Goal: Transaction & Acquisition: Purchase product/service

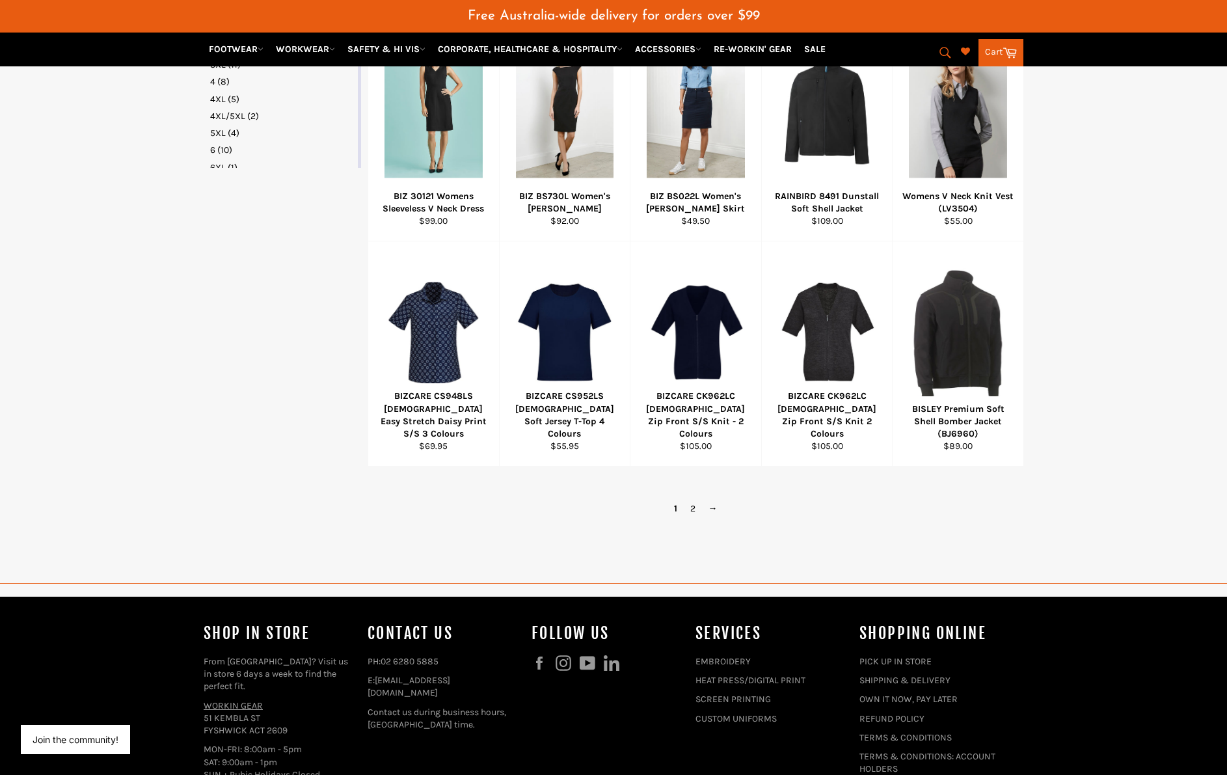
scroll to position [702, 0]
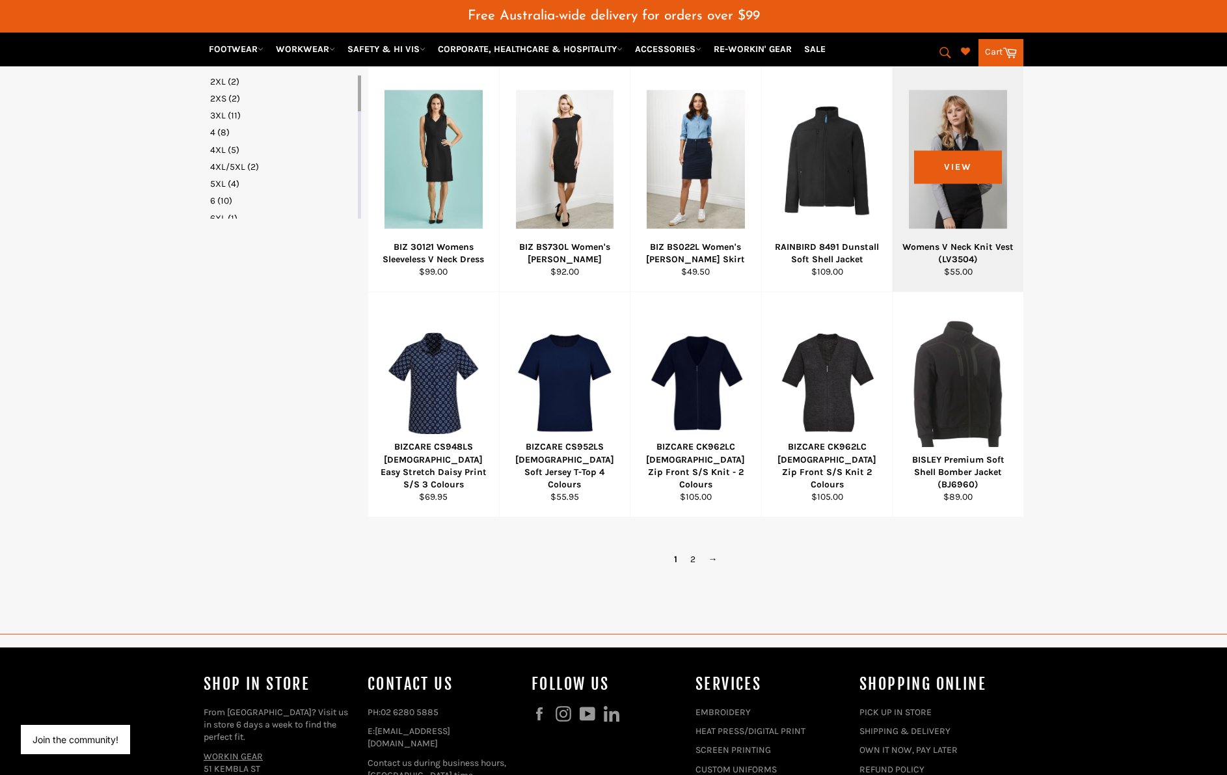
click at [1005, 171] on div at bounding box center [958, 159] width 98 height 153
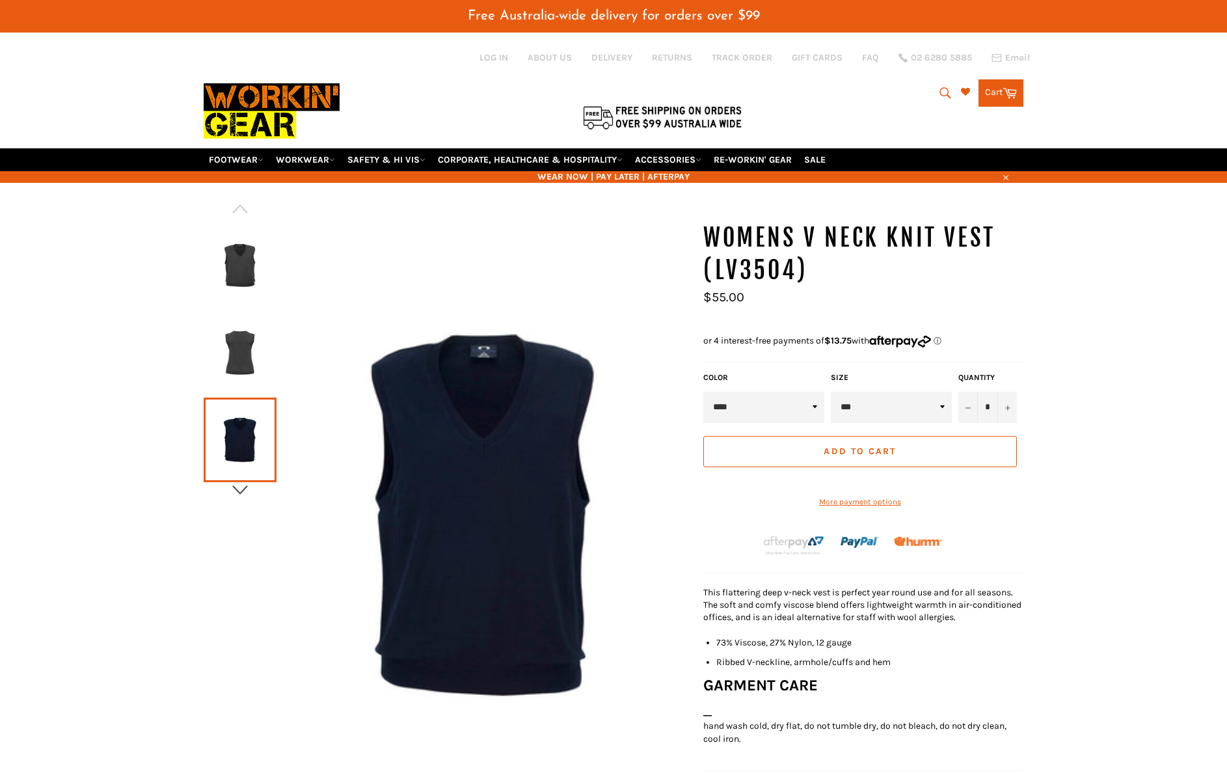
click at [241, 491] on icon "button" at bounding box center [240, 490] width 20 height 20
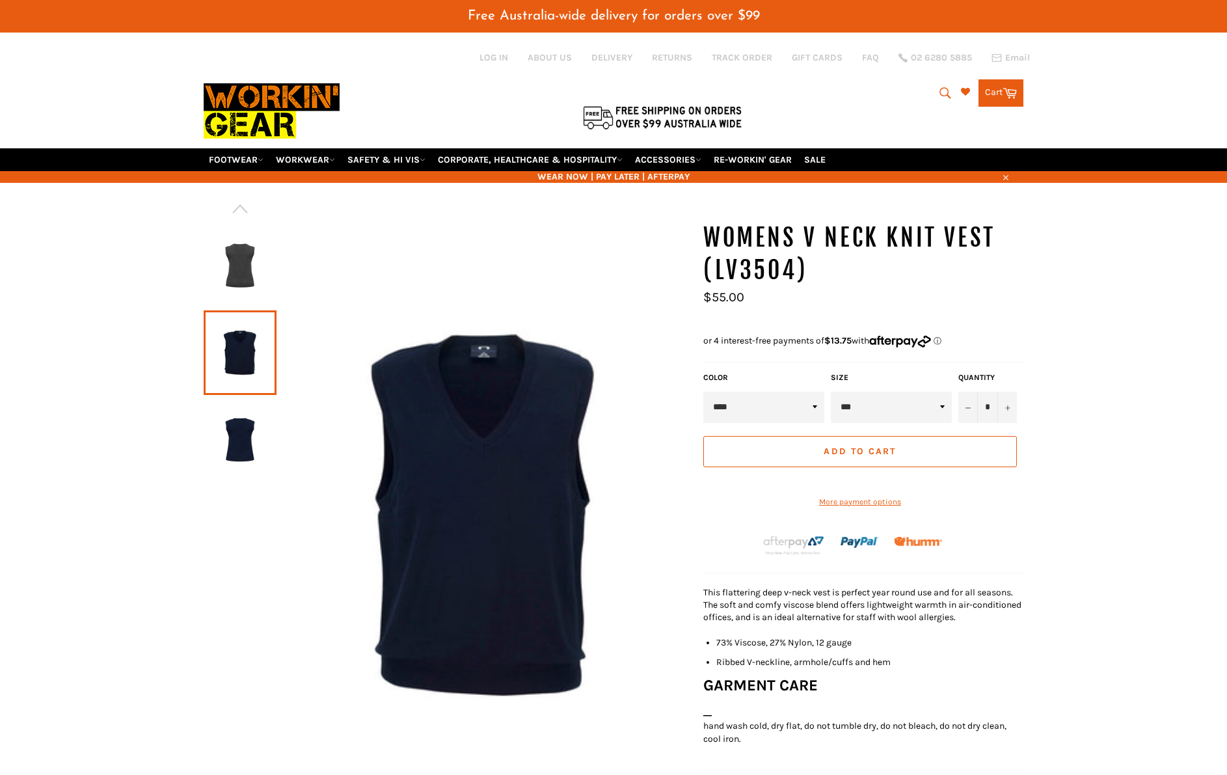
click at [241, 491] on div at bounding box center [447, 523] width 487 height 603
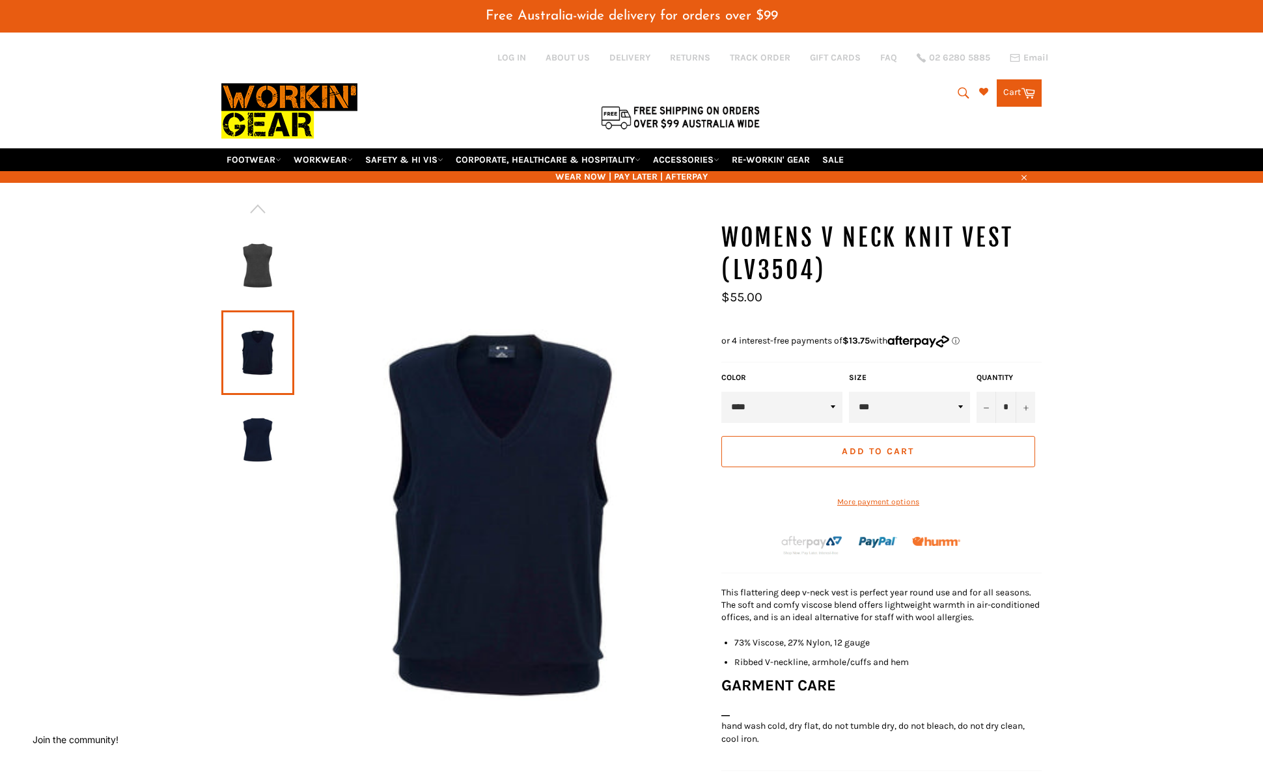
click at [942, 451] on button "Add to Cart" at bounding box center [878, 451] width 314 height 31
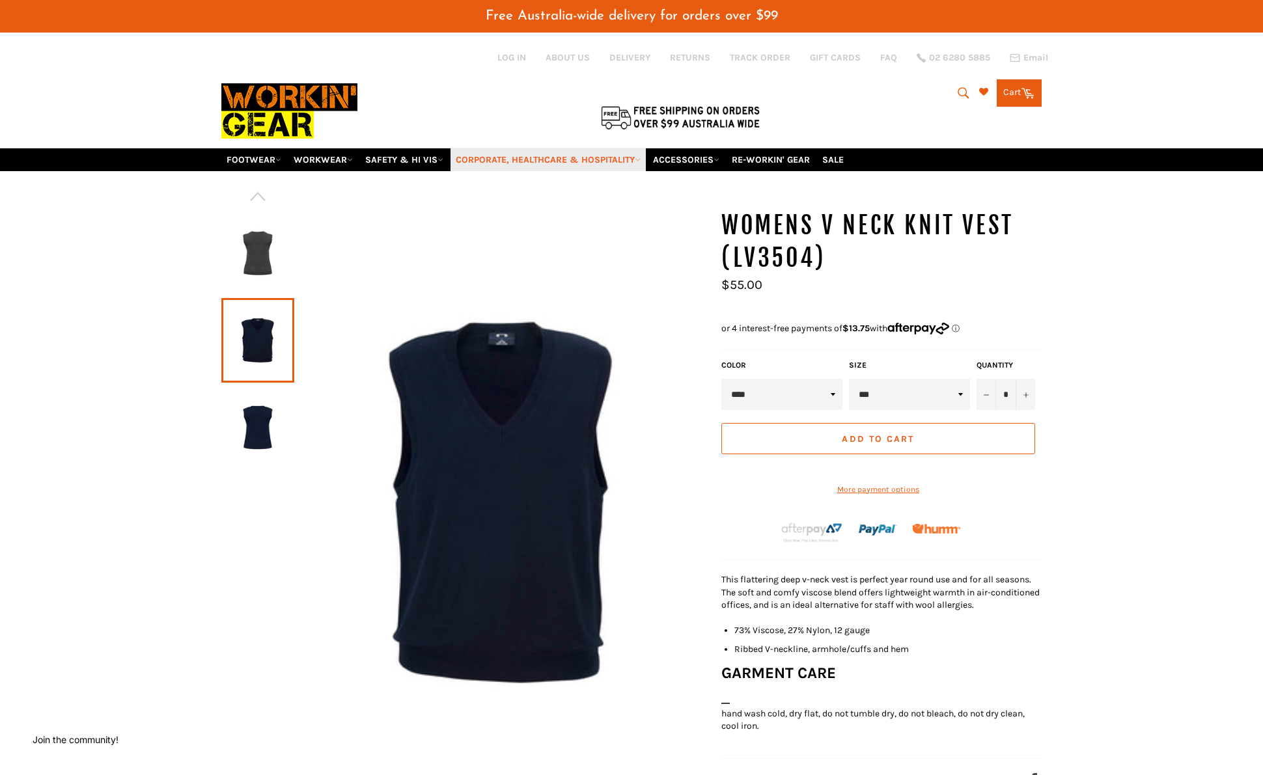
click at [493, 160] on link "CORPORATE, HEALTHCARE & HOSPITALITY" at bounding box center [547, 159] width 195 height 23
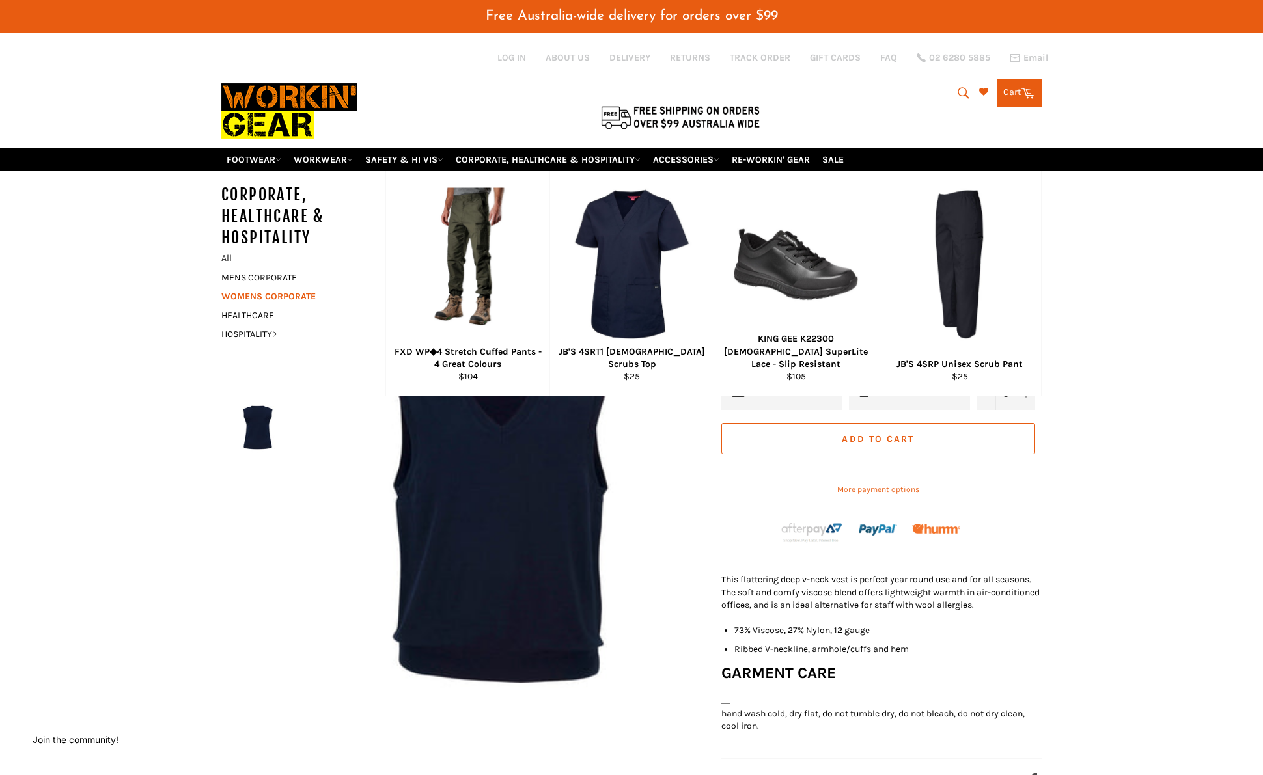
click at [249, 297] on link "WOMENS CORPORATE" at bounding box center [293, 296] width 157 height 19
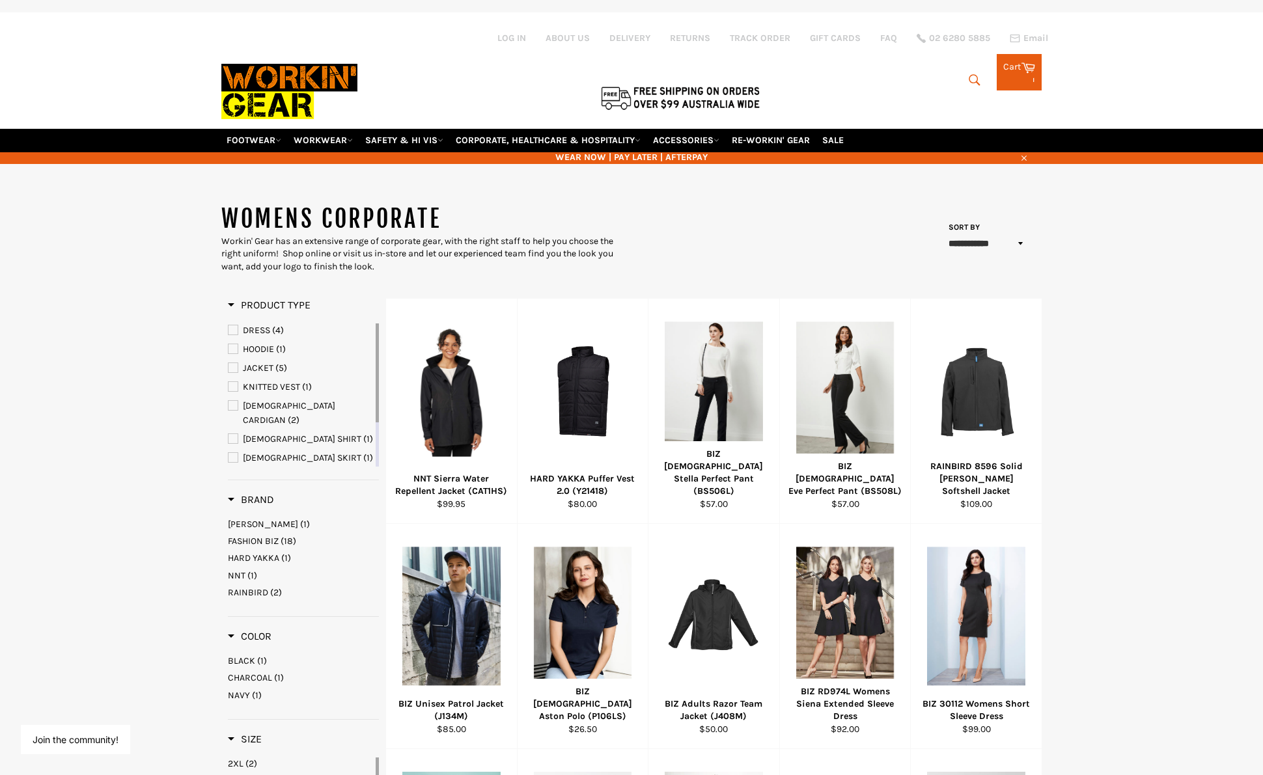
click at [967, 81] on icon "submit" at bounding box center [974, 80] width 14 height 14
type input "suit blazer"
click at [959, 66] on button "Search" at bounding box center [973, 79] width 29 height 27
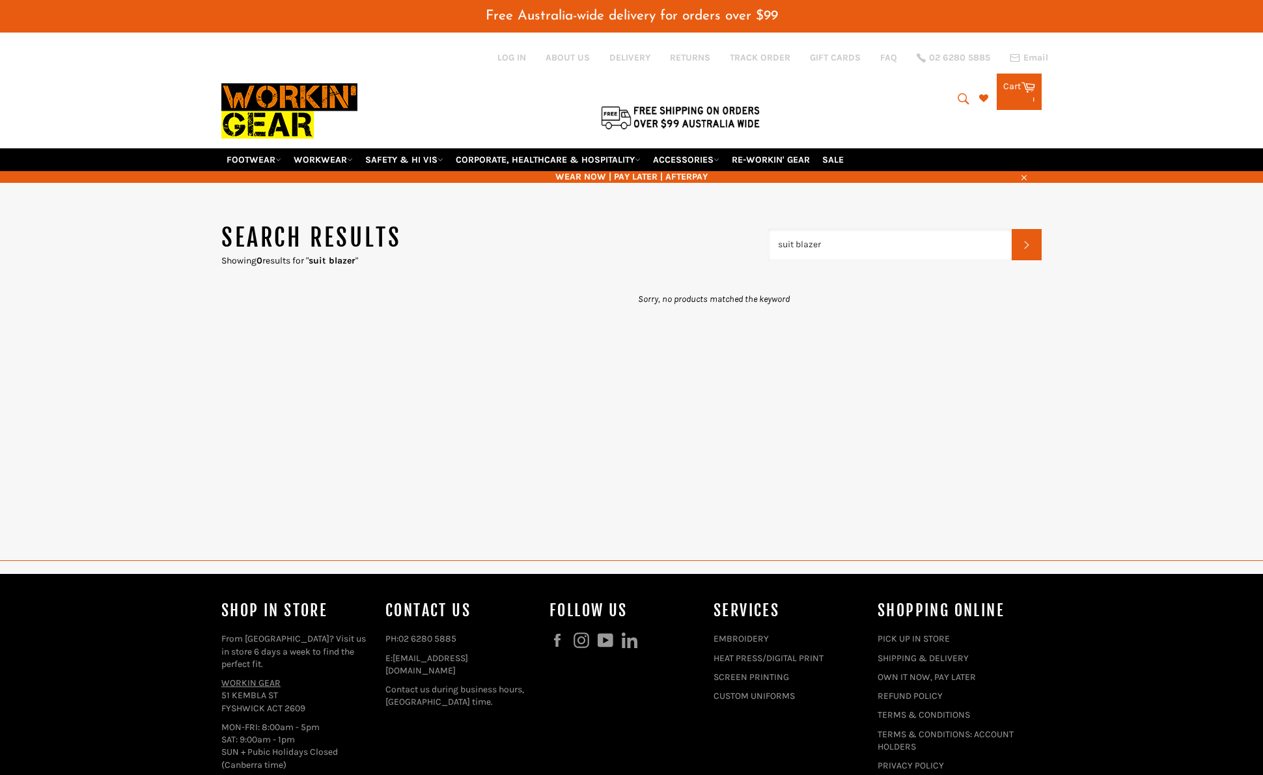
drag, startPoint x: 853, startPoint y: 247, endPoint x: 643, endPoint y: 241, distance: 209.7
click at [643, 241] on header "Search results Showing 0 results for " suit blazer " suit blazer Search" at bounding box center [631, 244] width 820 height 45
type input "\"
type input "blazer"
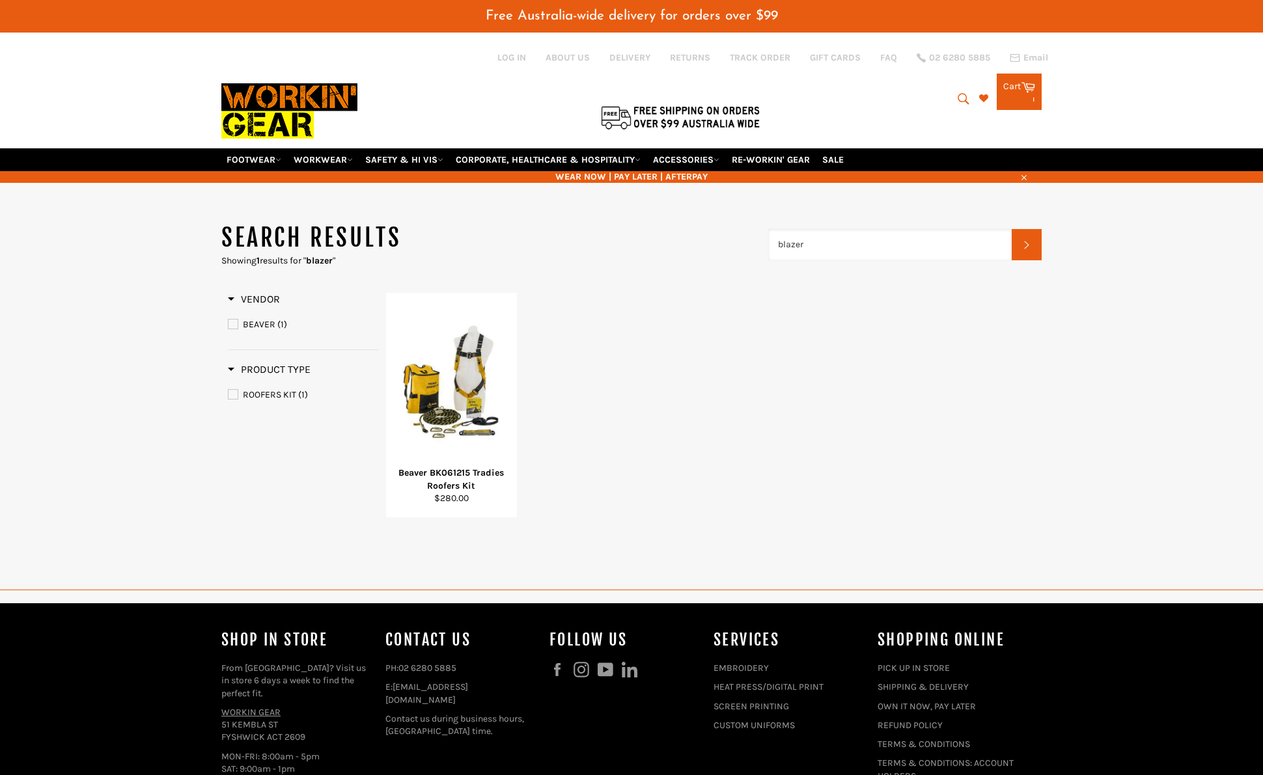
drag, startPoint x: 880, startPoint y: 253, endPoint x: 690, endPoint y: 246, distance: 189.5
click at [690, 246] on header "Search results Showing 1 results for " blazer " blazer Search" at bounding box center [631, 244] width 820 height 45
type input "coat"
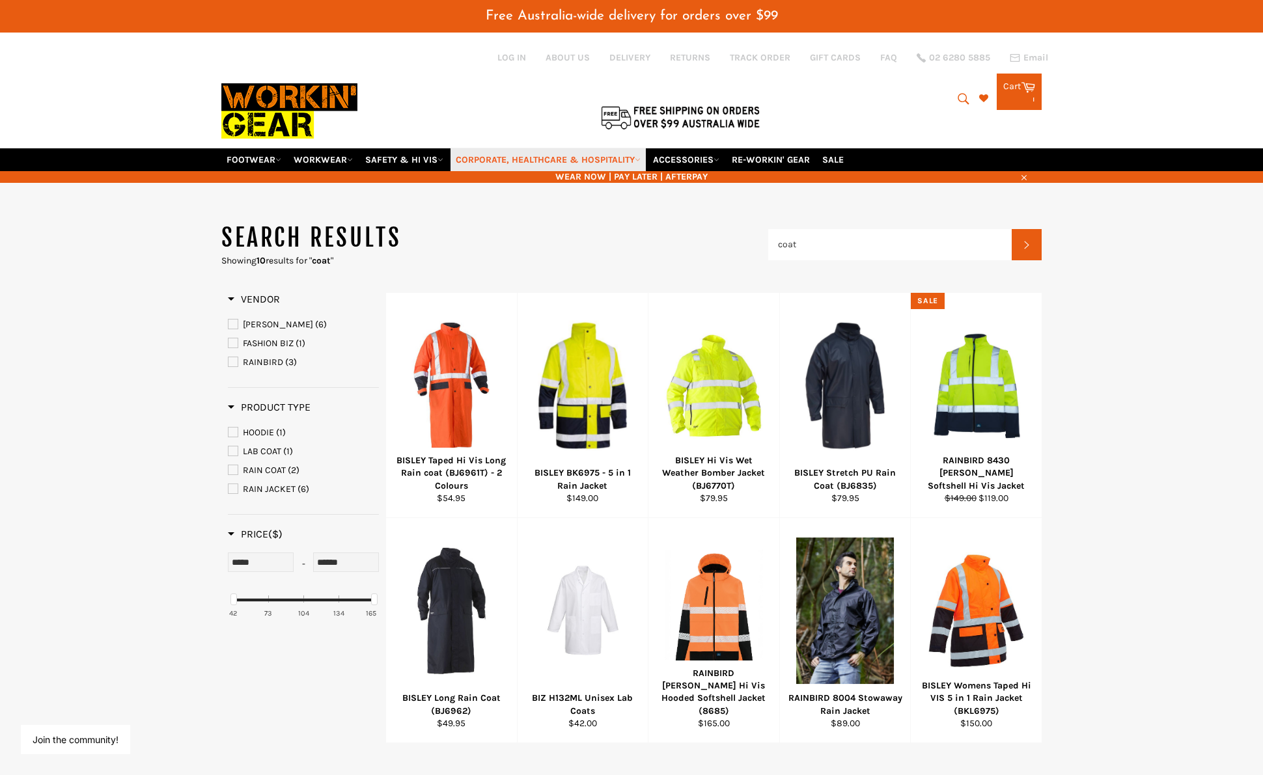
click at [495, 156] on link "CORPORATE, HEALTHCARE & HOSPITALITY" at bounding box center [547, 159] width 195 height 23
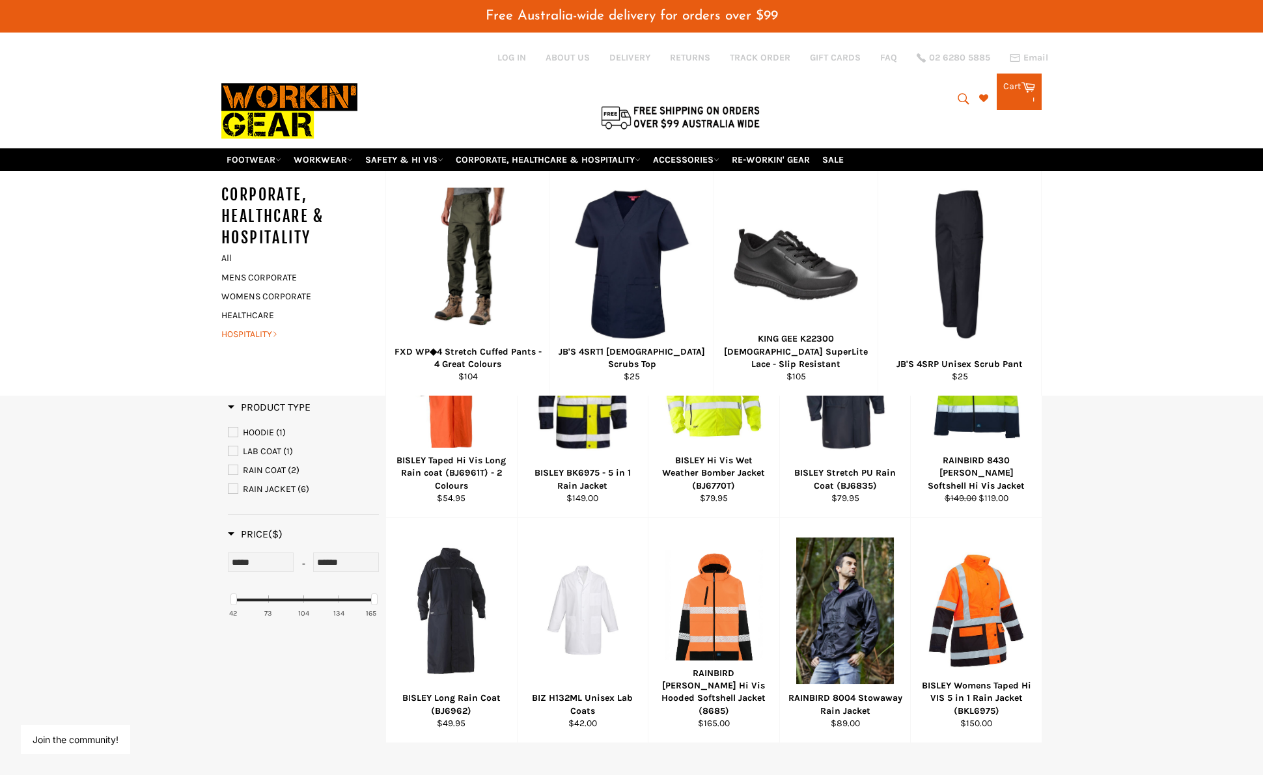
click at [250, 335] on link "HOSPITALITY" at bounding box center [293, 334] width 157 height 19
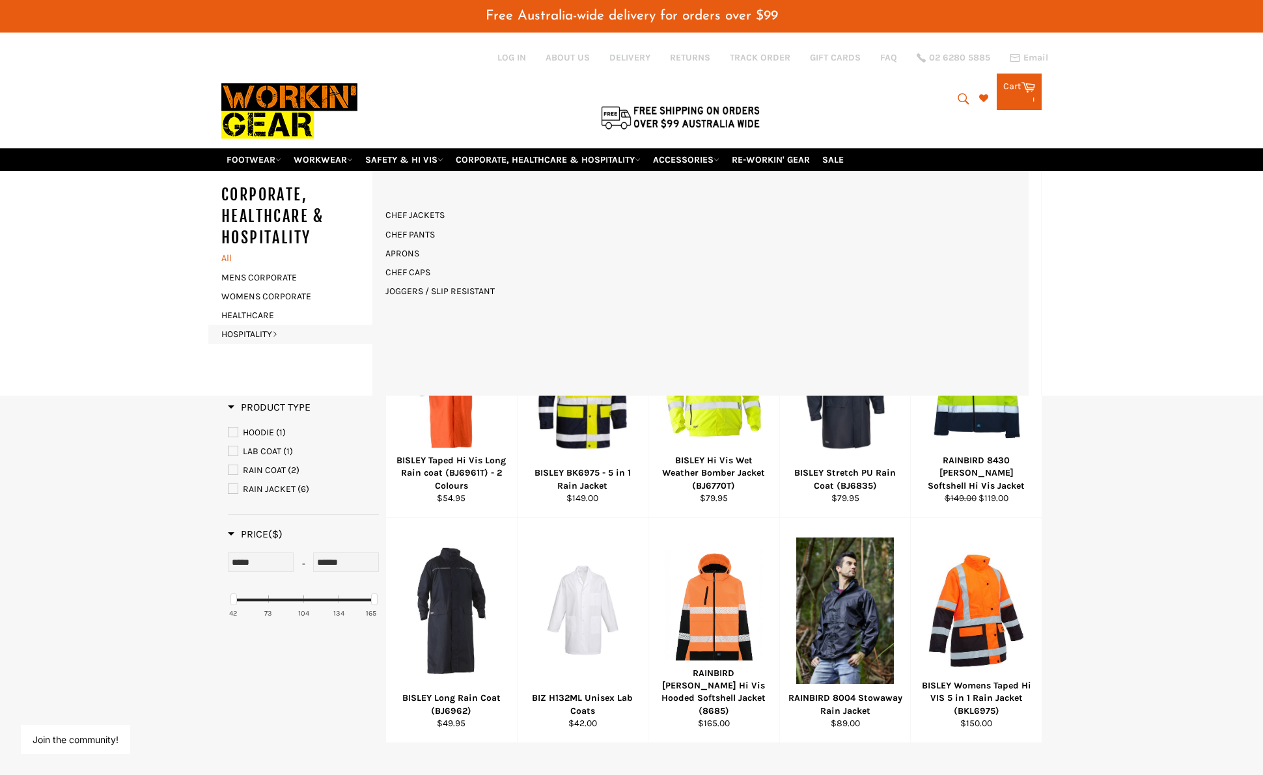
click at [225, 253] on link "All" at bounding box center [300, 258] width 171 height 19
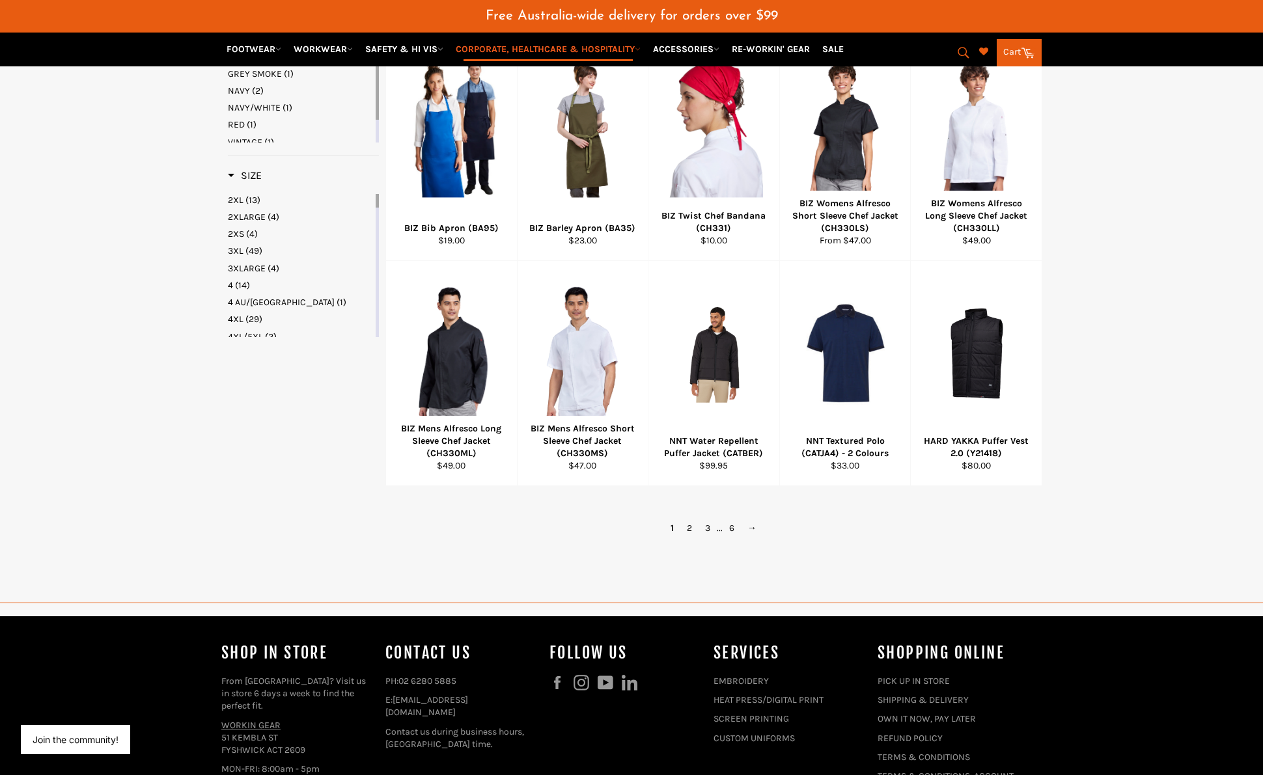
scroll to position [1033, 0]
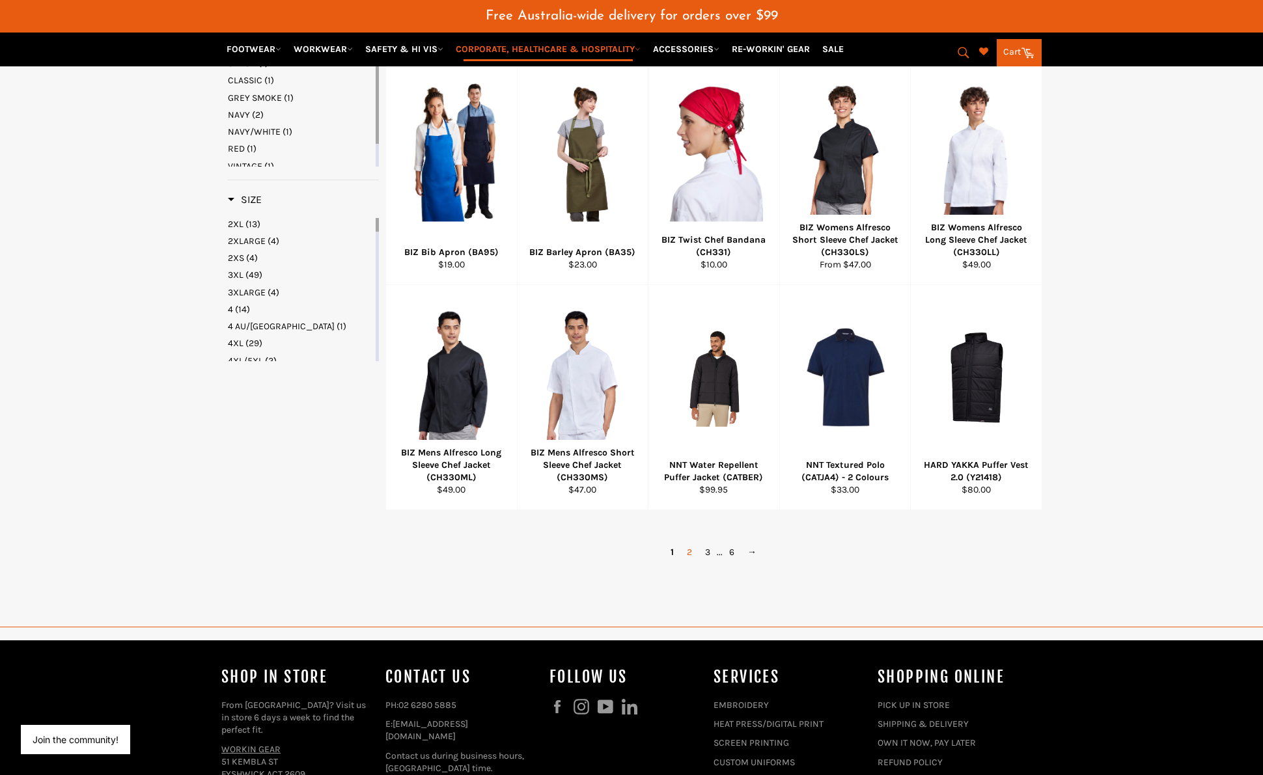
click at [690, 562] on link "2" at bounding box center [689, 552] width 18 height 19
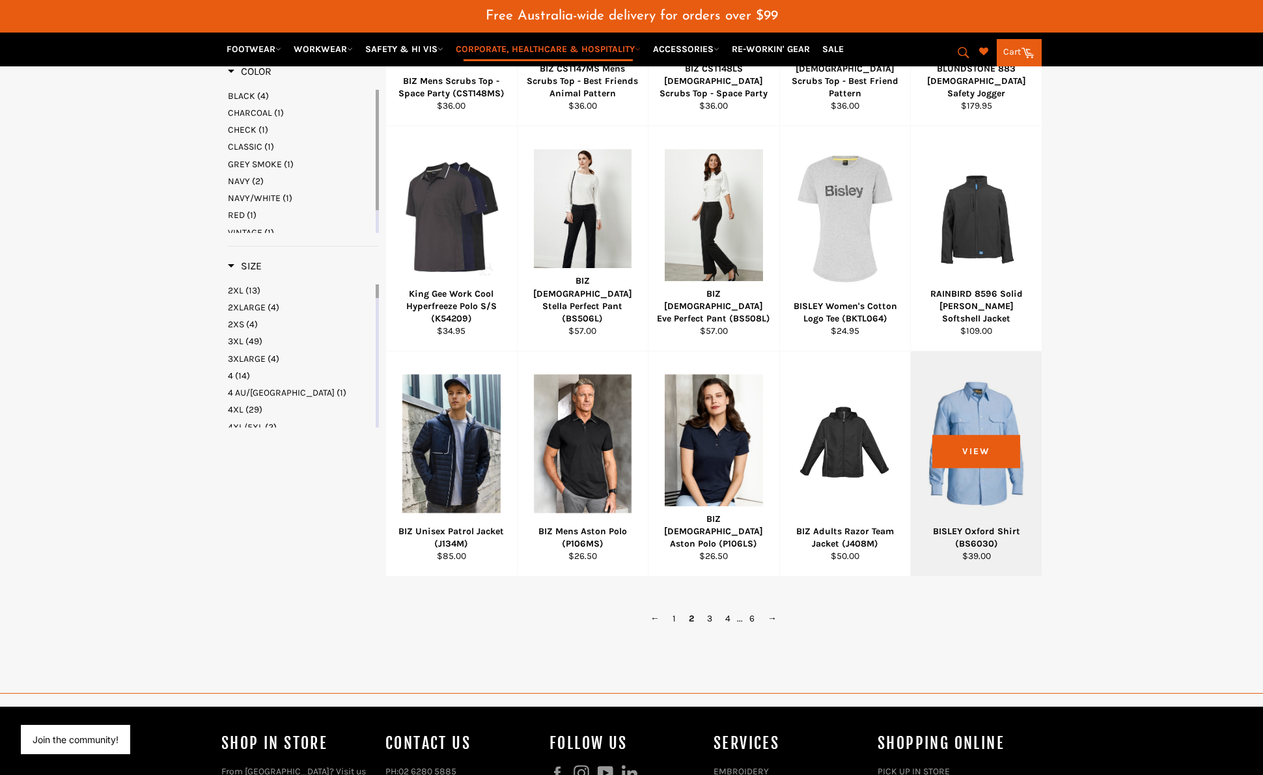
scroll to position [965, 0]
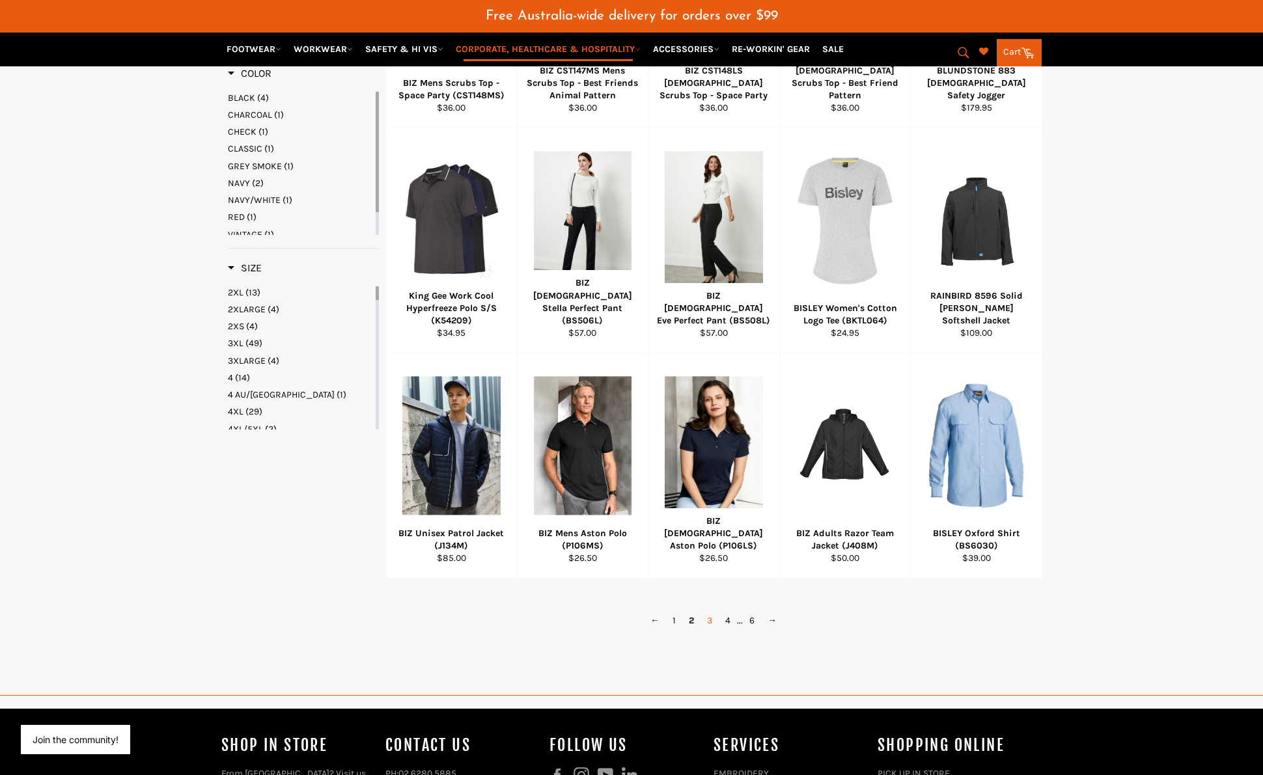
click at [711, 630] on link "3" at bounding box center [709, 620] width 18 height 19
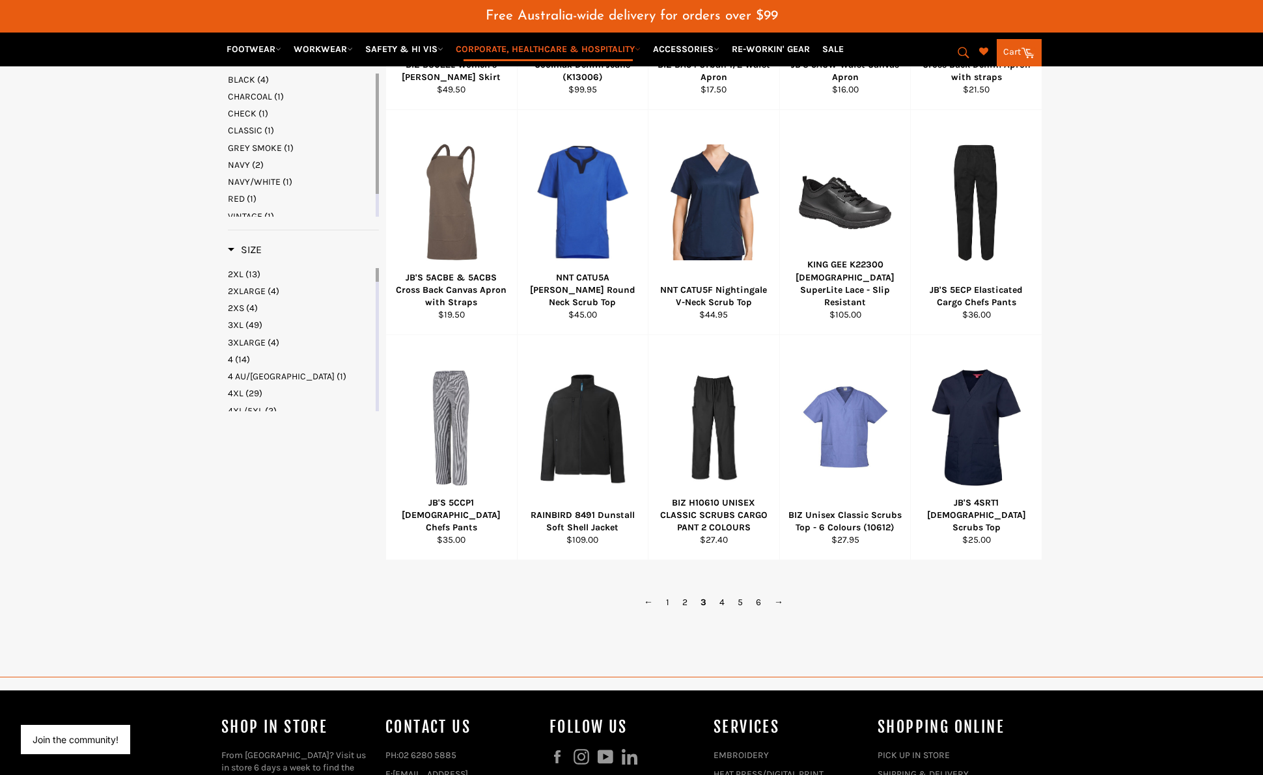
scroll to position [992, 0]
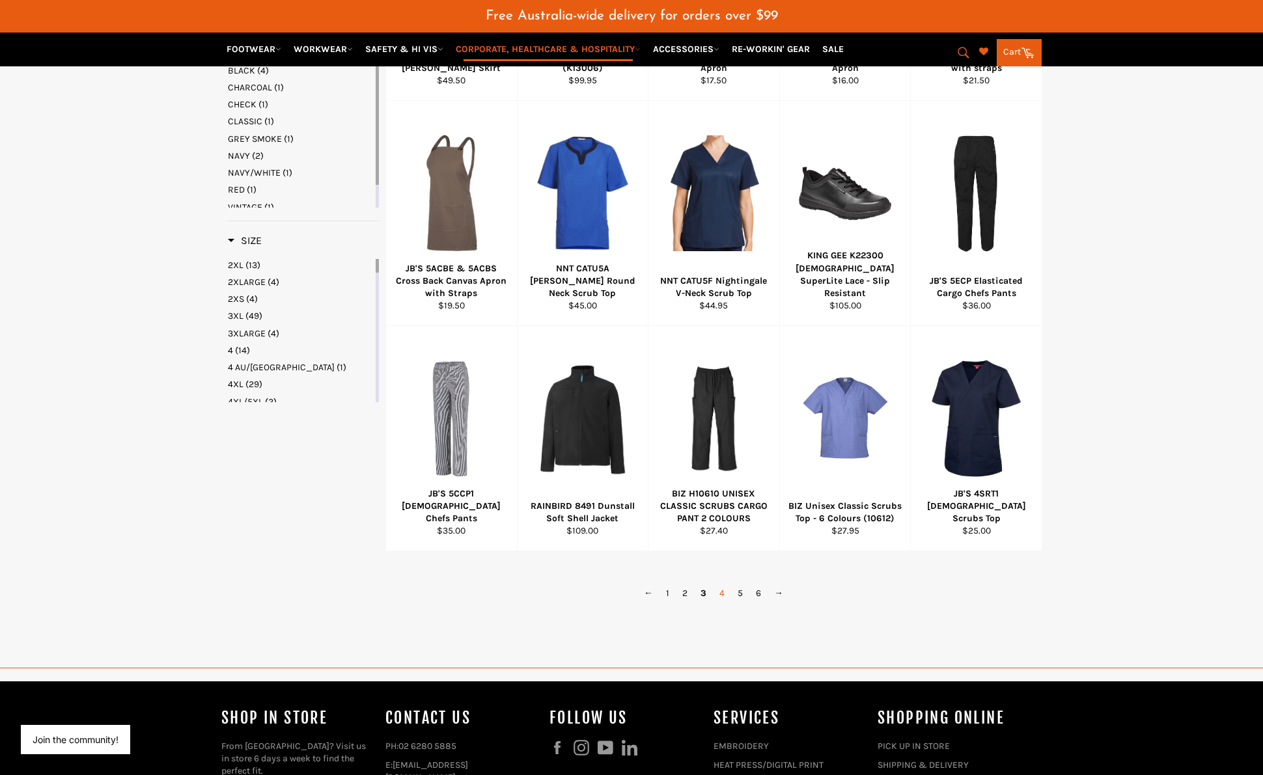
click at [718, 603] on link "4" at bounding box center [722, 593] width 18 height 19
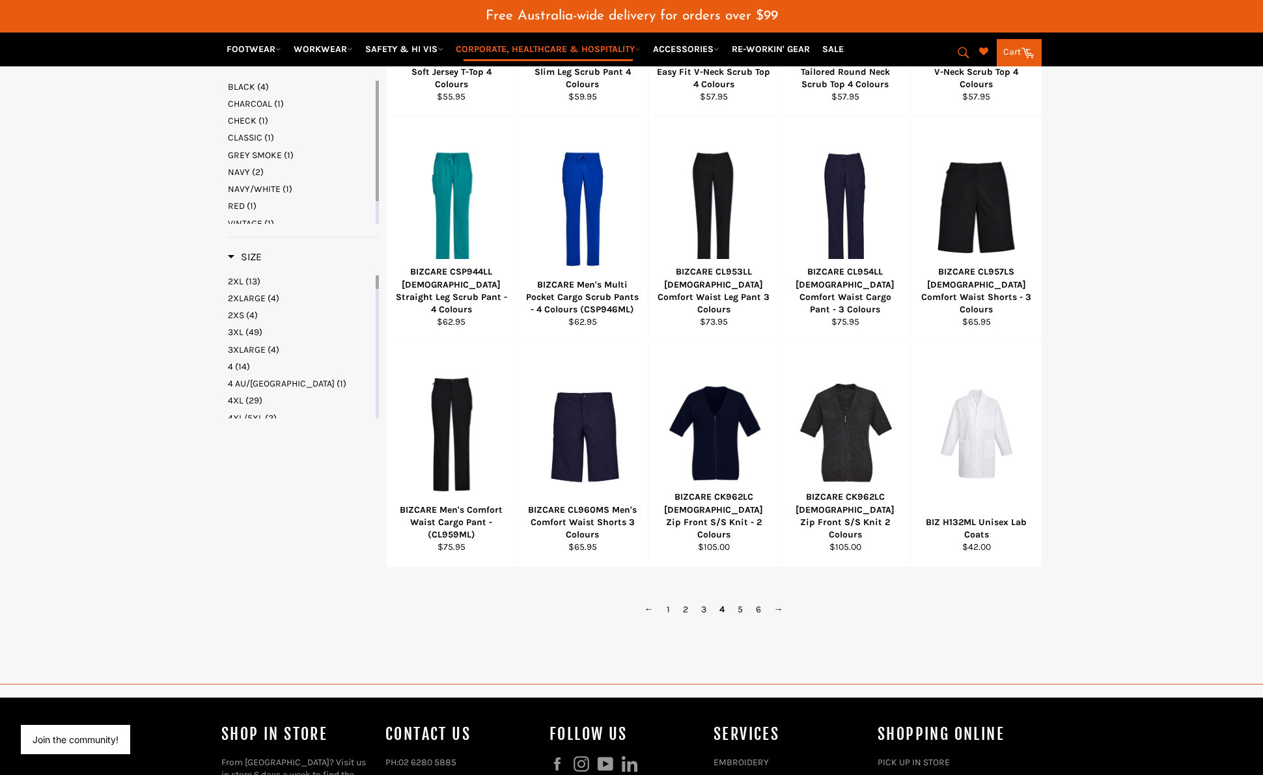
scroll to position [996, 0]
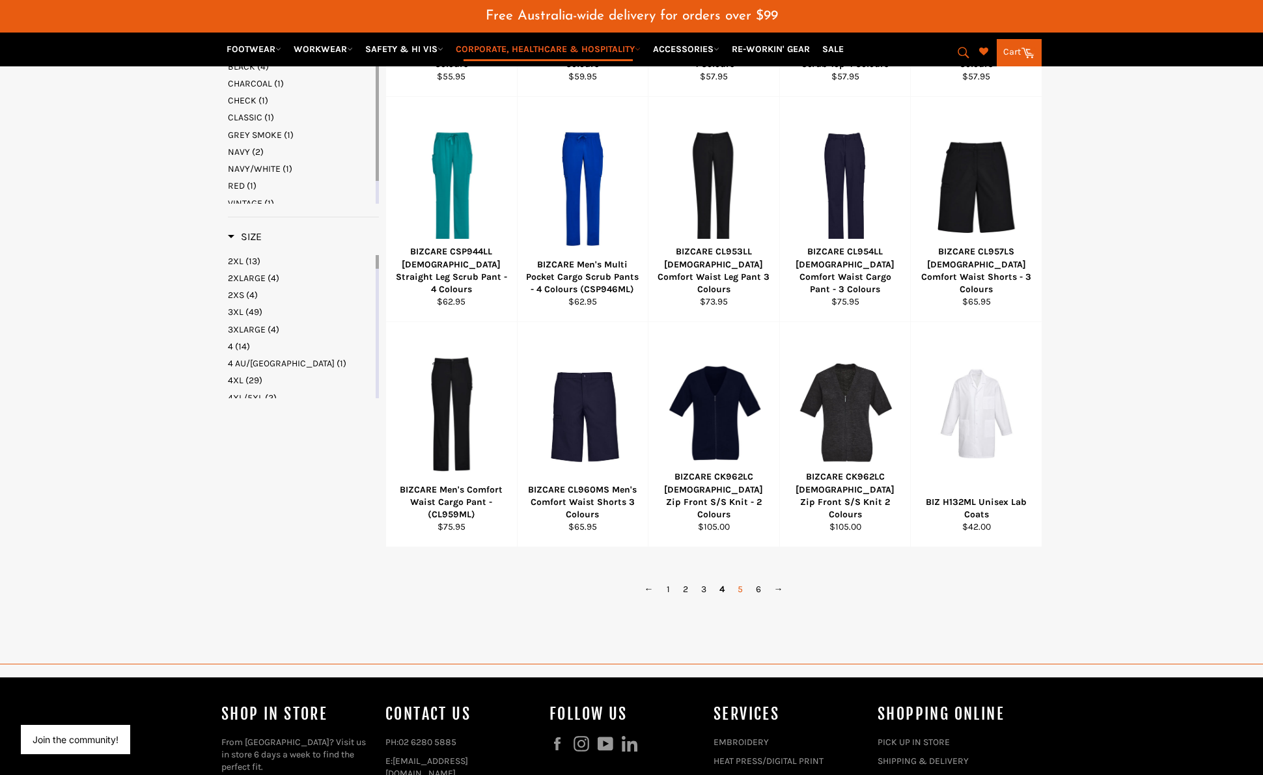
click at [743, 599] on link "5" at bounding box center [740, 589] width 18 height 19
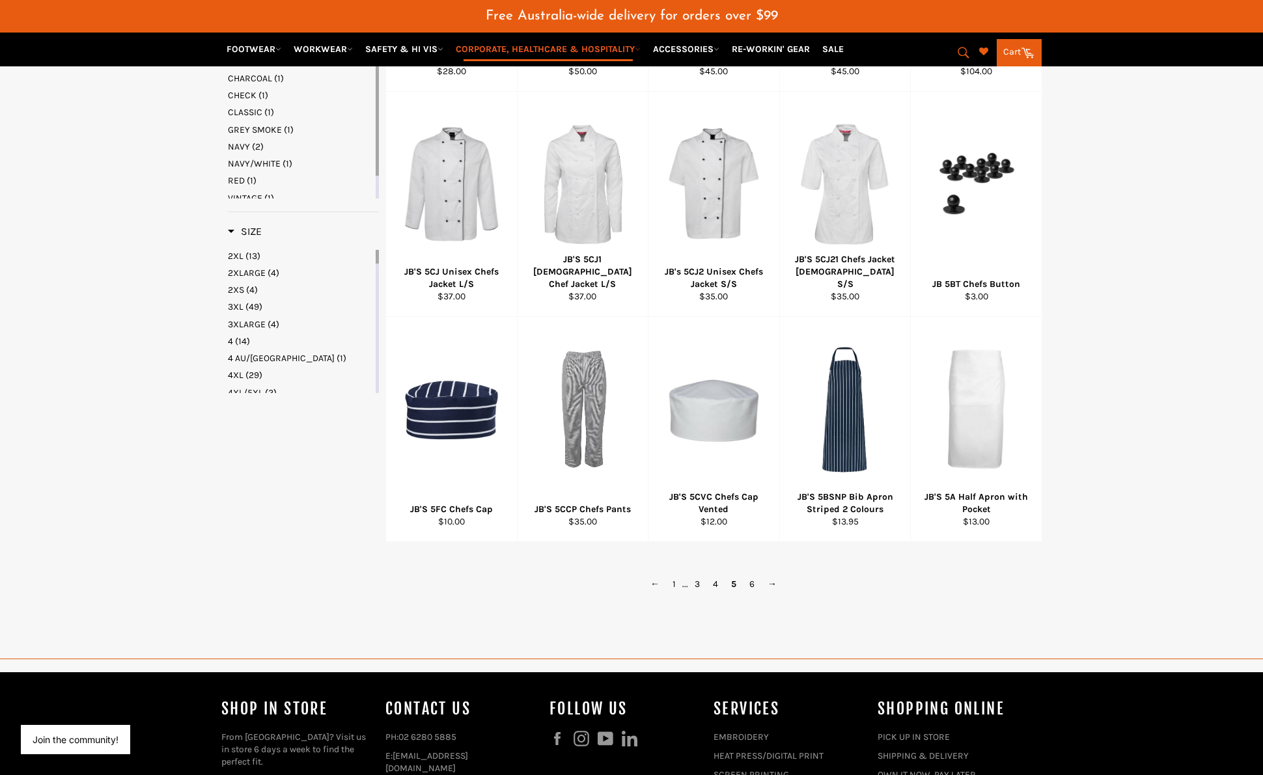
scroll to position [1005, 0]
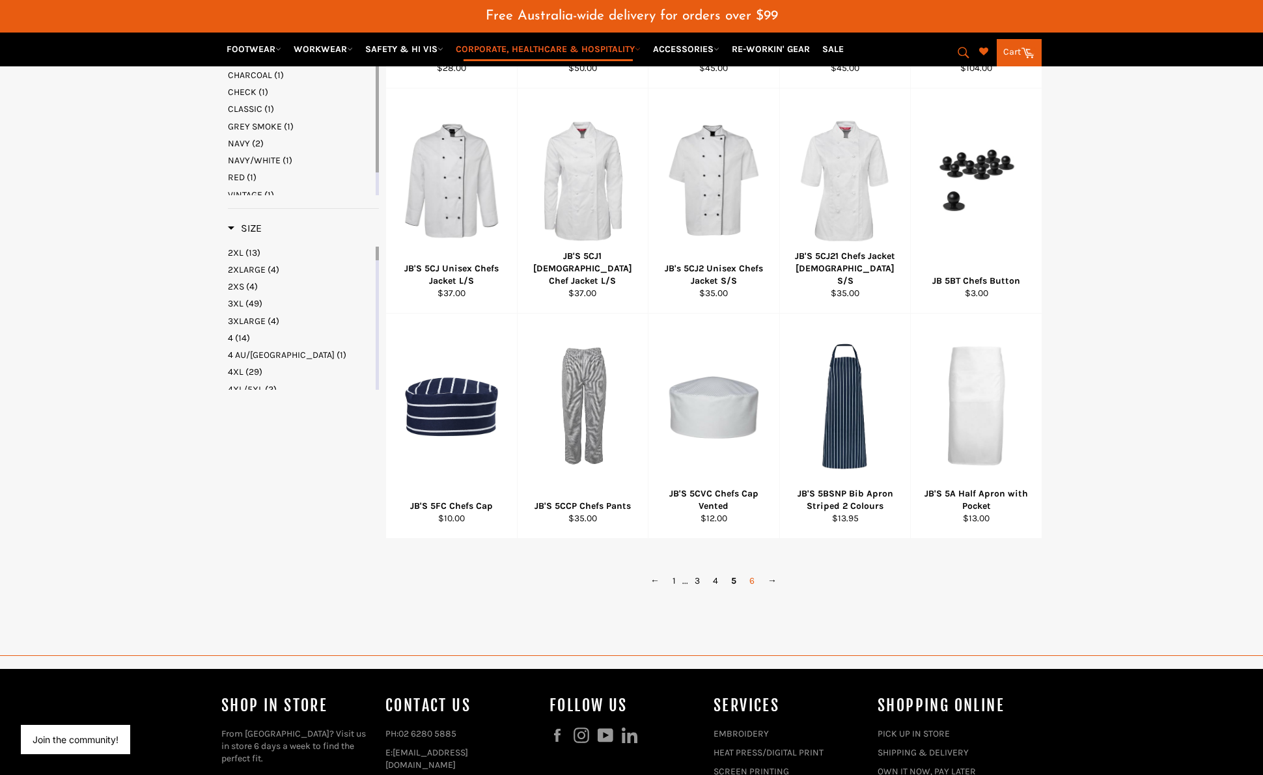
click at [748, 590] on link "6" at bounding box center [752, 580] width 18 height 19
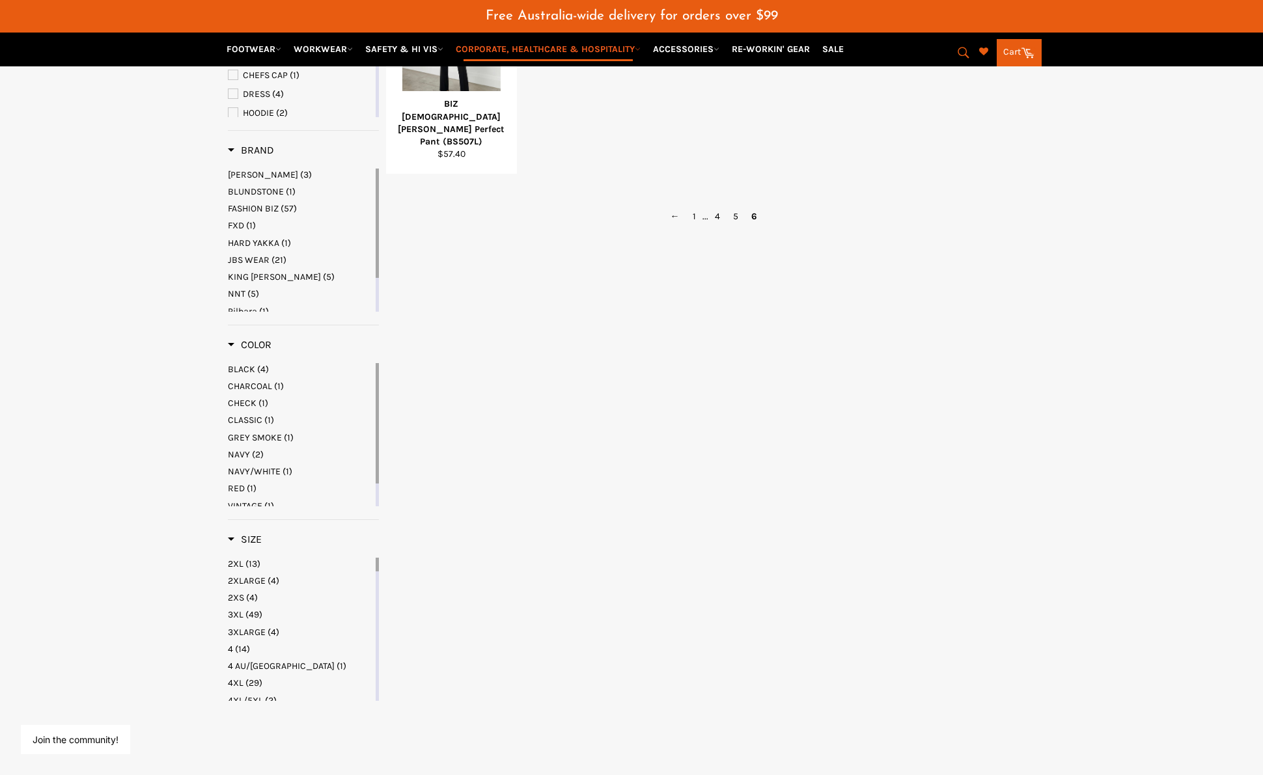
scroll to position [623, 0]
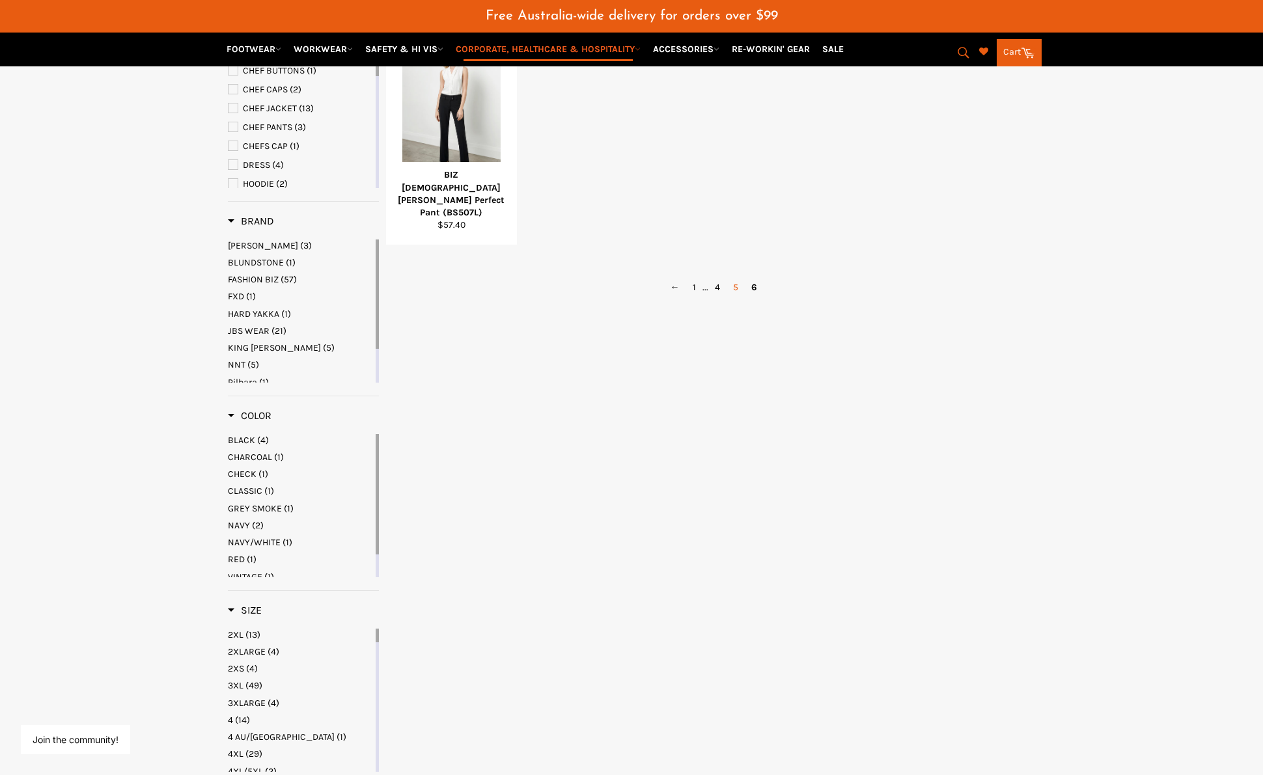
click at [737, 294] on link "5" at bounding box center [735, 287] width 18 height 19
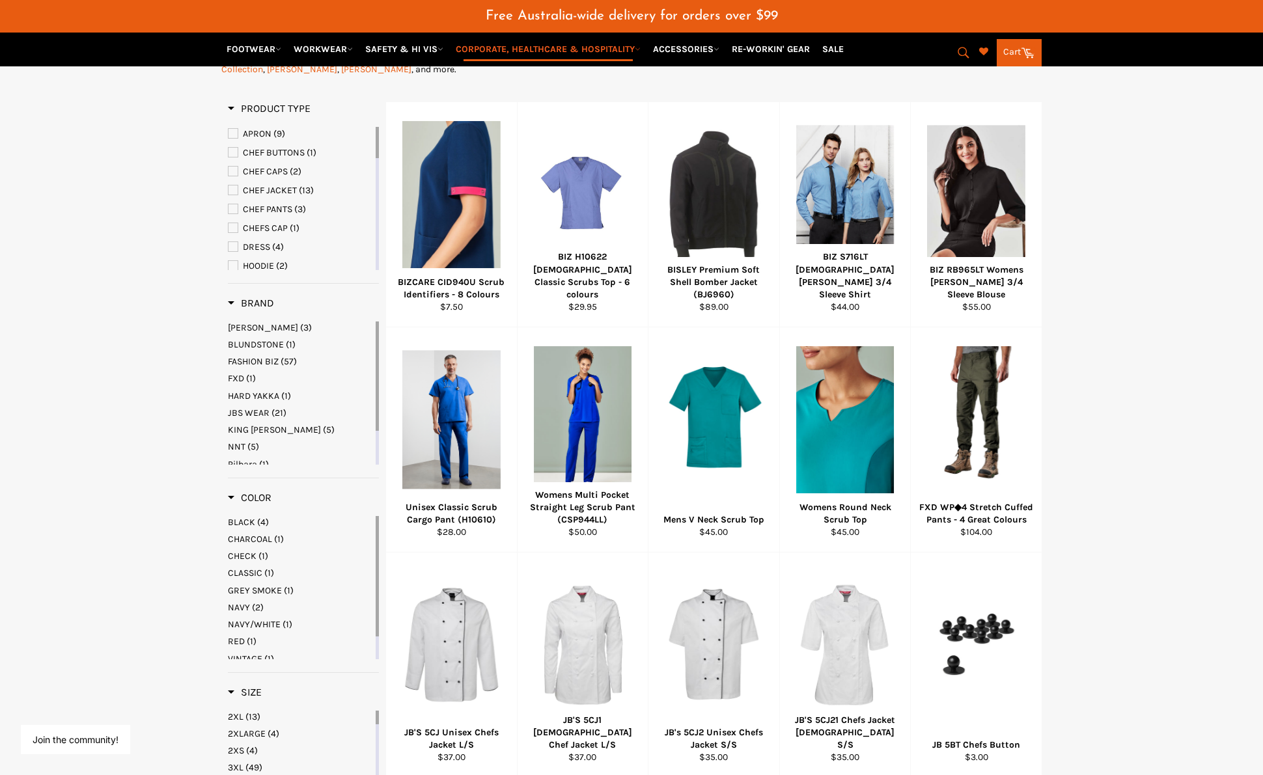
scroll to position [392, 0]
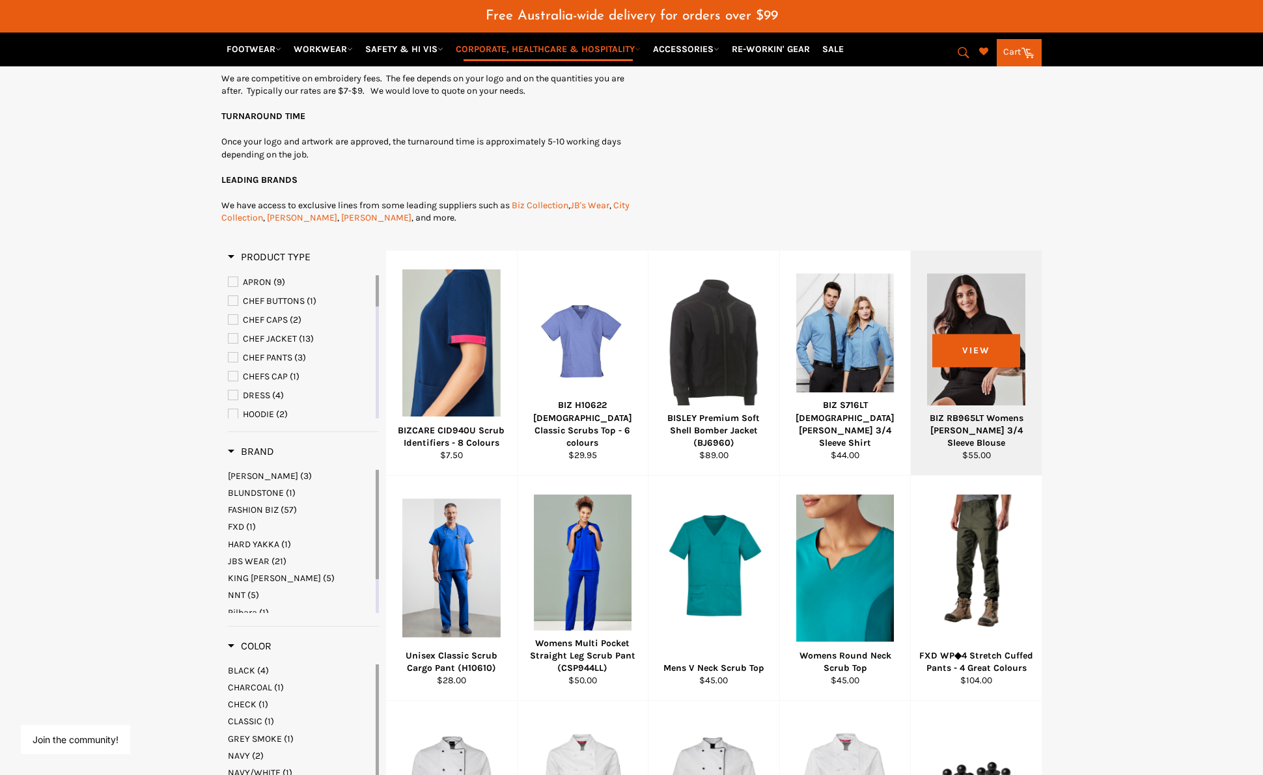
click at [964, 361] on div at bounding box center [976, 343] width 98 height 153
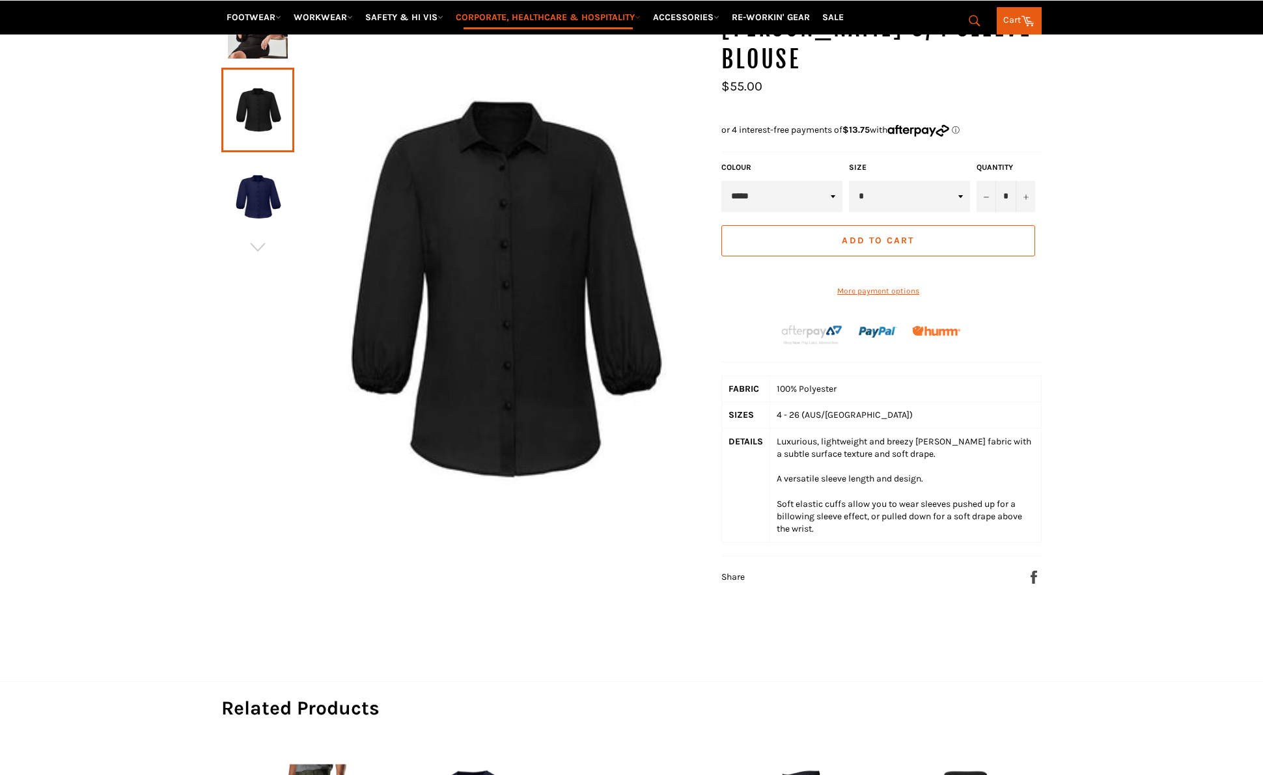
scroll to position [53, 0]
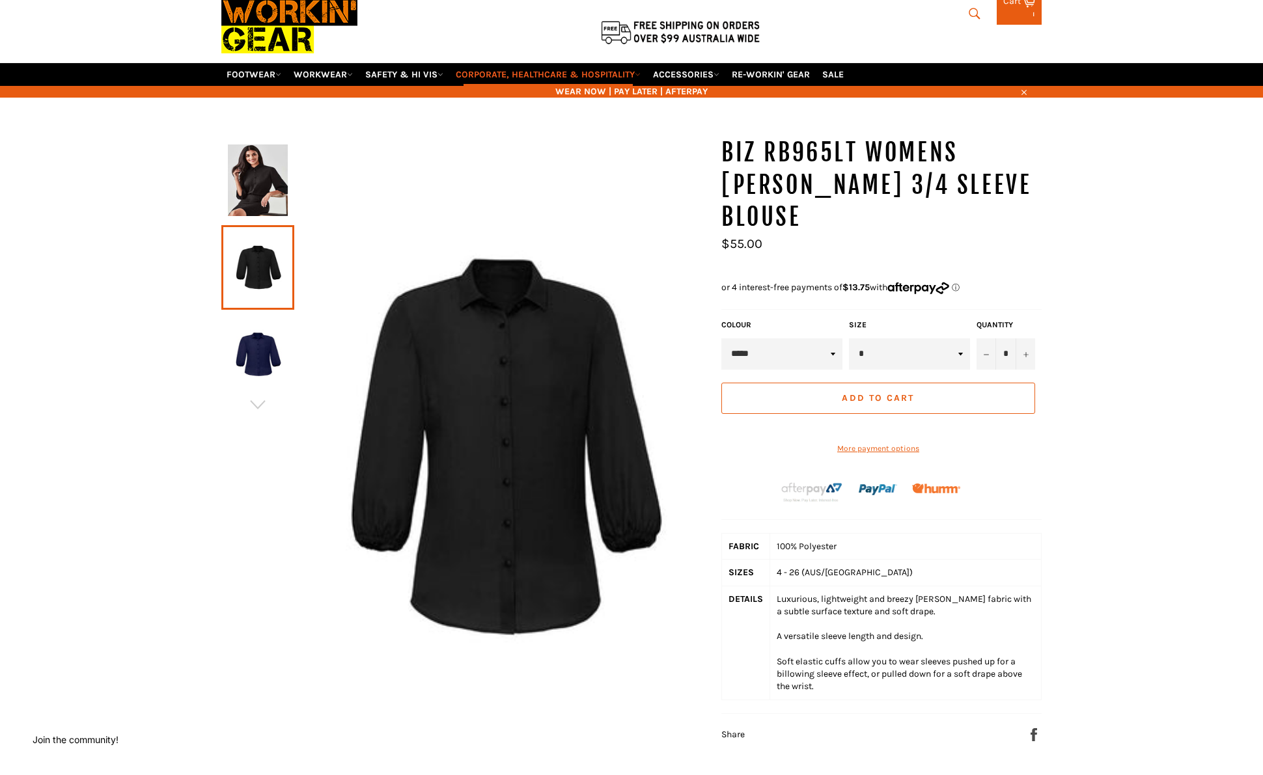
click at [806, 338] on select "***** **** *********" at bounding box center [781, 353] width 121 height 31
click at [1227, 245] on div "BIZ RB965LT Womens Lucy 3/4 Sleeve Blouse" at bounding box center [631, 481] width 1263 height 689
click at [970, 14] on icon "submit" at bounding box center [974, 14] width 14 height 14
type input "blou"
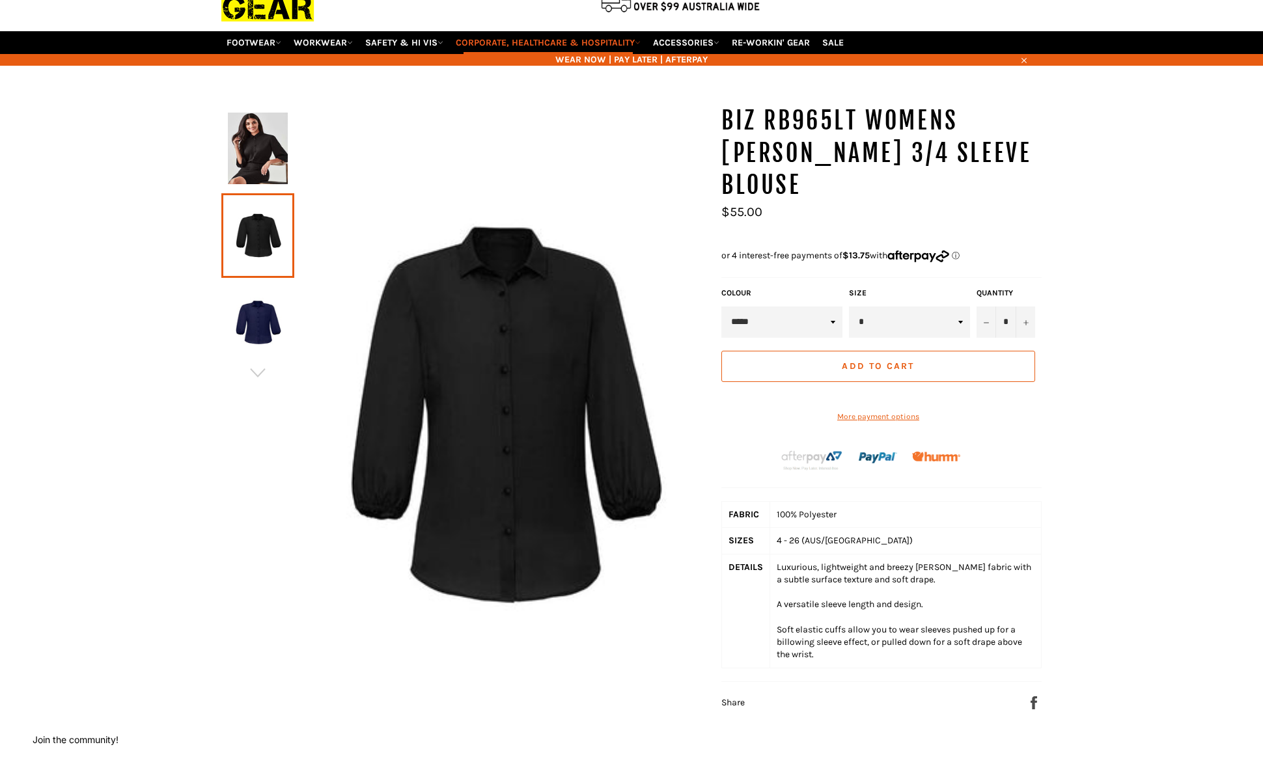
type input "s"
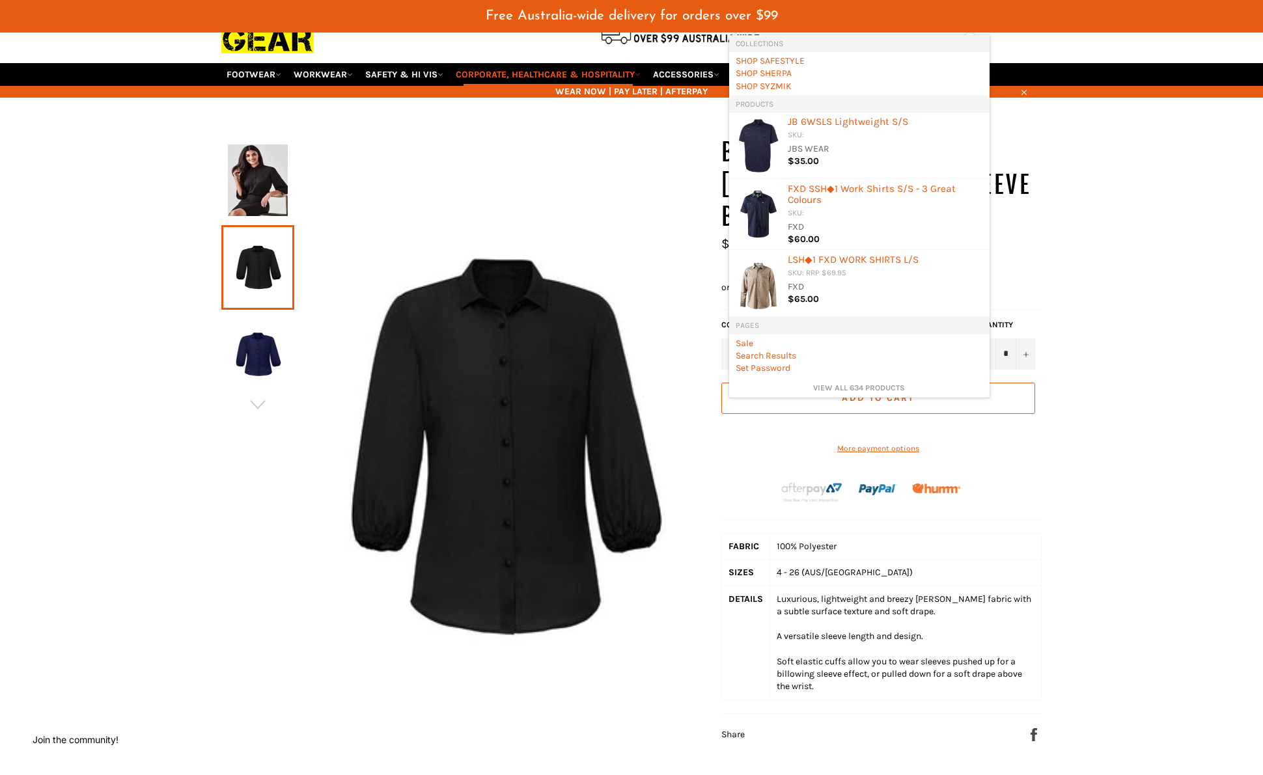
drag, startPoint x: 1197, startPoint y: 262, endPoint x: 1189, endPoint y: 269, distance: 11.1
click at [1196, 262] on div "BIZ RB965LT Womens Lucy 3/4 Sleeve Blouse" at bounding box center [631, 481] width 1263 height 689
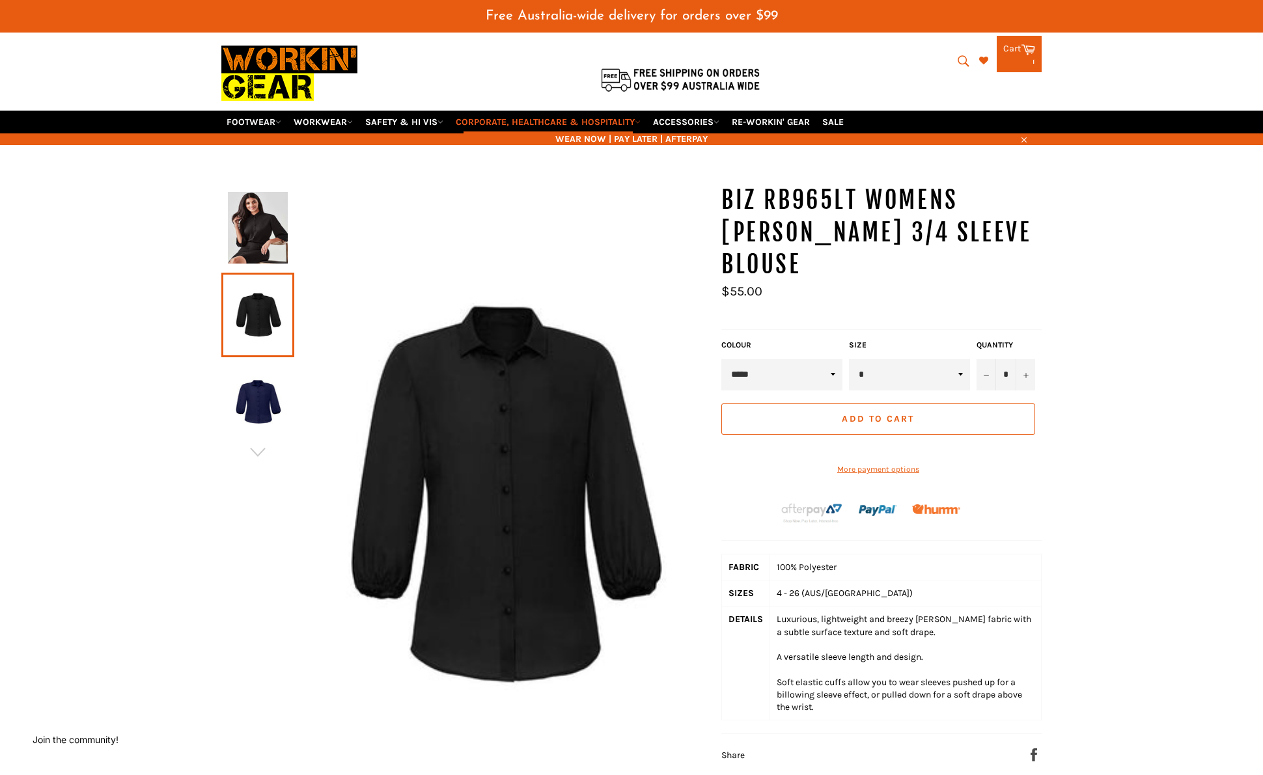
scroll to position [0, 0]
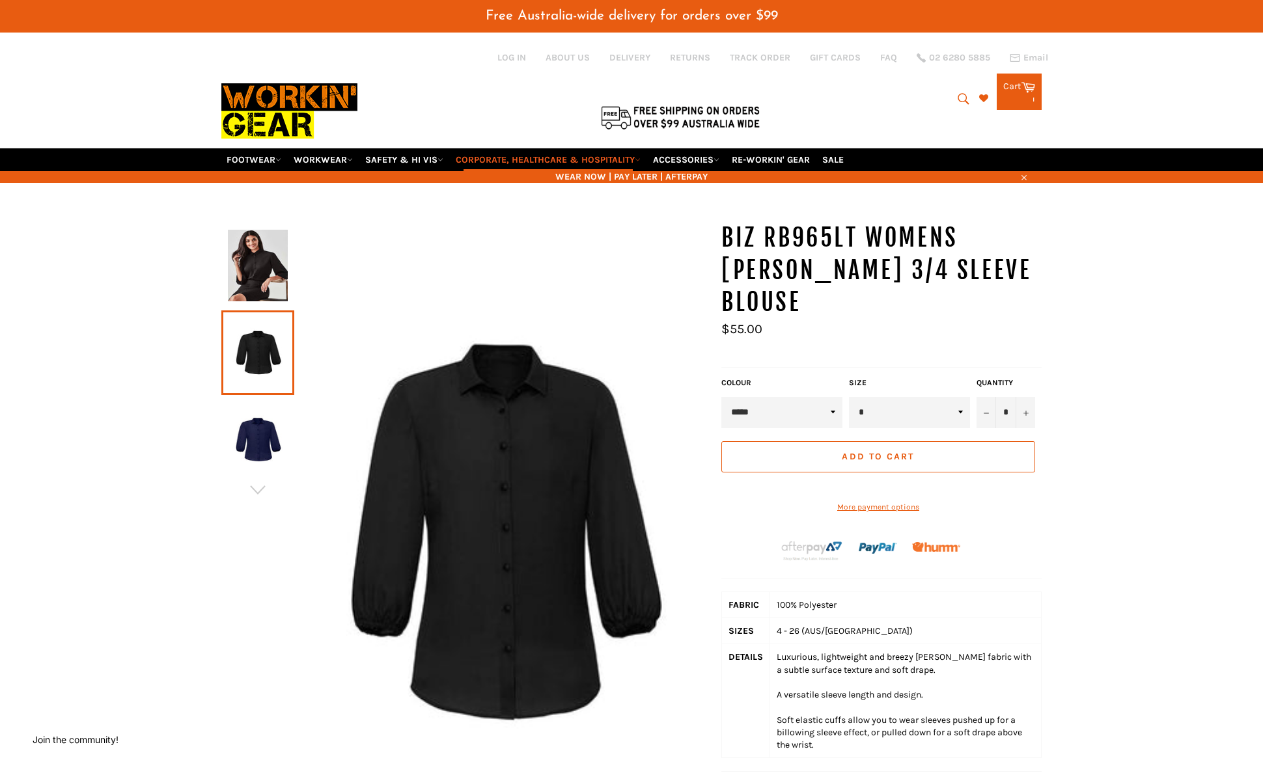
click at [956, 96] on icon "submit" at bounding box center [963, 99] width 14 height 14
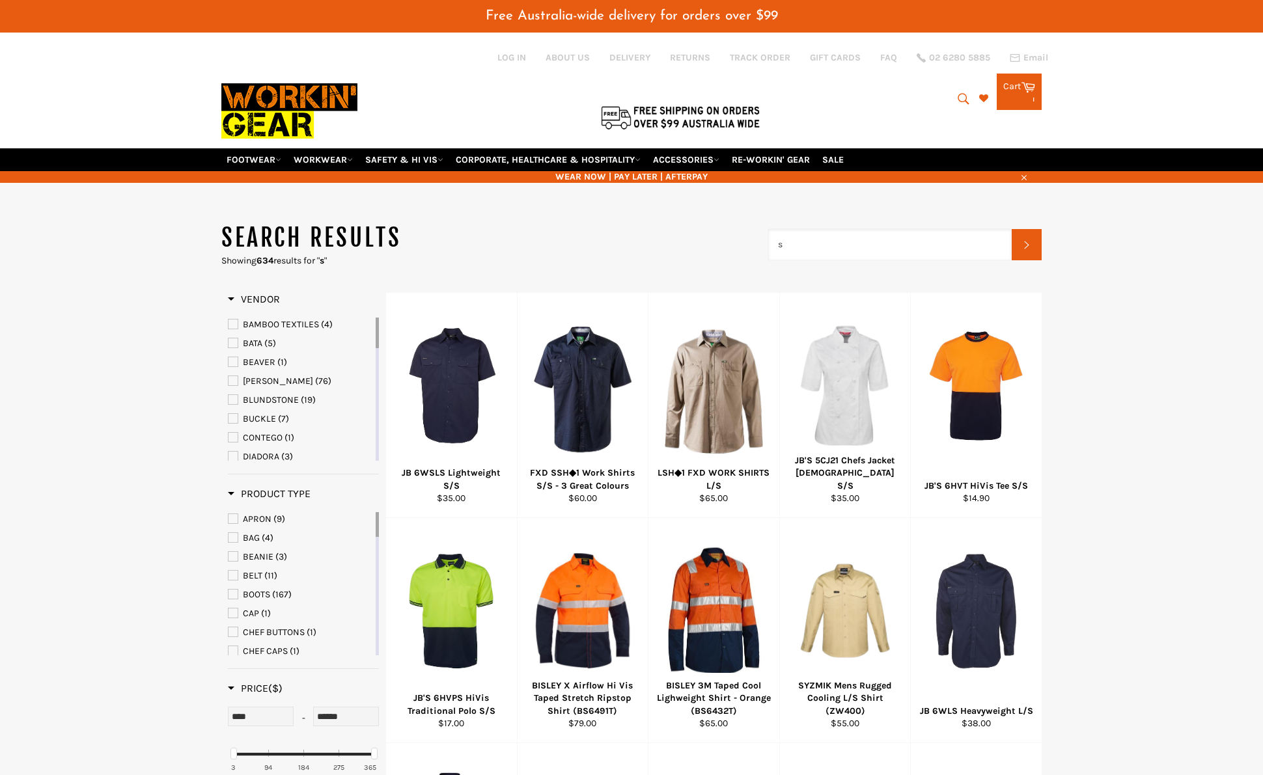
click at [911, 247] on input "s" at bounding box center [889, 244] width 243 height 31
click at [1225, 394] on main "Search results Showing 634 results for " s " blouse Search Refine By Vendor BAM…" at bounding box center [631, 759] width 1263 height 1075
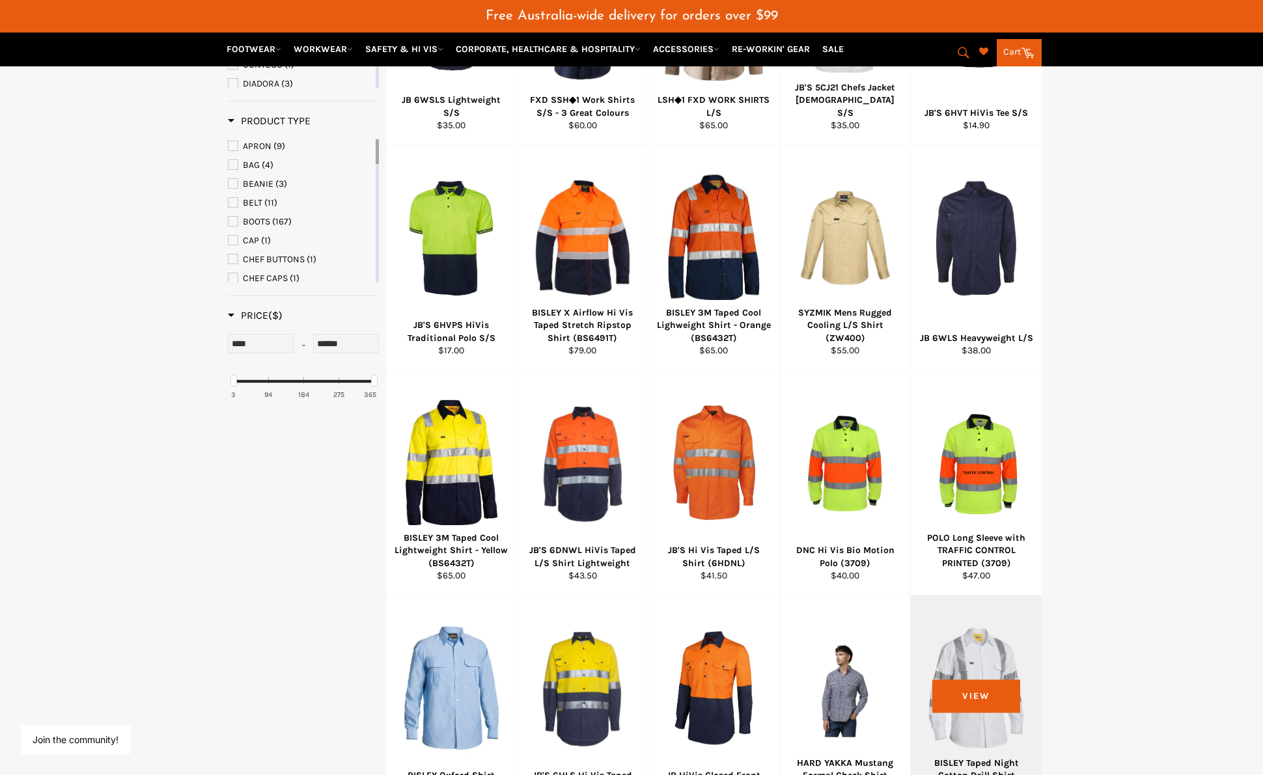
scroll to position [586, 0]
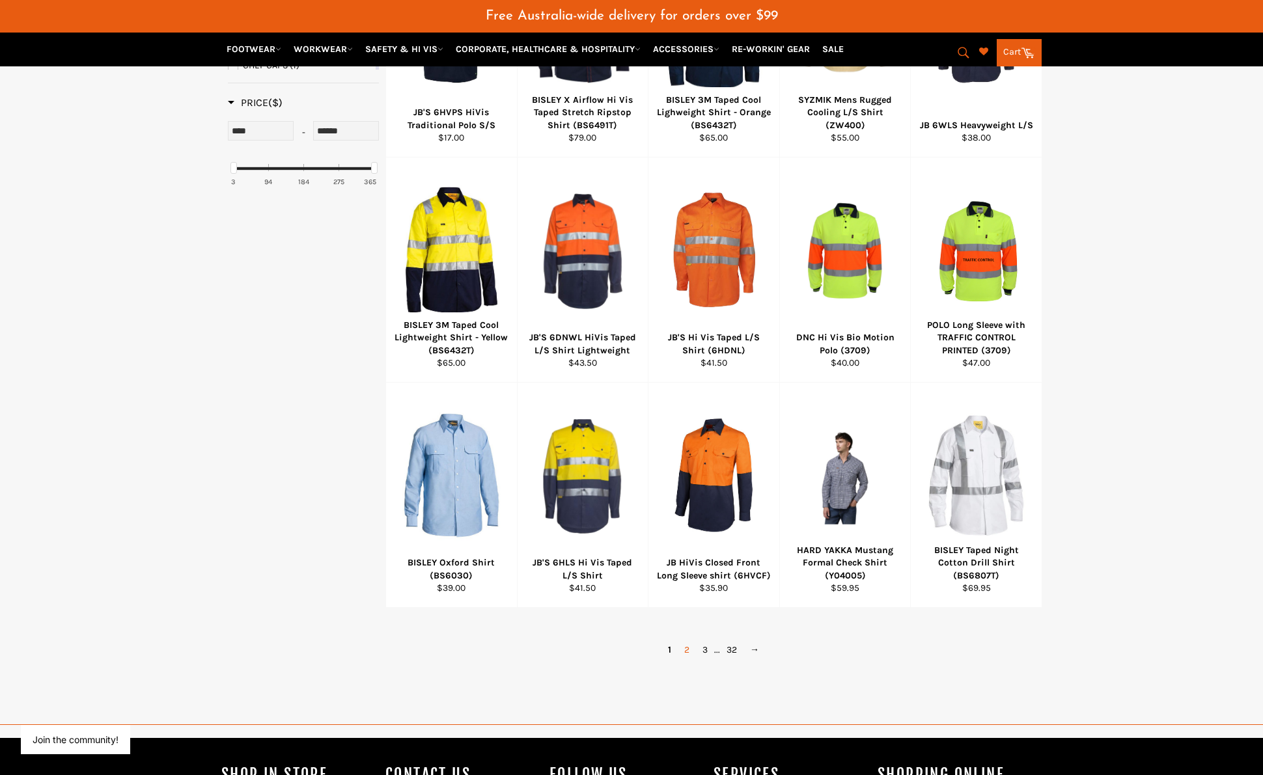
click at [687, 653] on link "2" at bounding box center [686, 649] width 18 height 19
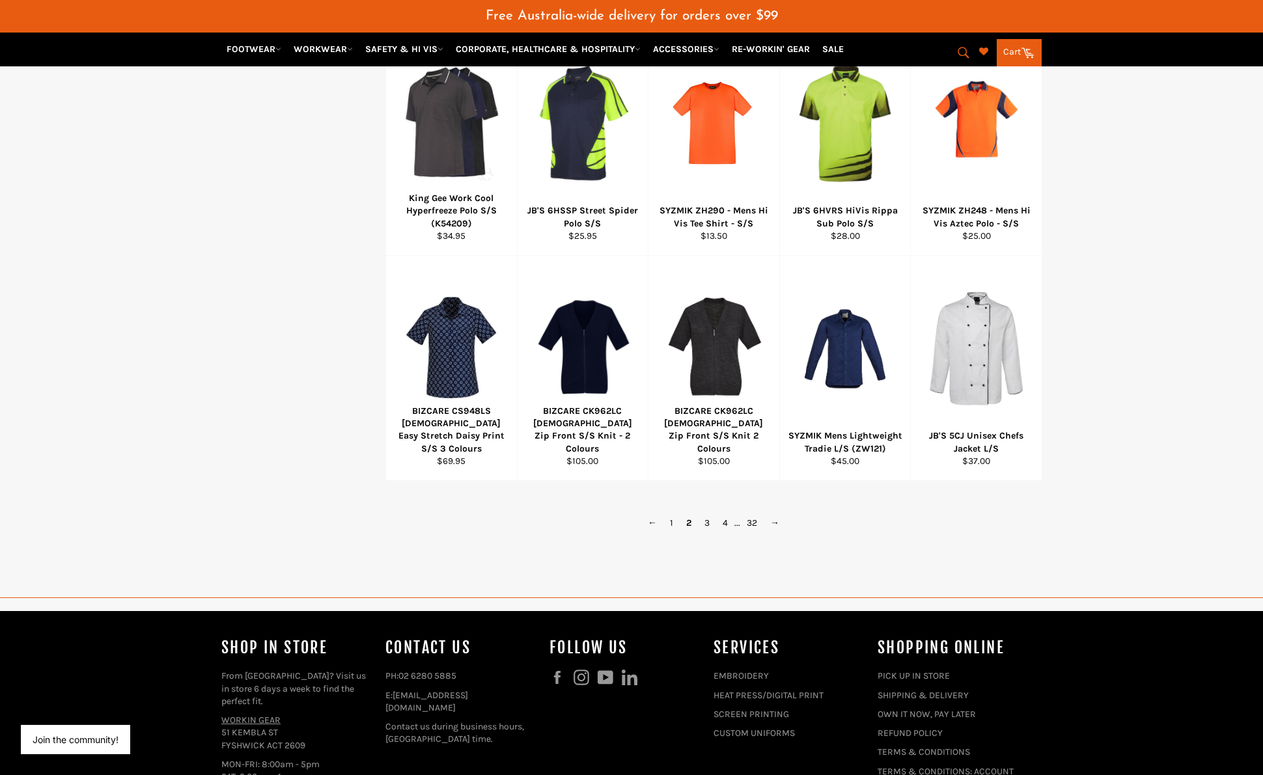
scroll to position [728, 0]
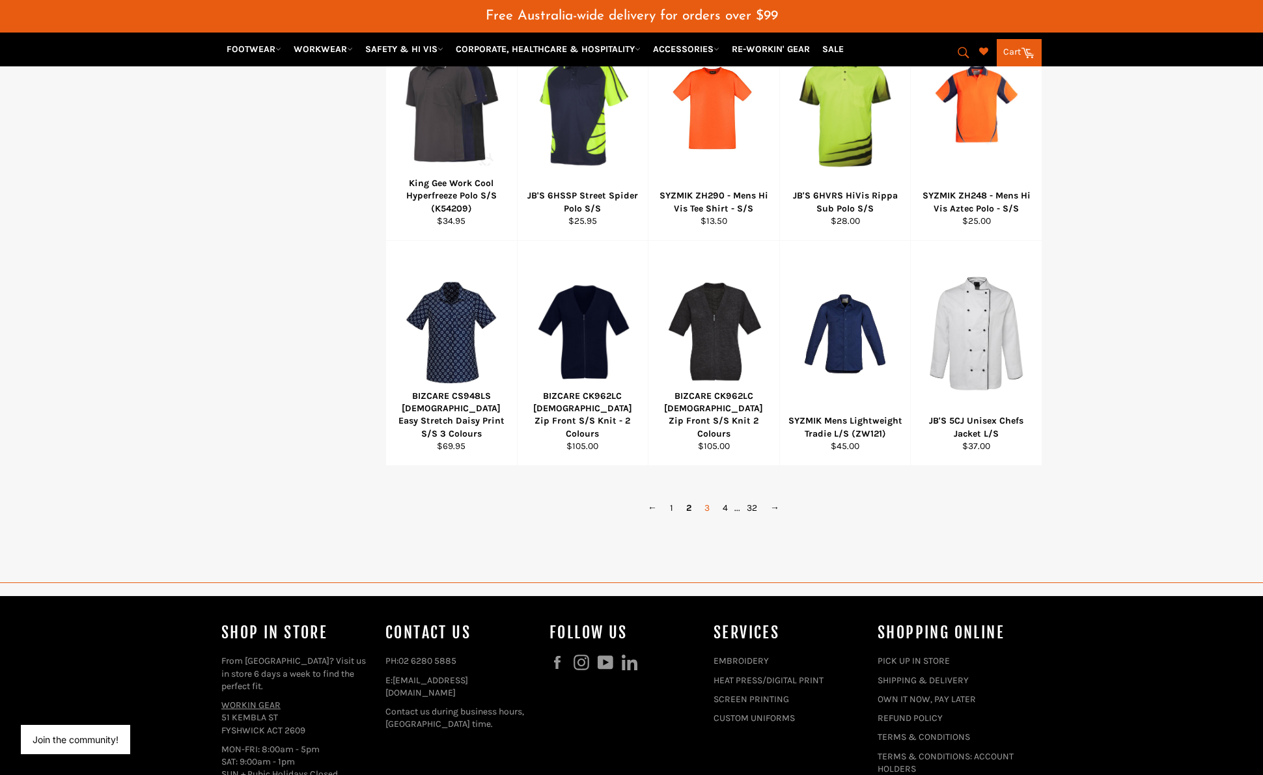
click at [704, 512] on link "3" at bounding box center [707, 508] width 18 height 19
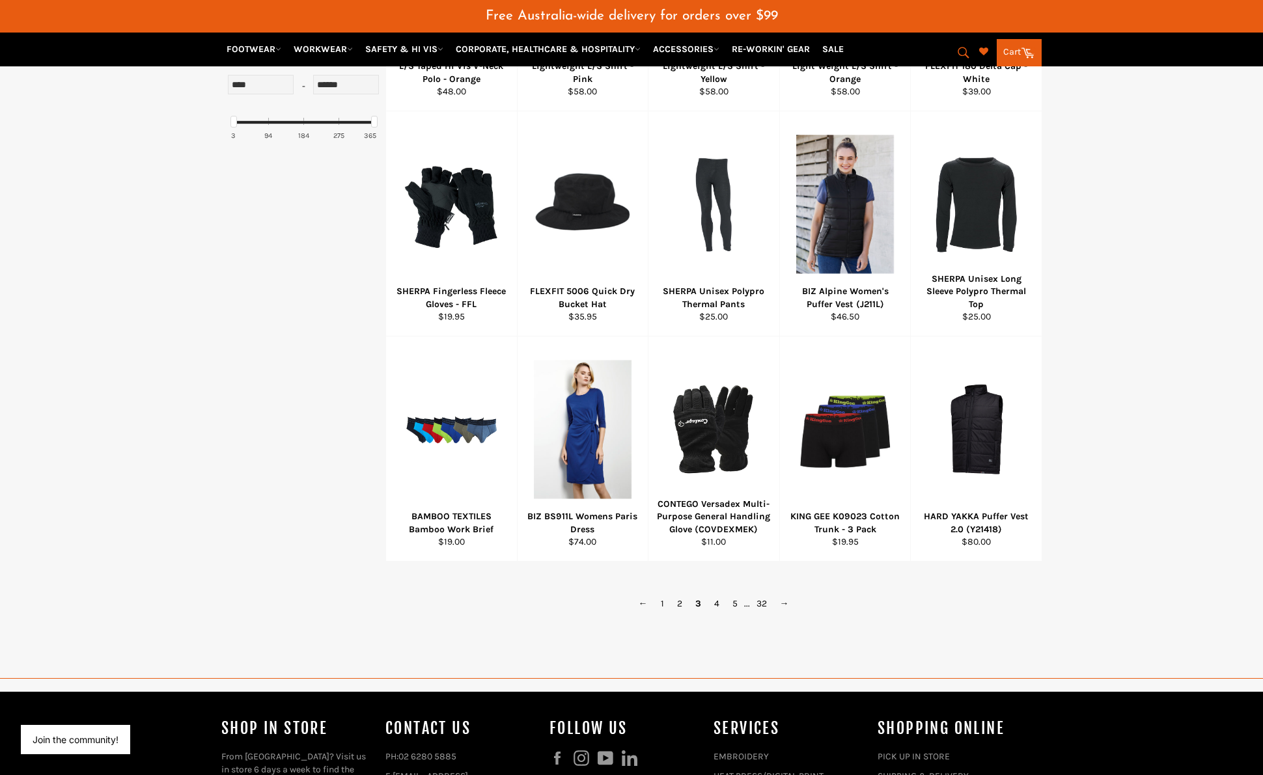
scroll to position [629, 0]
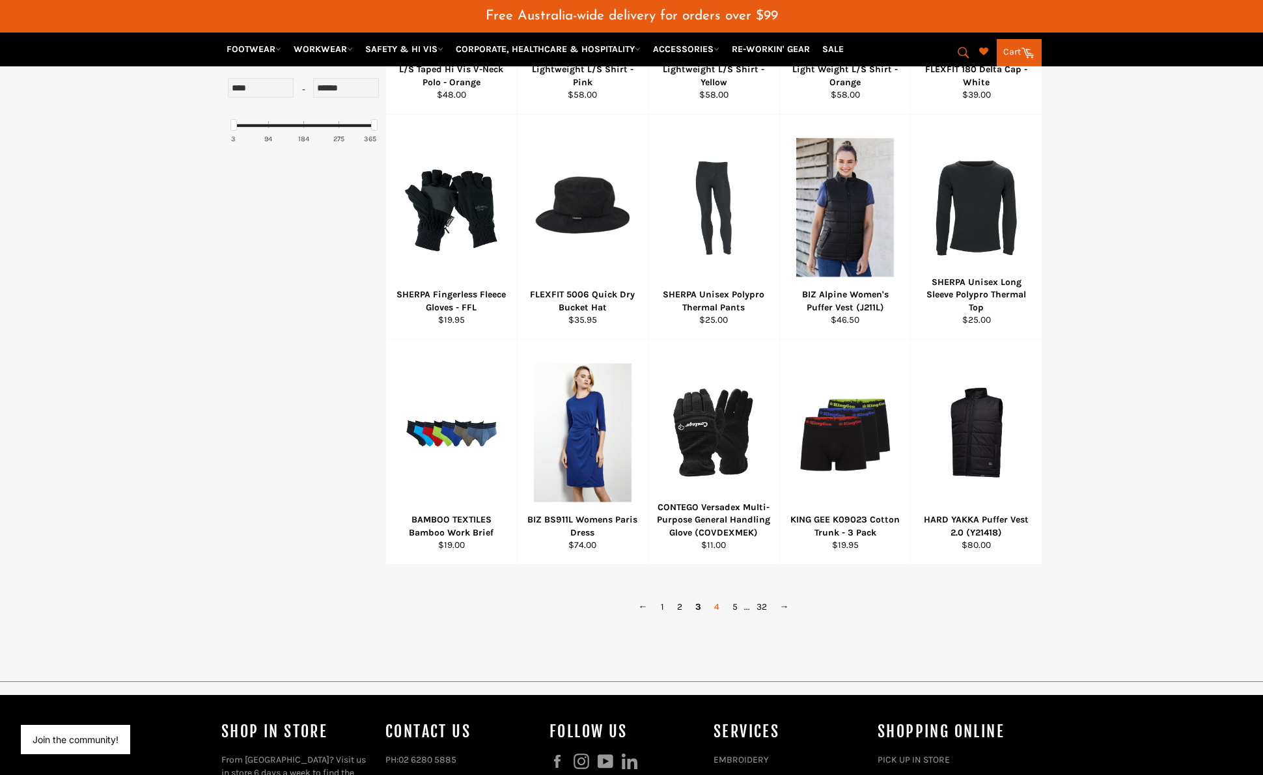
click at [719, 608] on link "4" at bounding box center [716, 606] width 18 height 19
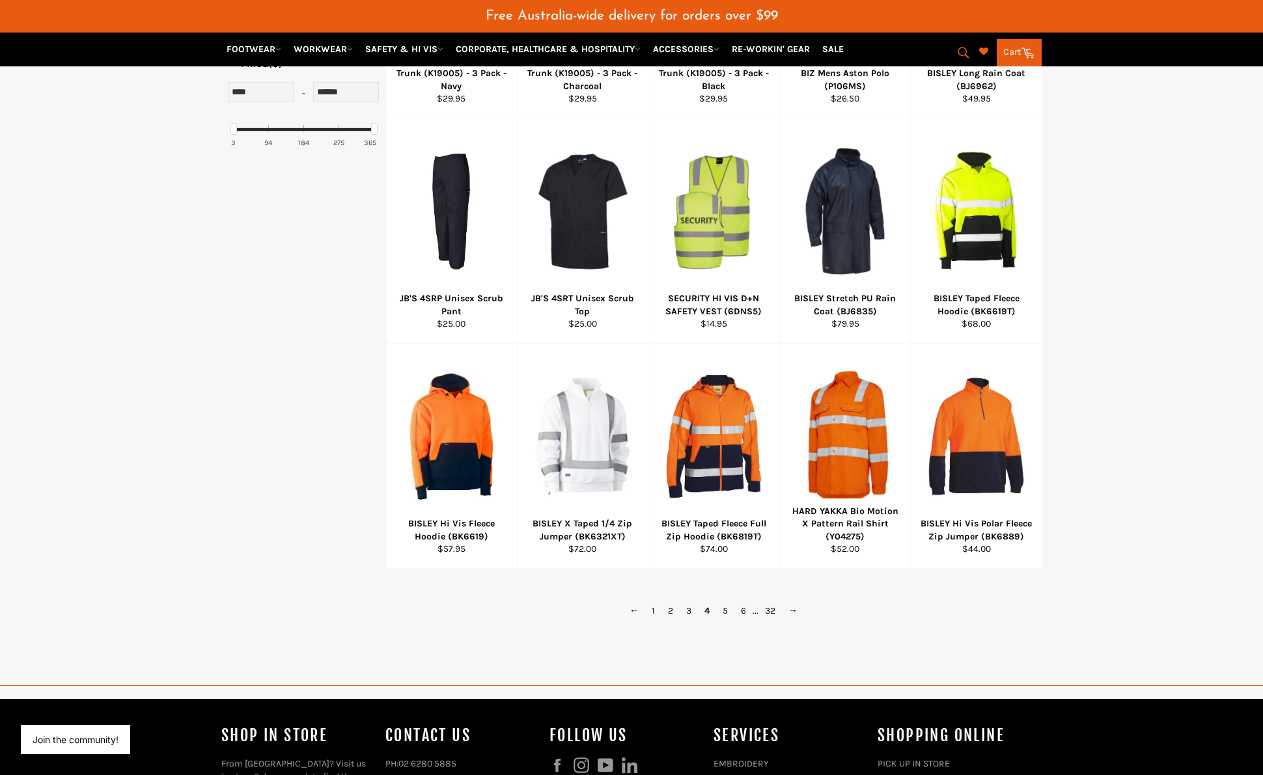
scroll to position [626, 0]
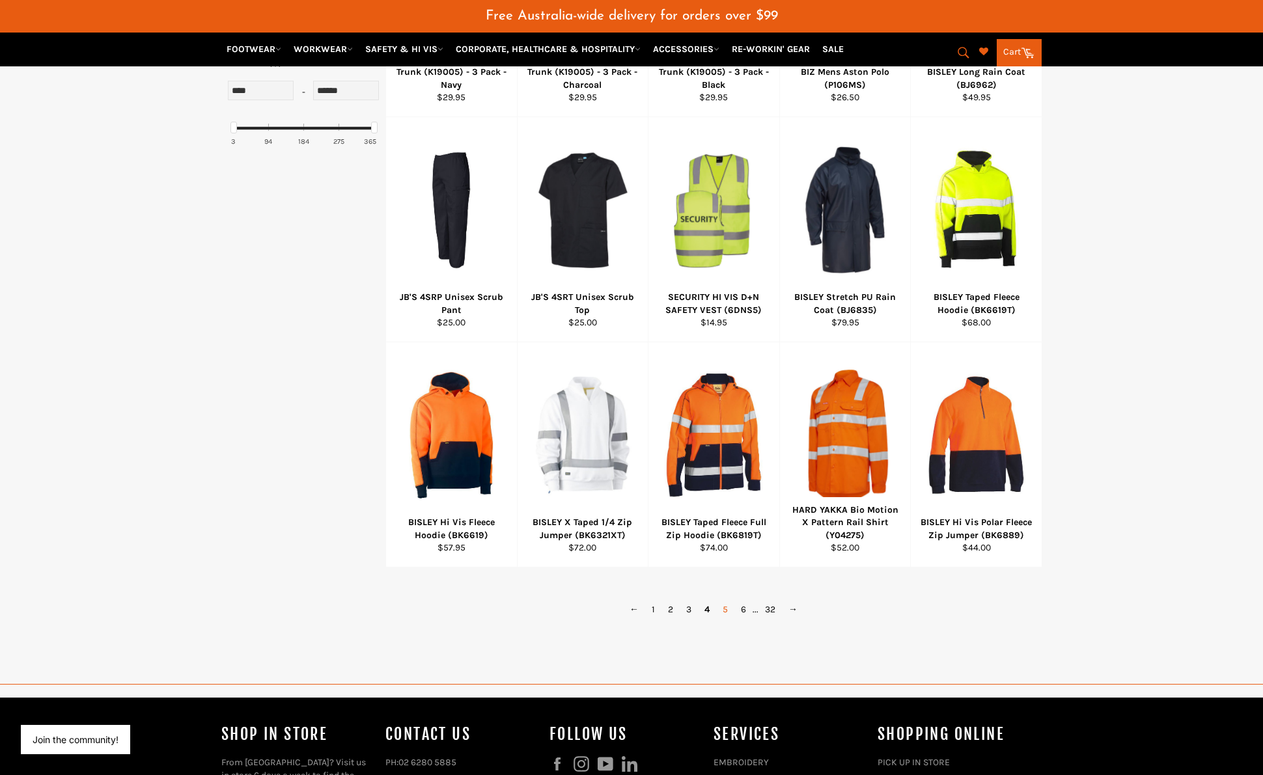
click at [723, 612] on link "5" at bounding box center [725, 609] width 18 height 19
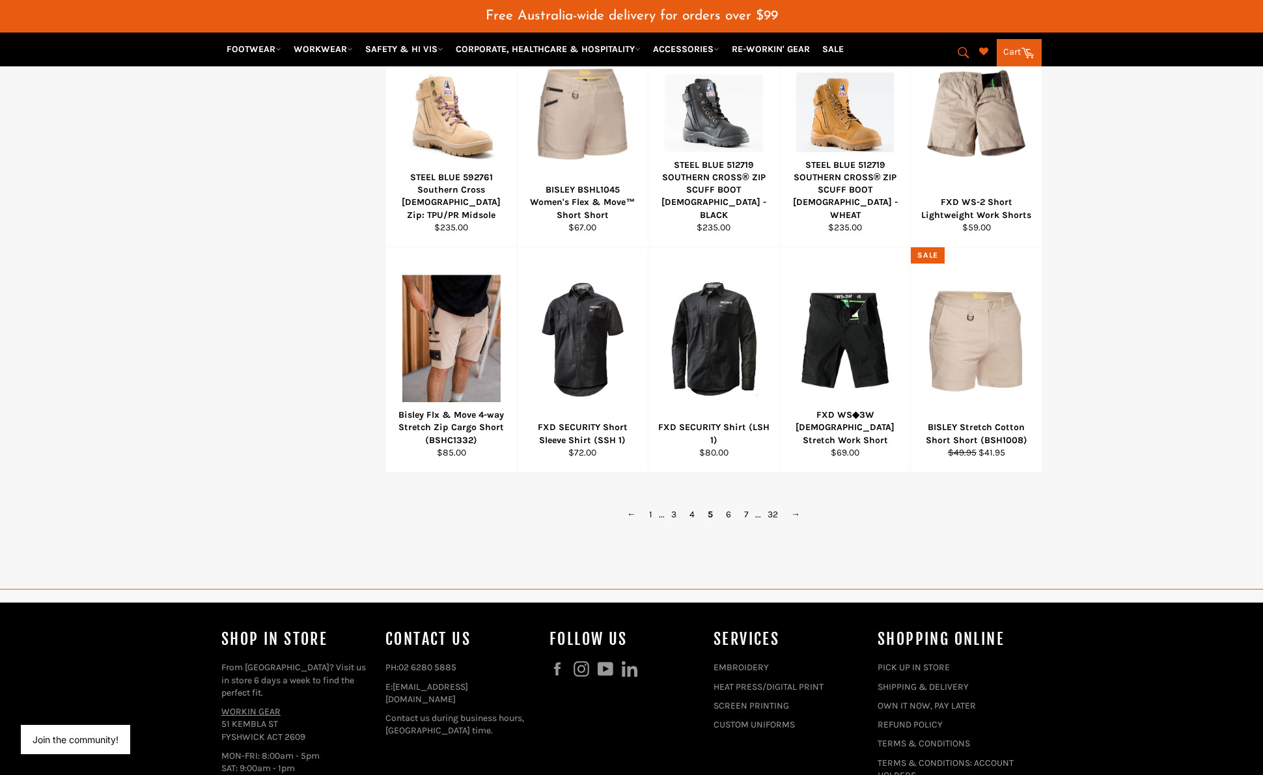
scroll to position [723, 0]
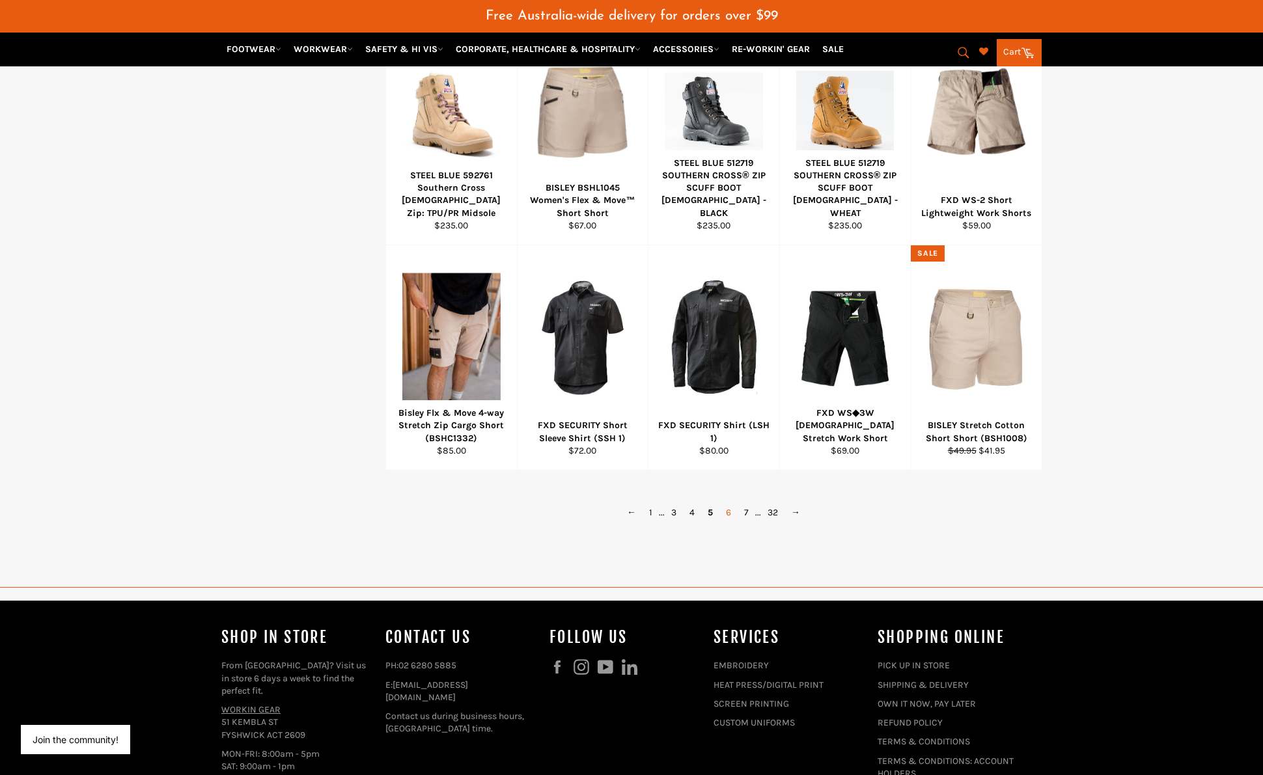
click at [731, 513] on link "6" at bounding box center [728, 512] width 18 height 19
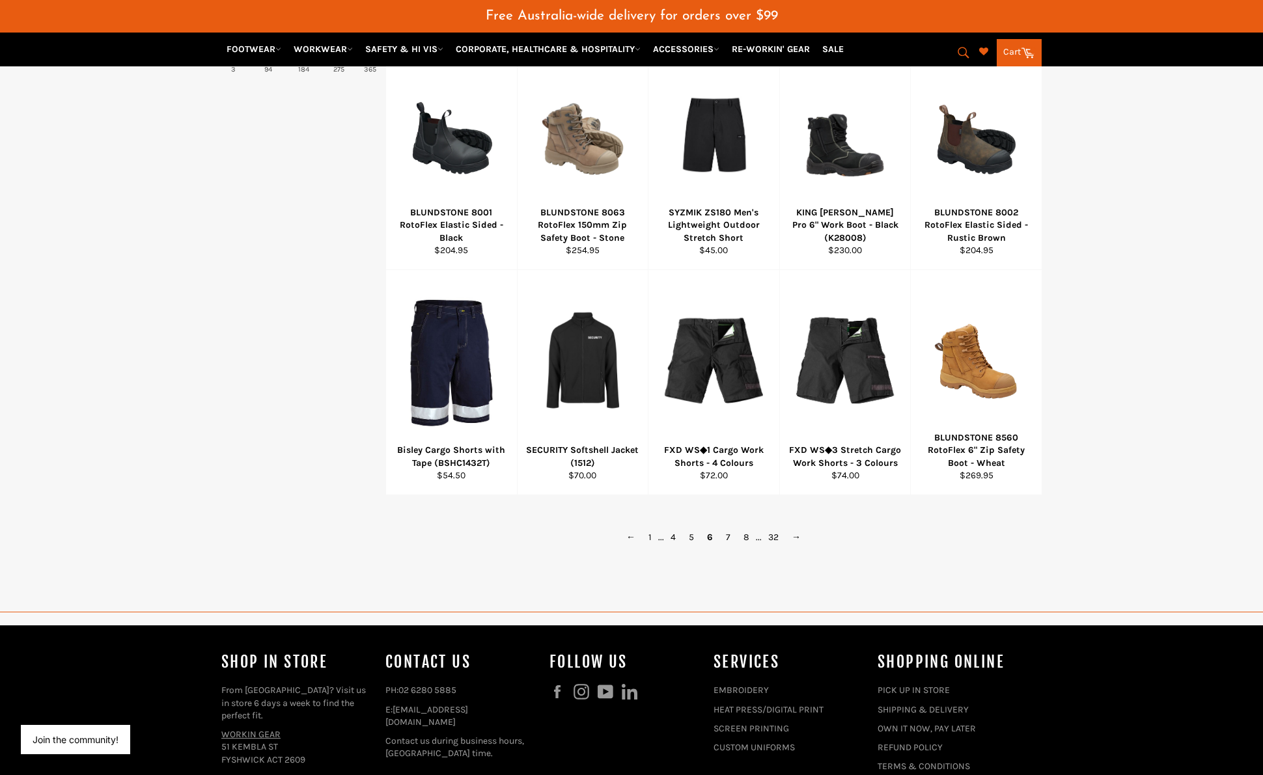
scroll to position [705, 0]
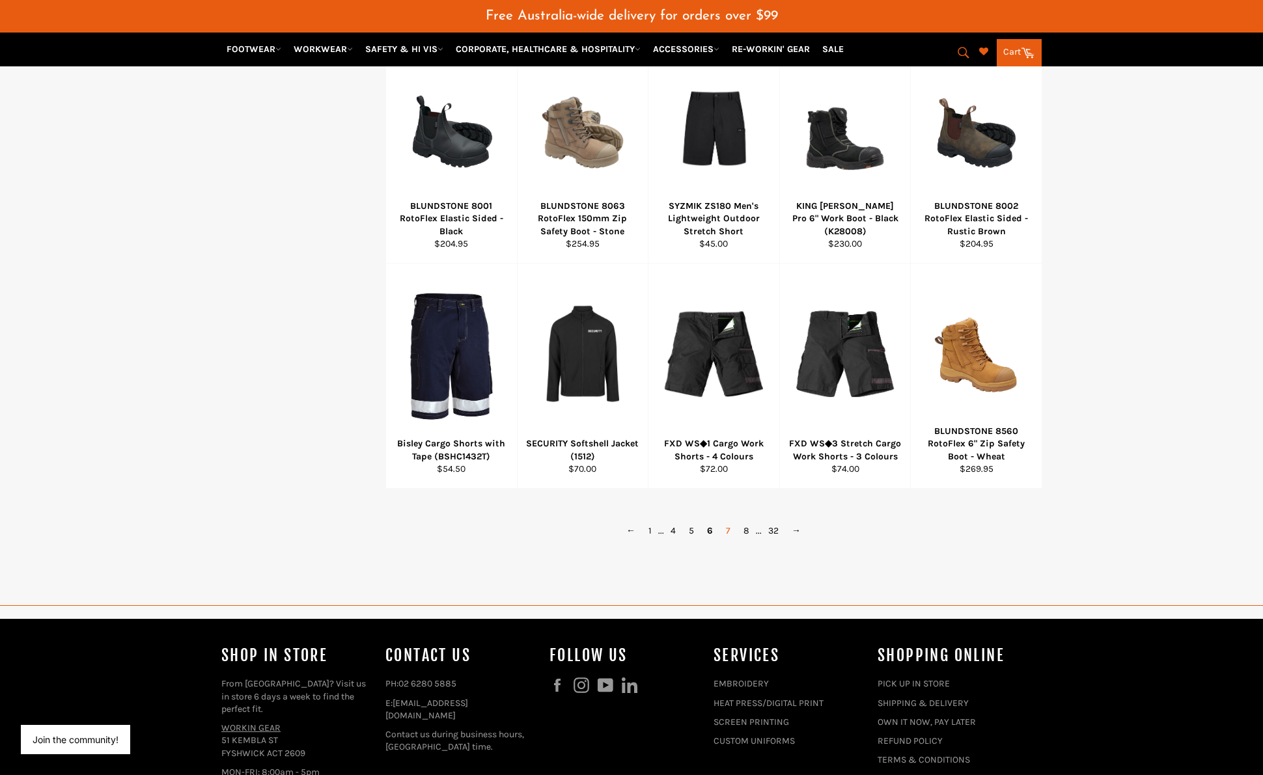
click at [730, 534] on link "7" at bounding box center [728, 530] width 18 height 19
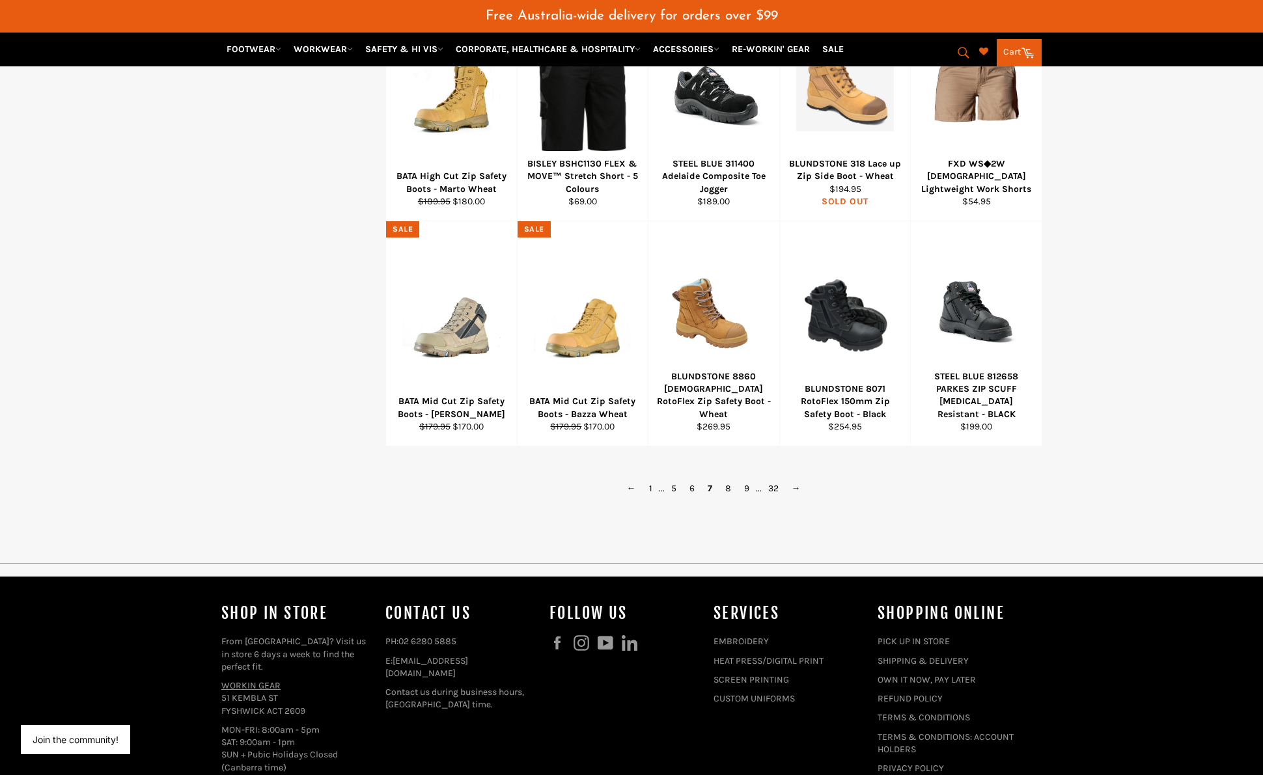
scroll to position [750, 0]
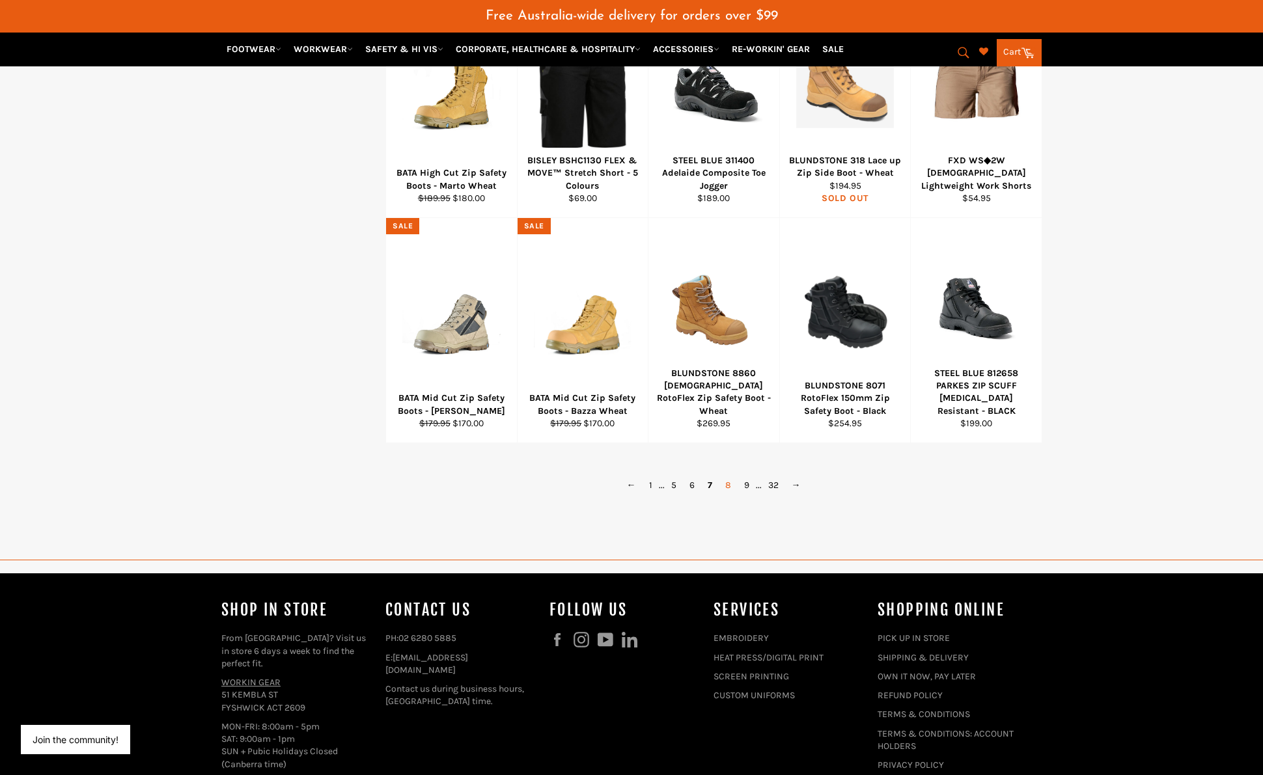
click at [727, 484] on link "8" at bounding box center [727, 485] width 19 height 19
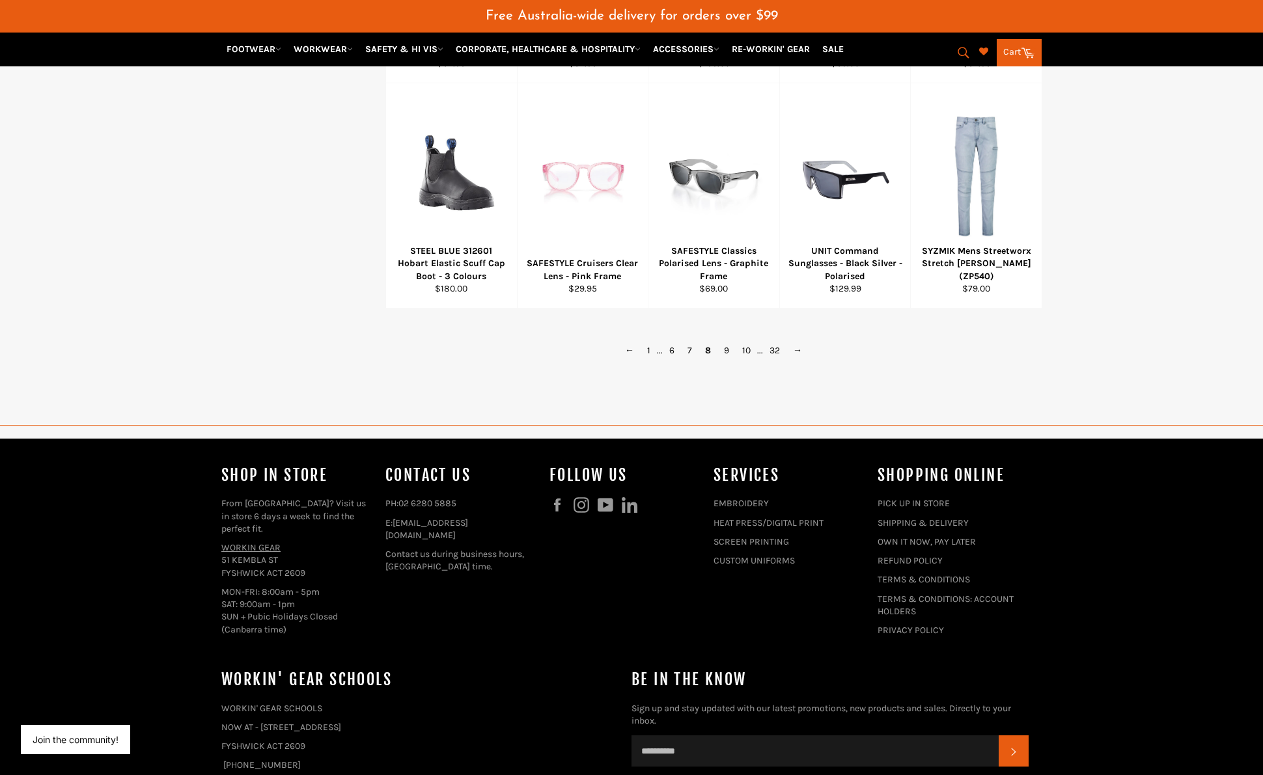
scroll to position [926, 0]
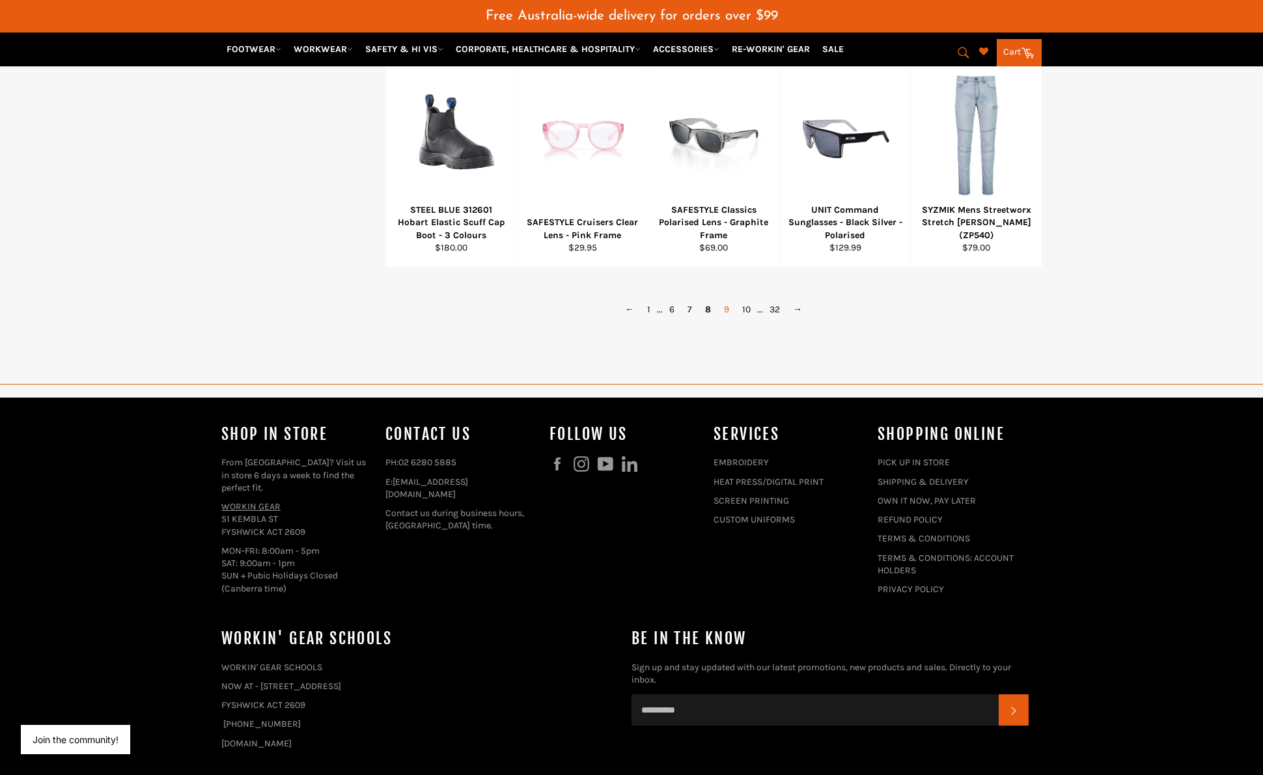
click at [728, 308] on link "9" at bounding box center [726, 309] width 18 height 19
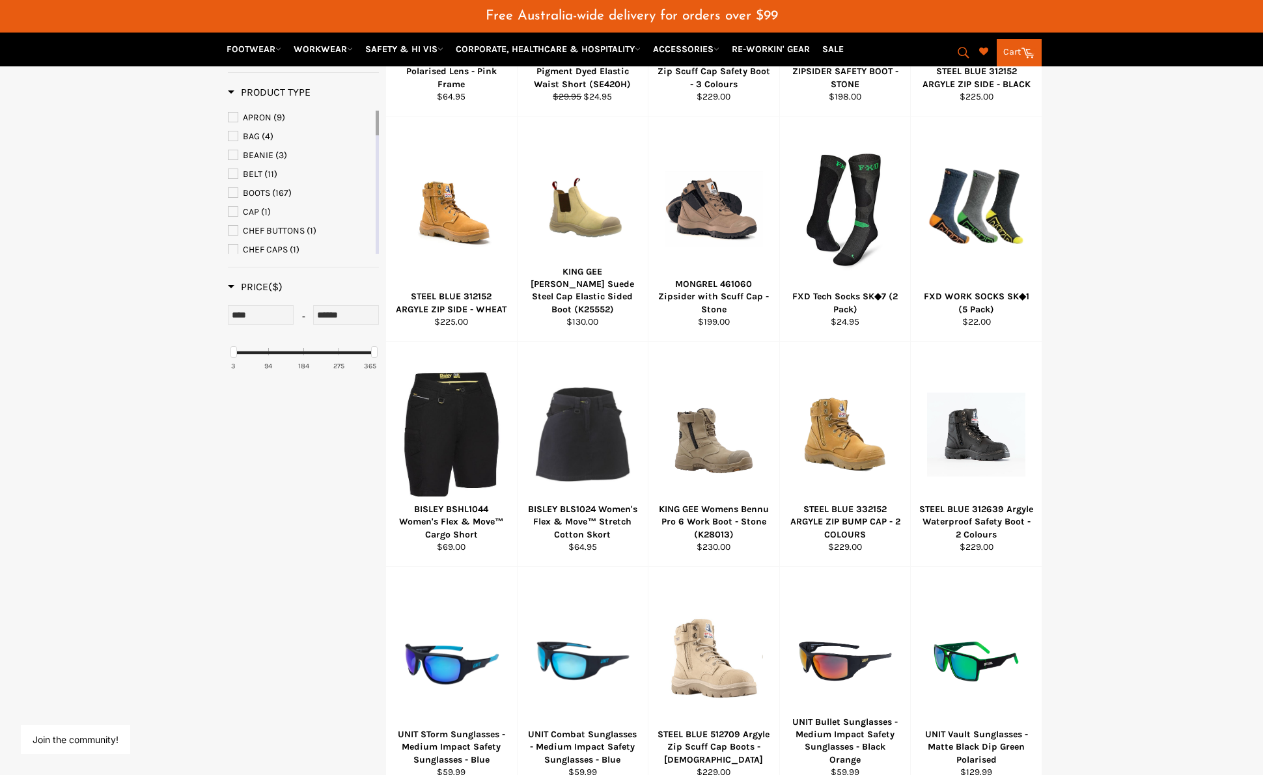
scroll to position [858, 0]
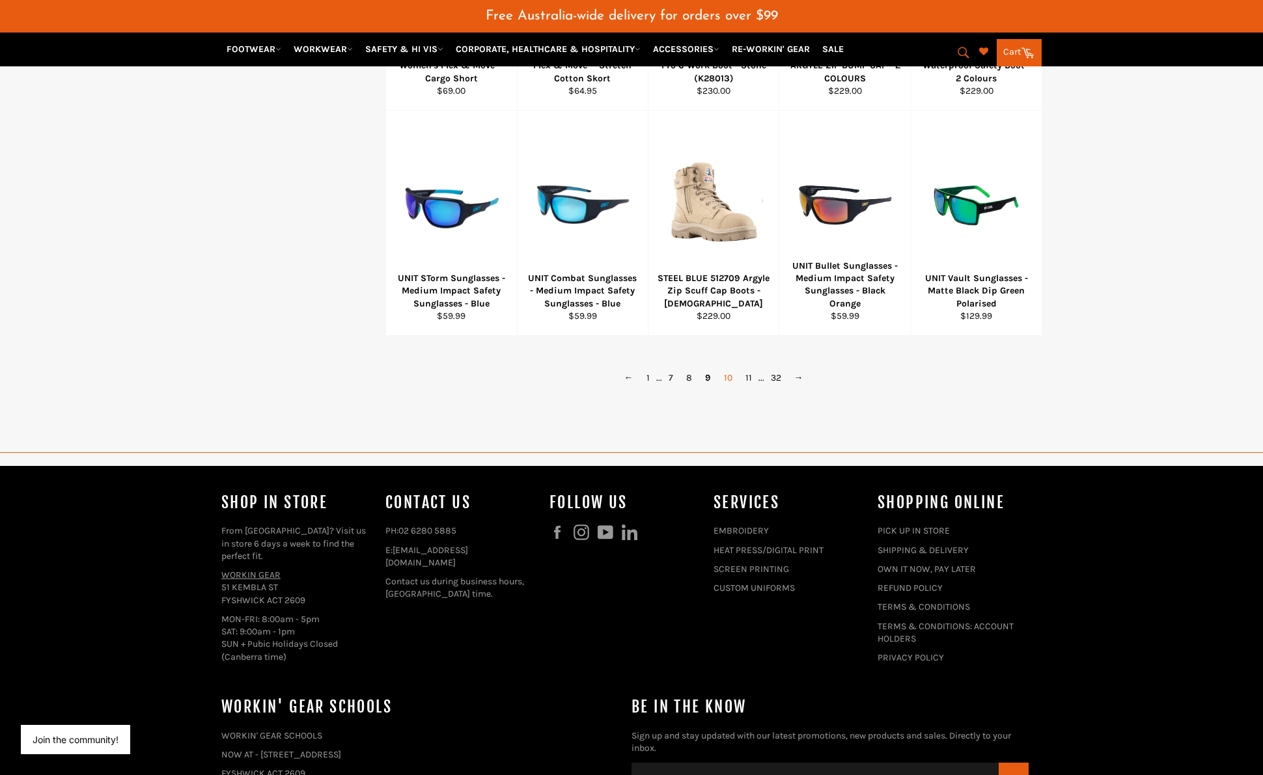
click at [731, 381] on link "10" at bounding box center [727, 377] width 21 height 19
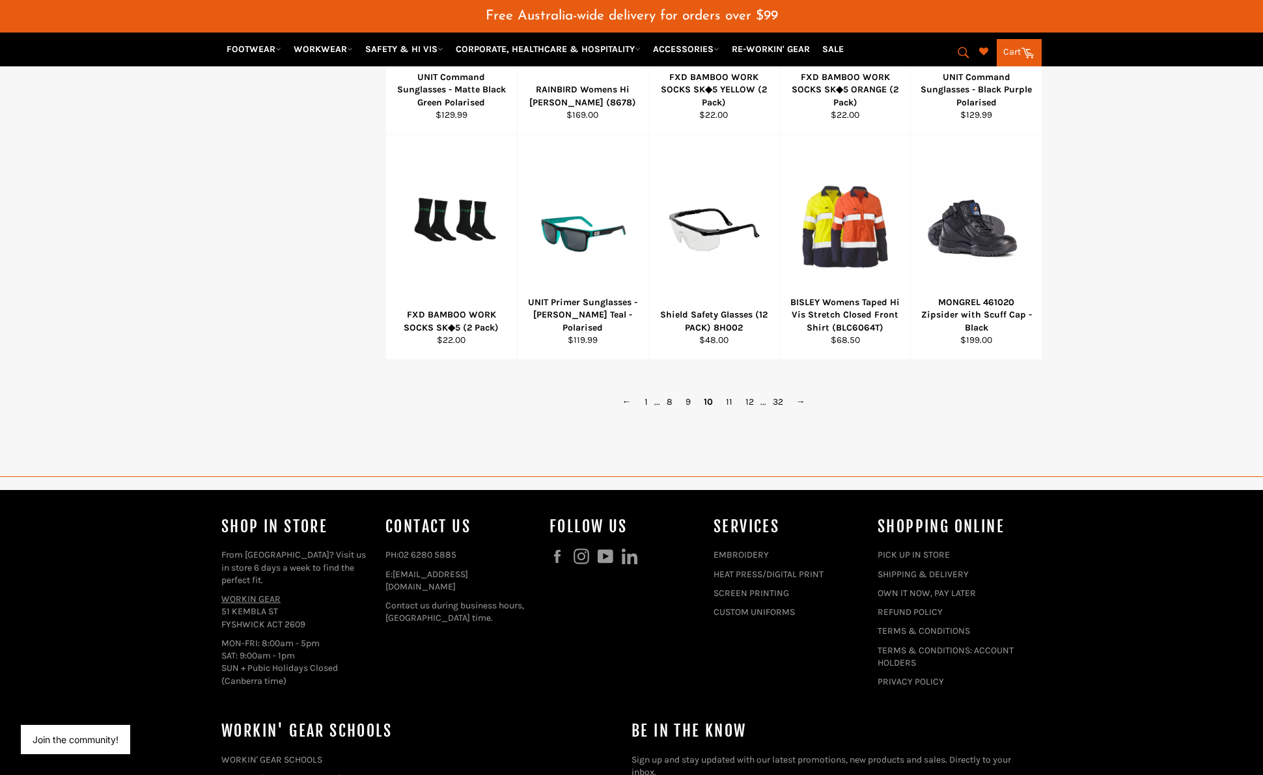
scroll to position [830, 0]
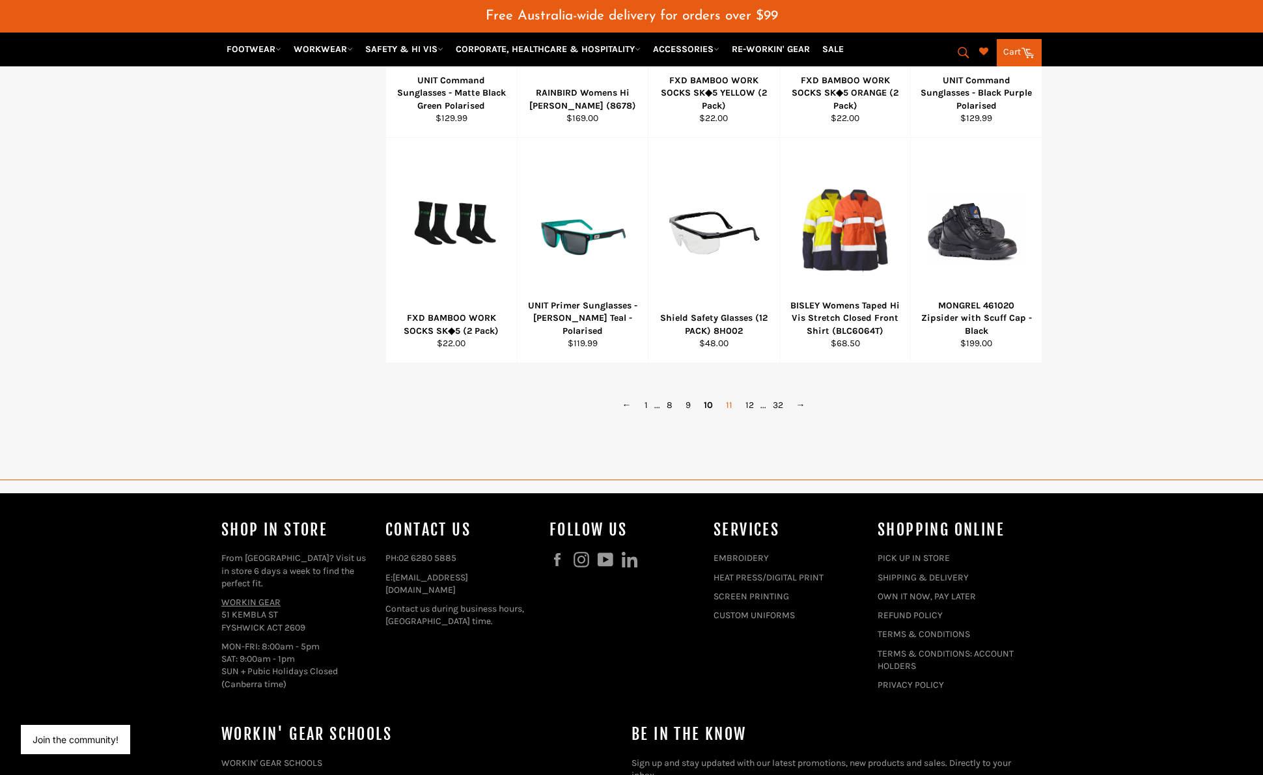
click at [729, 407] on link "11" at bounding box center [729, 405] width 20 height 19
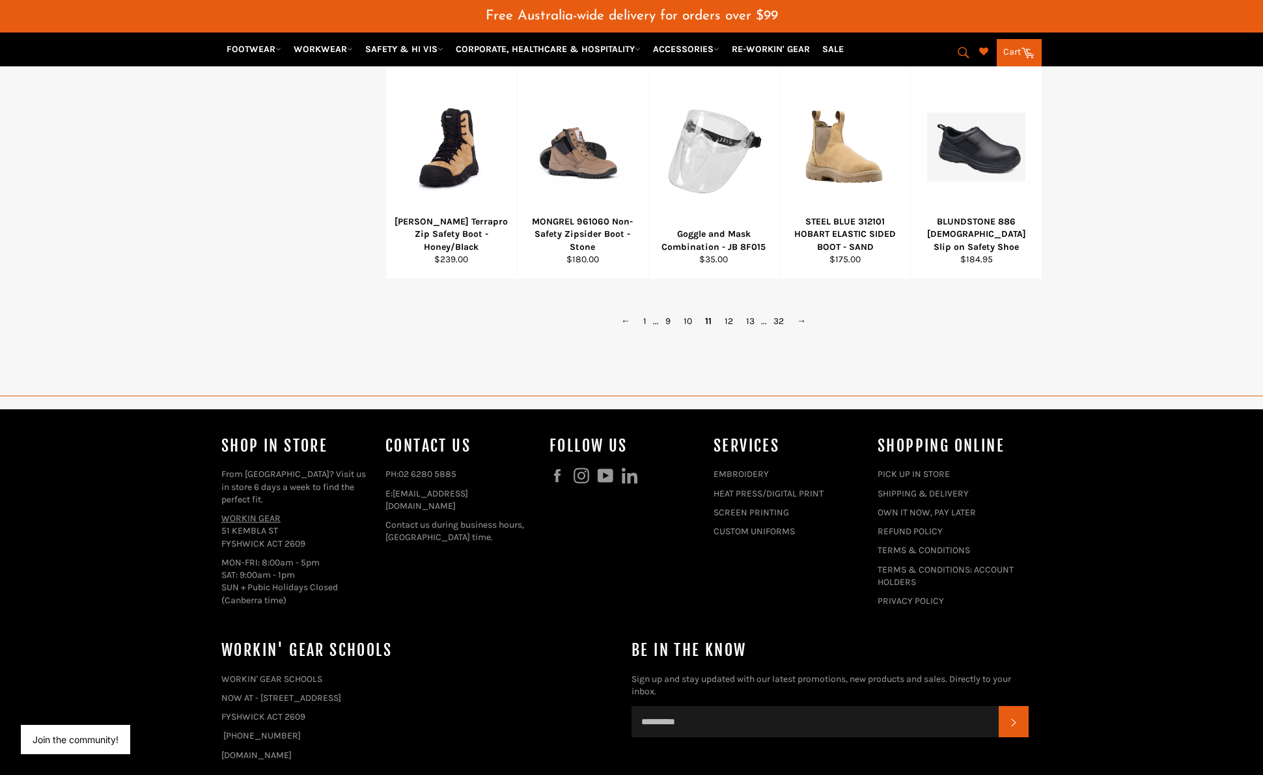
scroll to position [925, 0]
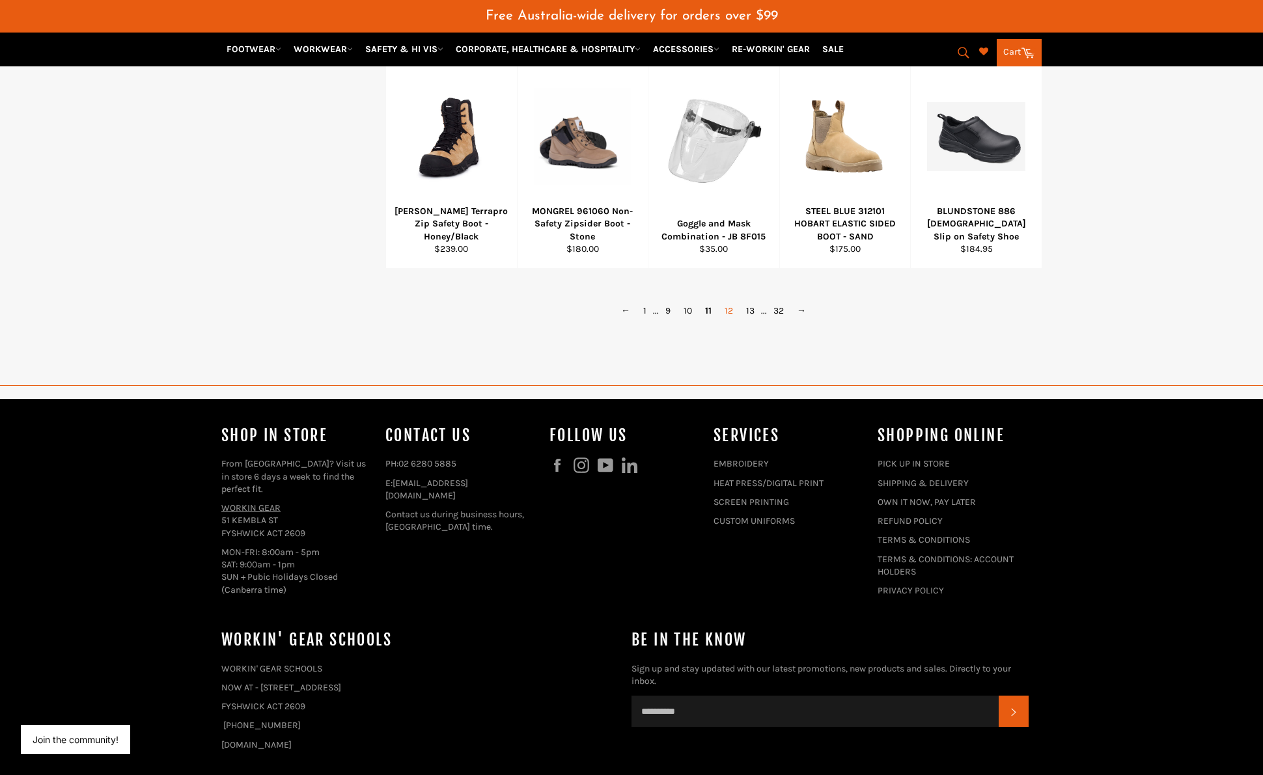
click at [731, 312] on link "12" at bounding box center [728, 310] width 21 height 19
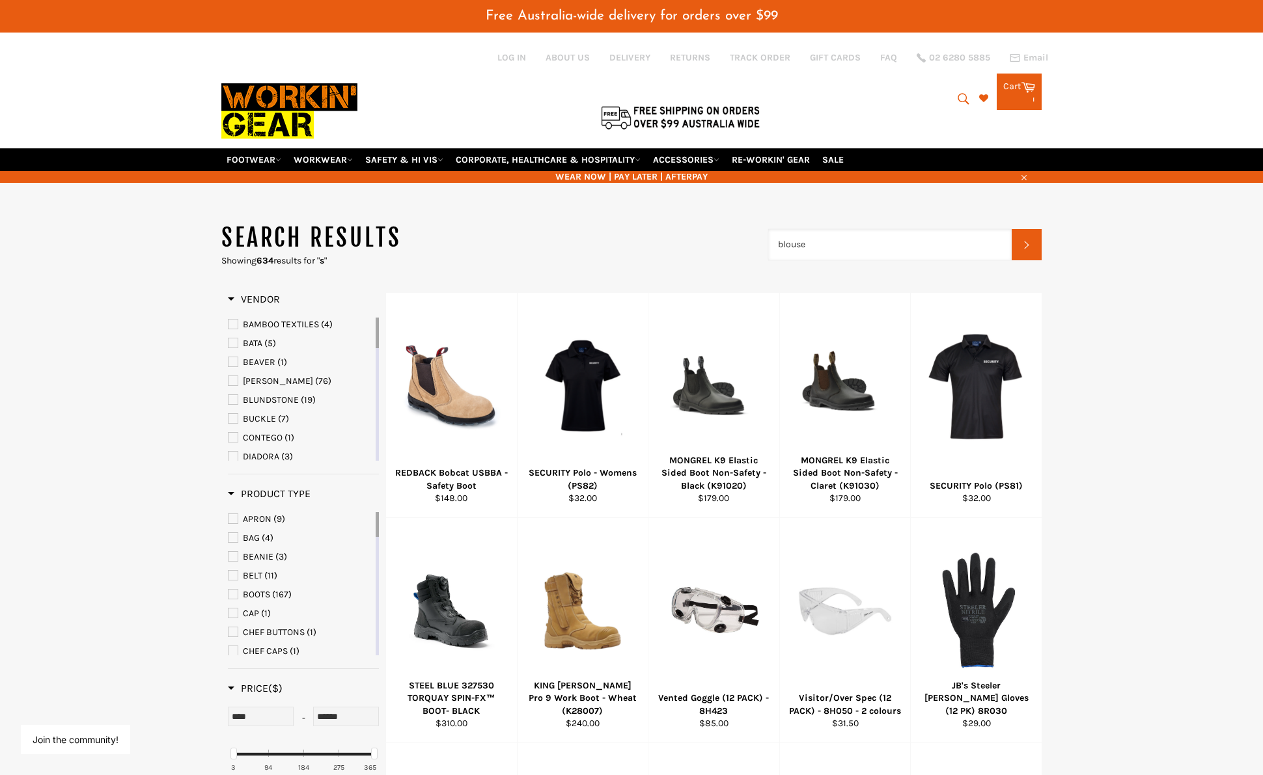
click at [843, 243] on input "blouse" at bounding box center [889, 244] width 243 height 31
type input "b"
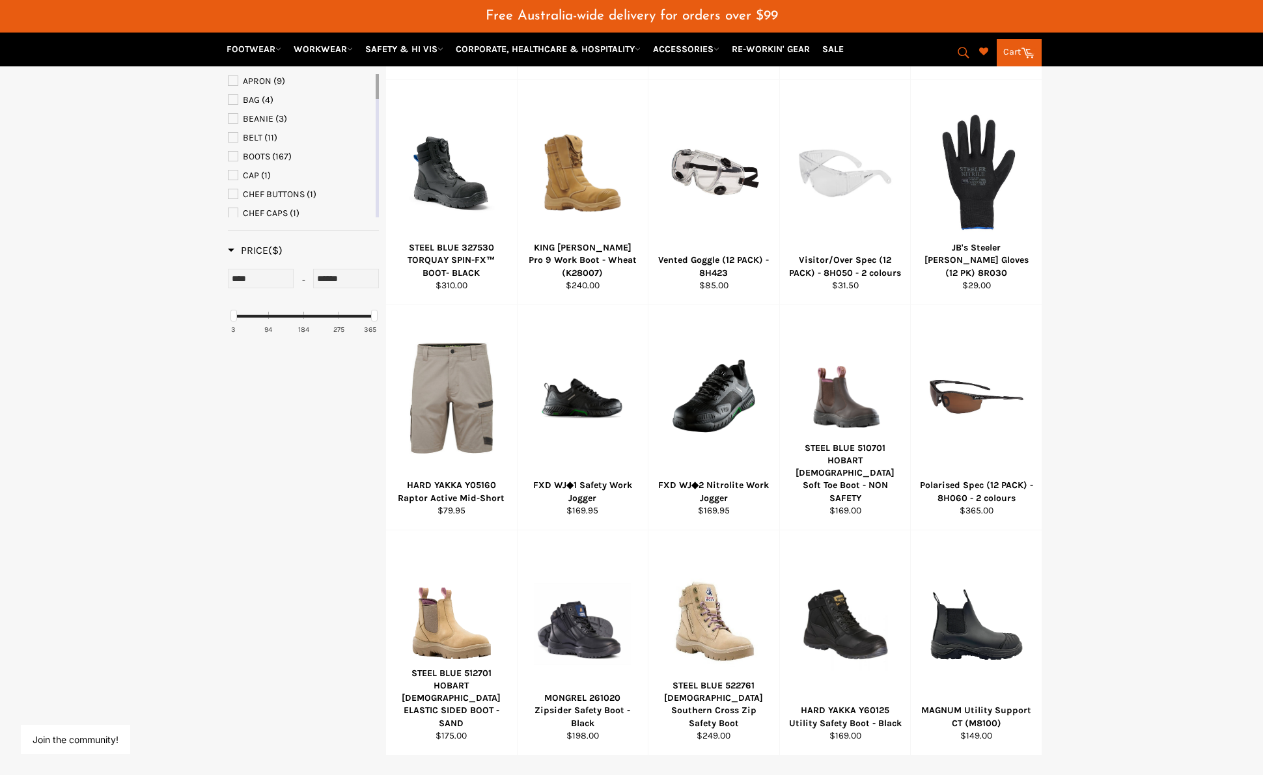
scroll to position [586, 0]
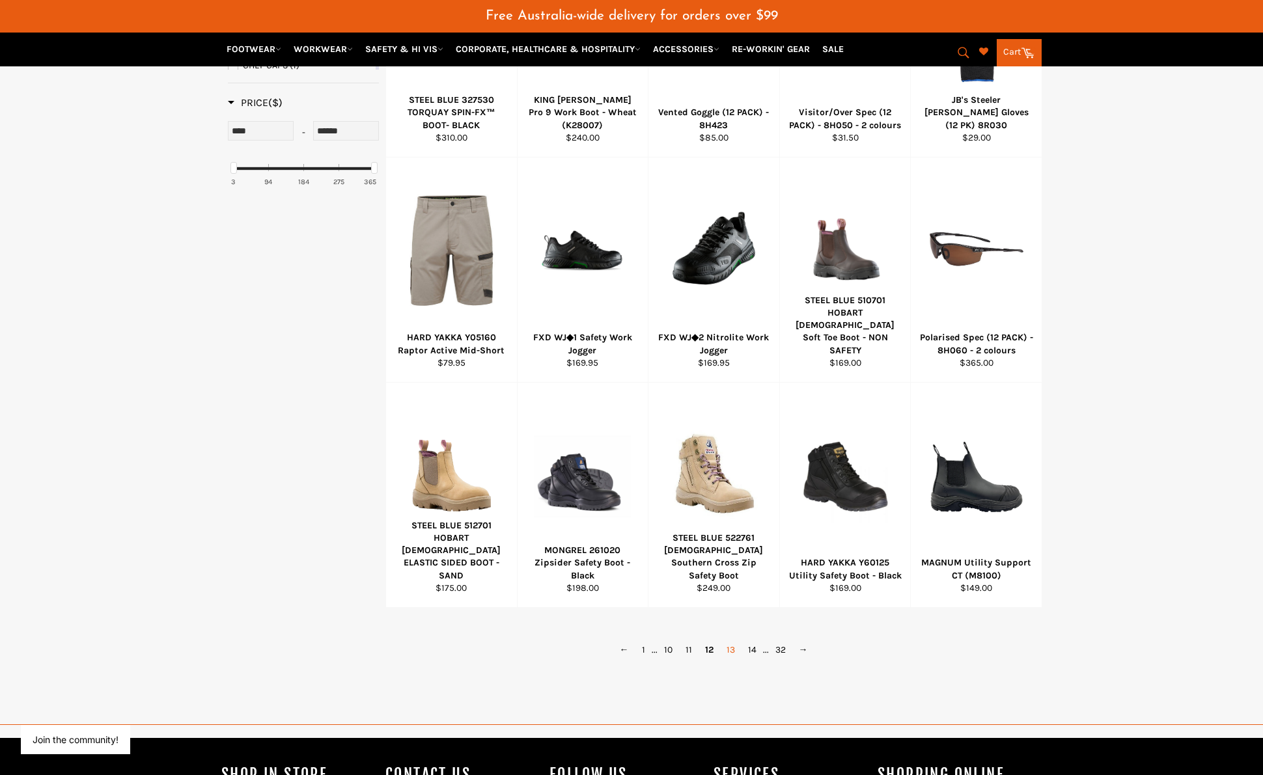
click at [727, 653] on link "13" at bounding box center [730, 649] width 21 height 19
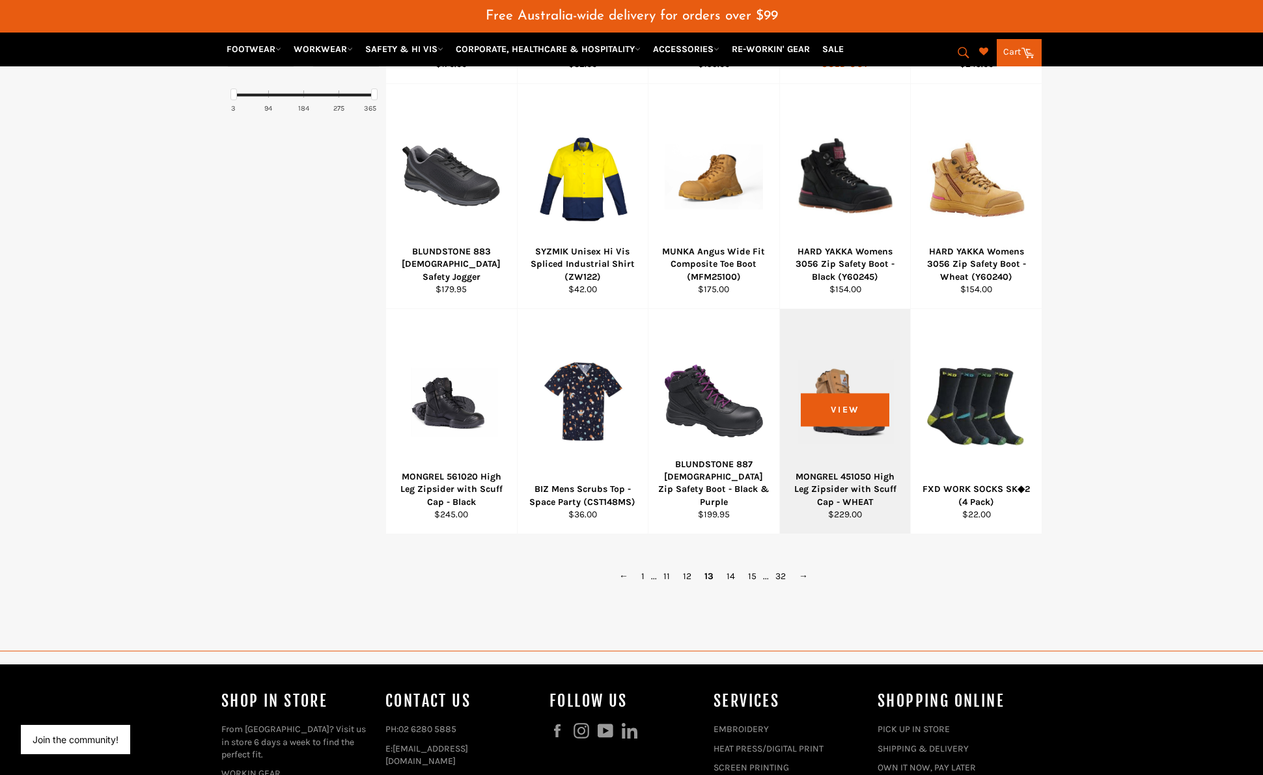
scroll to position [661, 0]
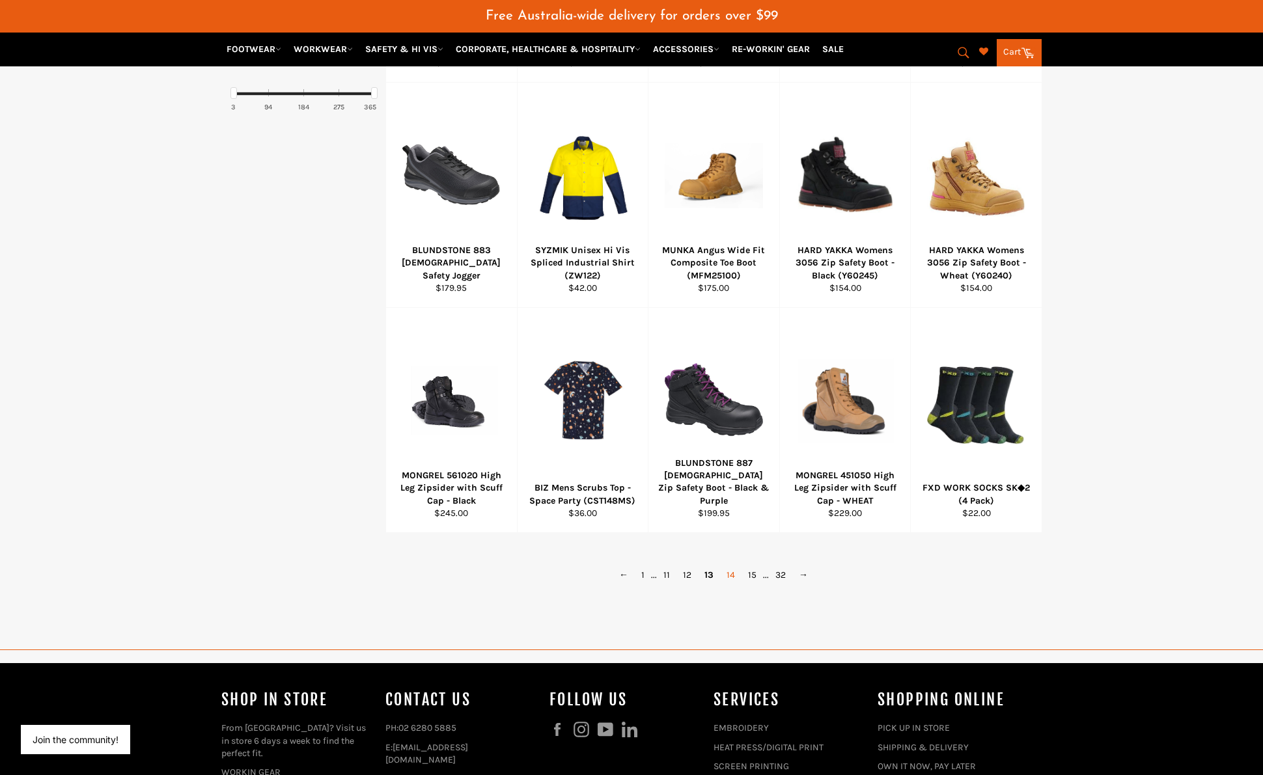
click at [732, 574] on link "14" at bounding box center [730, 575] width 21 height 19
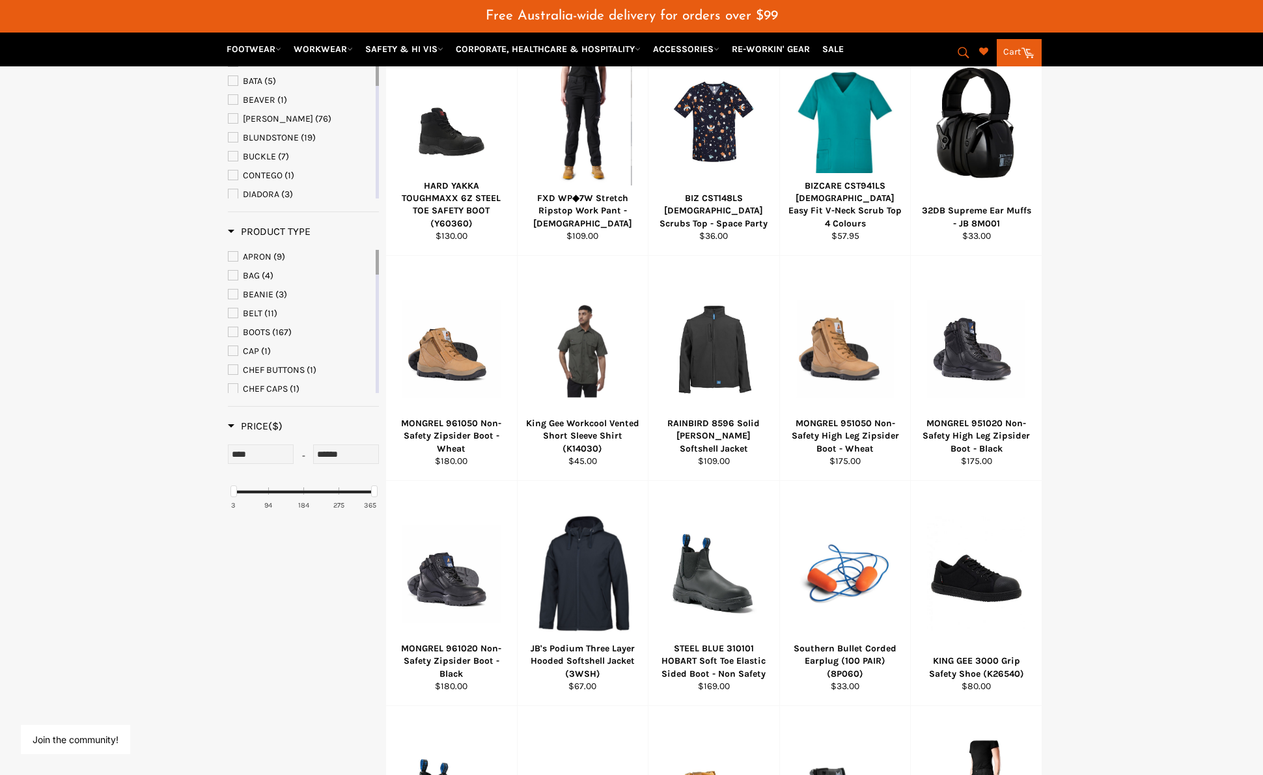
scroll to position [260, 0]
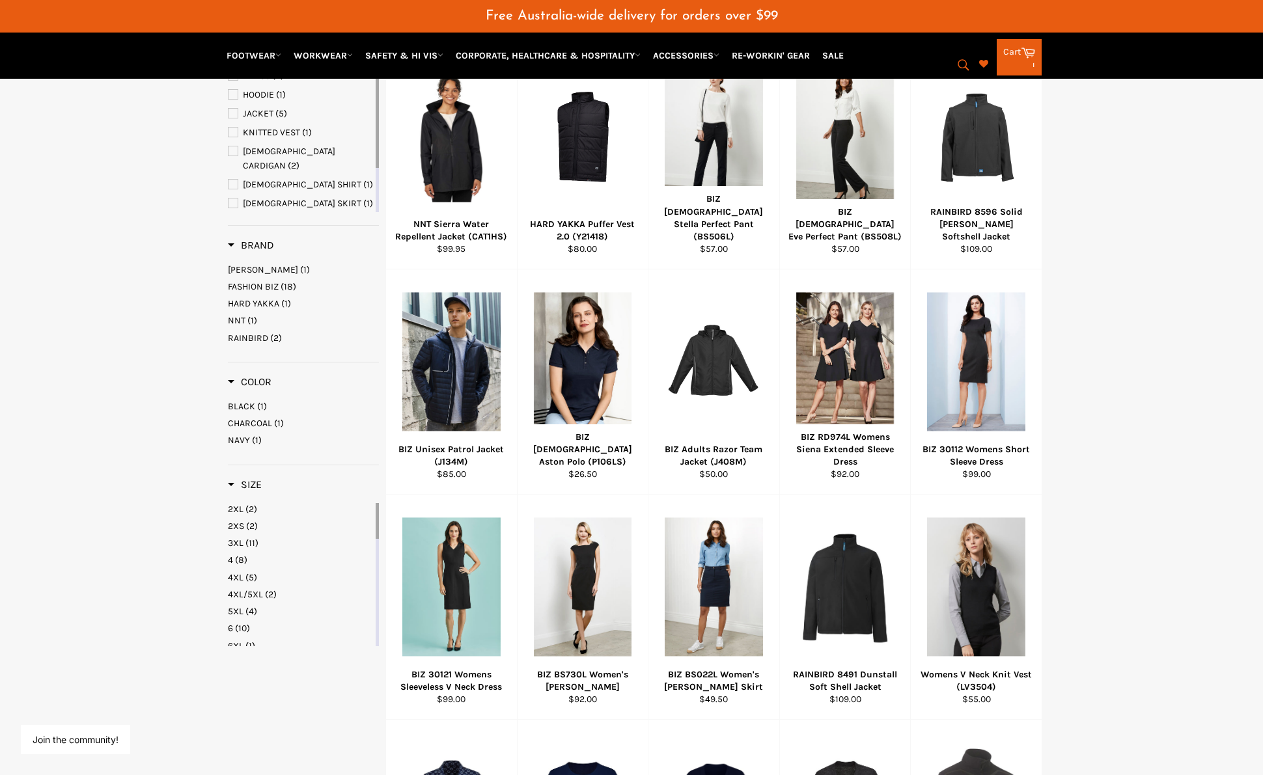
scroll to position [325, 0]
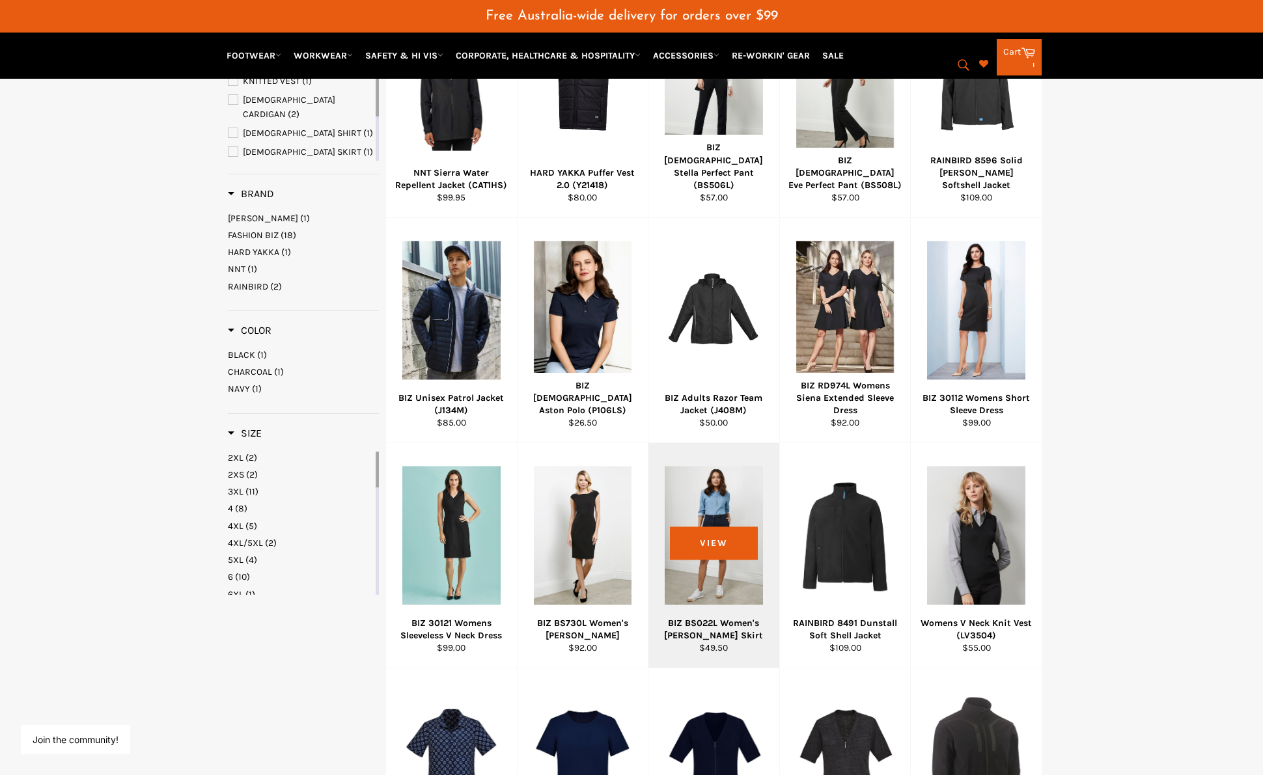
click at [698, 485] on div at bounding box center [713, 535] width 98 height 153
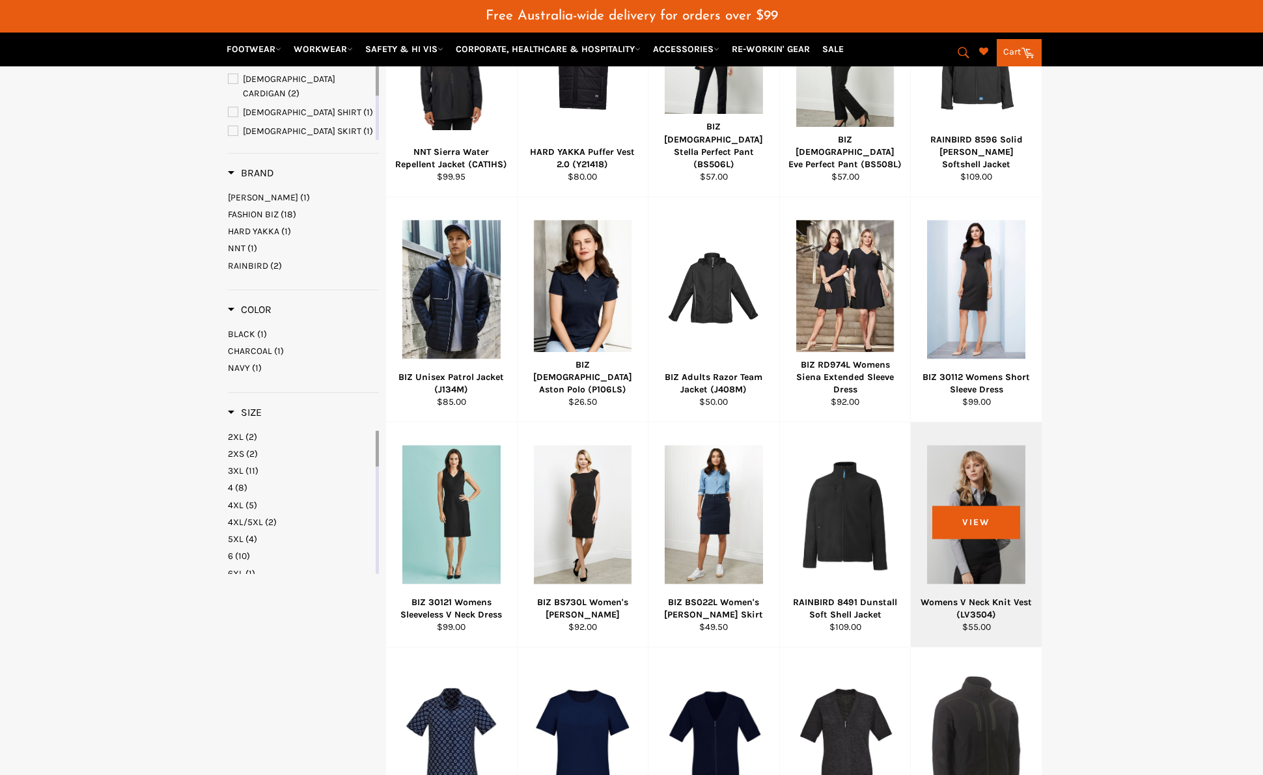
scroll to position [378, 0]
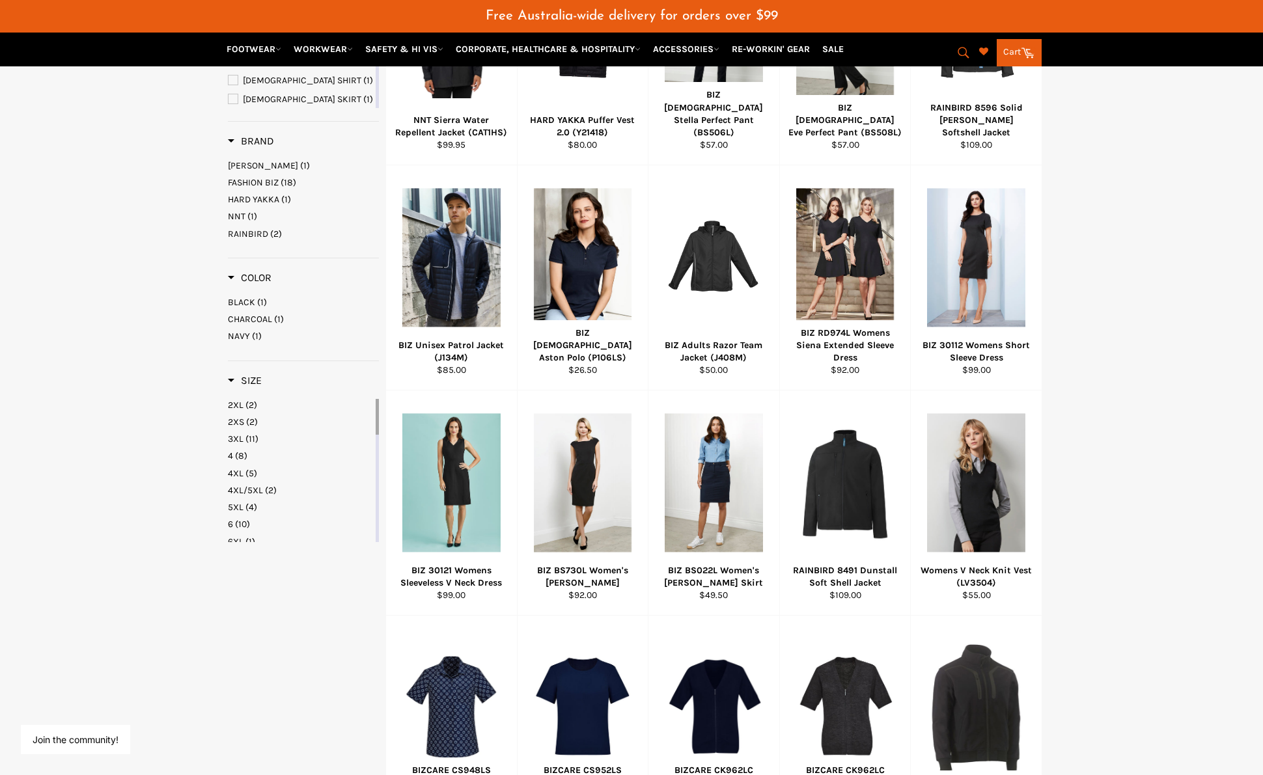
drag, startPoint x: 1262, startPoint y: 376, endPoint x: 1270, endPoint y: 555, distance: 179.8
click at [1262, 558] on html "{"id":"", "email":"","default_address":null,"first_name":"","last_name":"","nam…" at bounding box center [631, 510] width 1263 height 1777
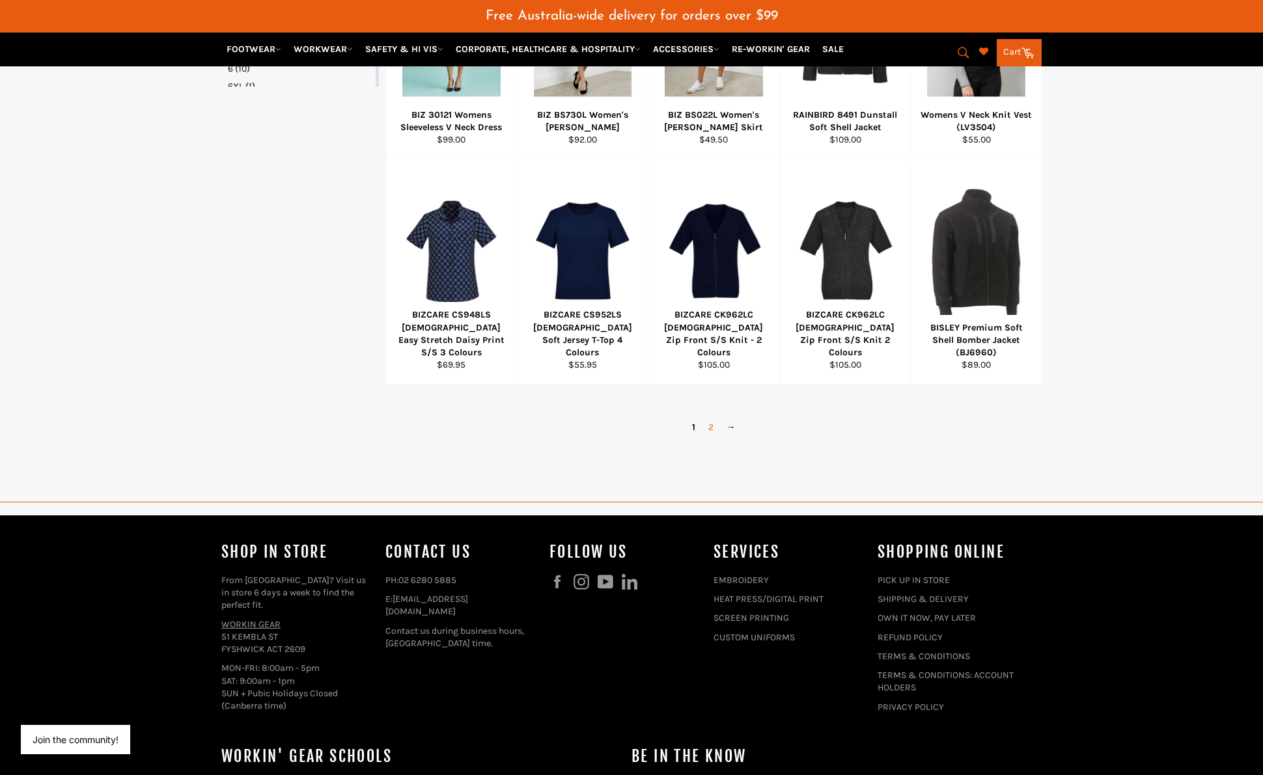
click at [710, 426] on link "2" at bounding box center [711, 427] width 18 height 19
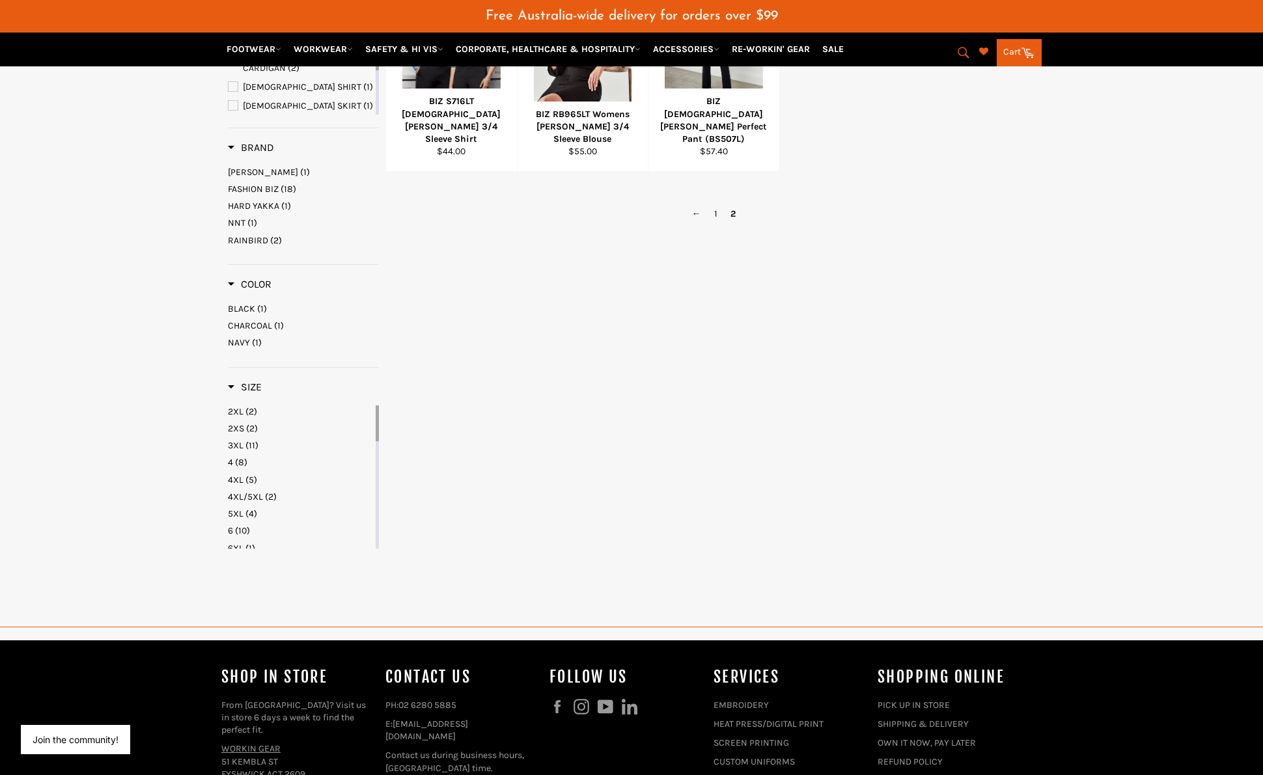
scroll to position [286, 0]
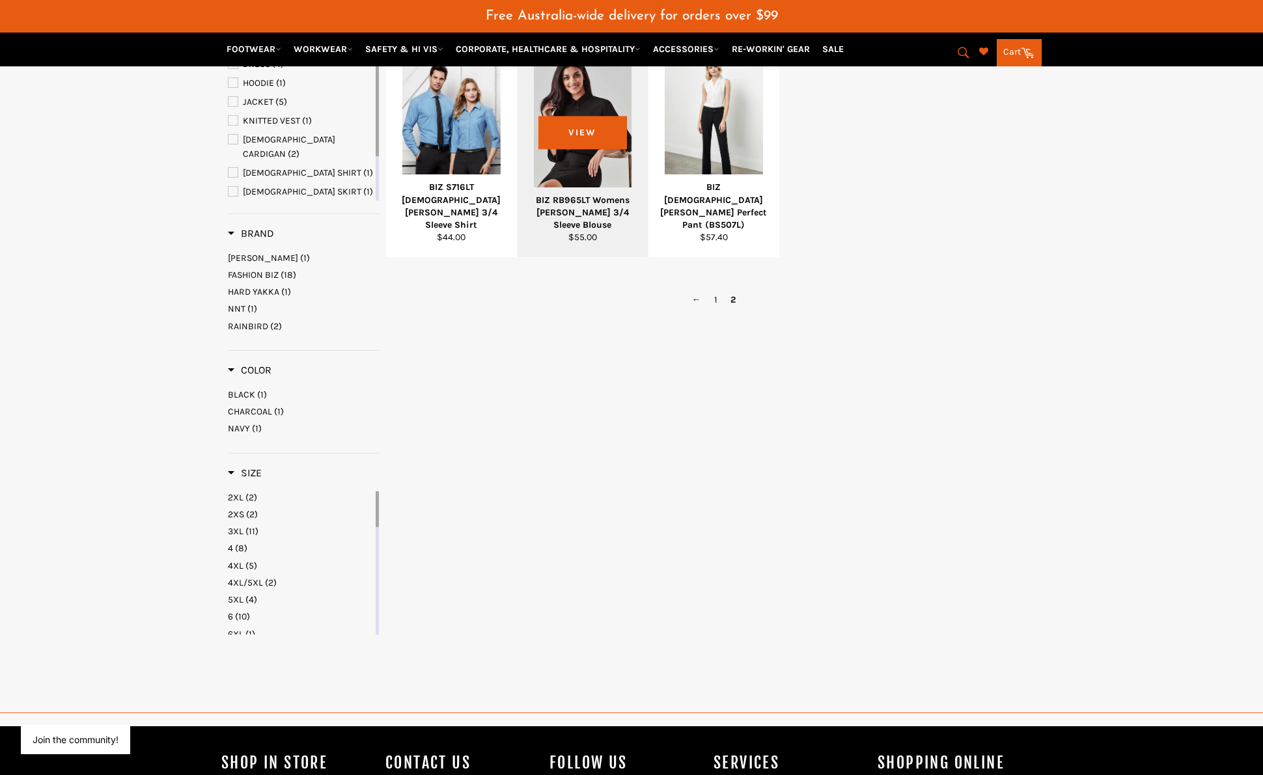
click at [595, 154] on div at bounding box center [583, 125] width 98 height 153
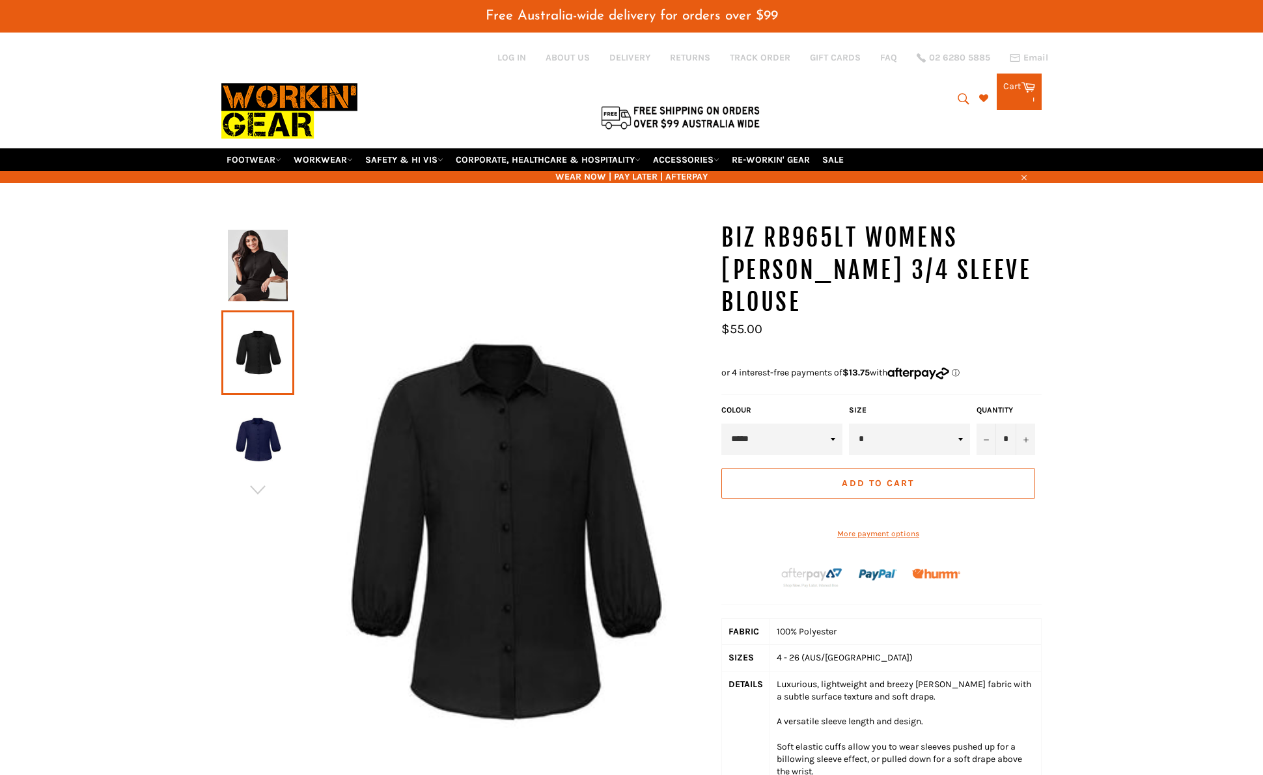
click at [937, 468] on button "Add to Cart" at bounding box center [878, 483] width 314 height 31
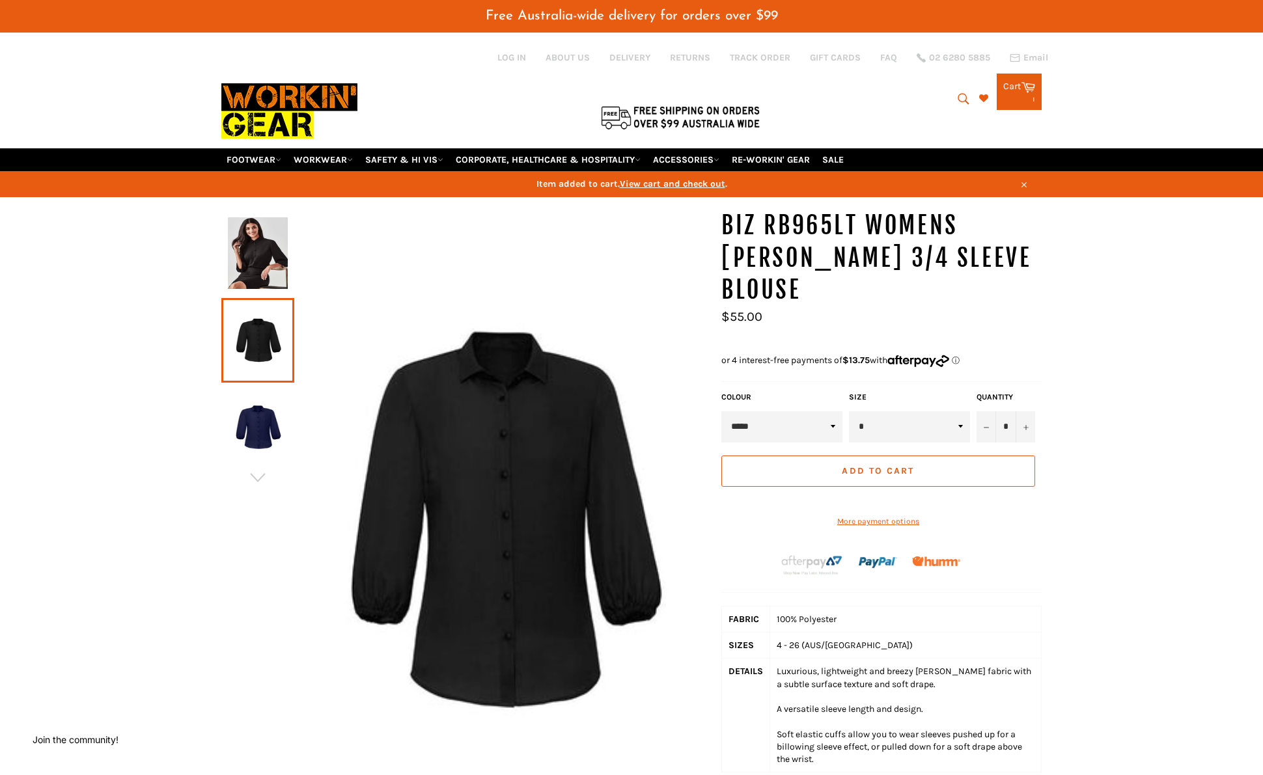
click at [795, 411] on select "***** **** *********" at bounding box center [781, 426] width 121 height 31
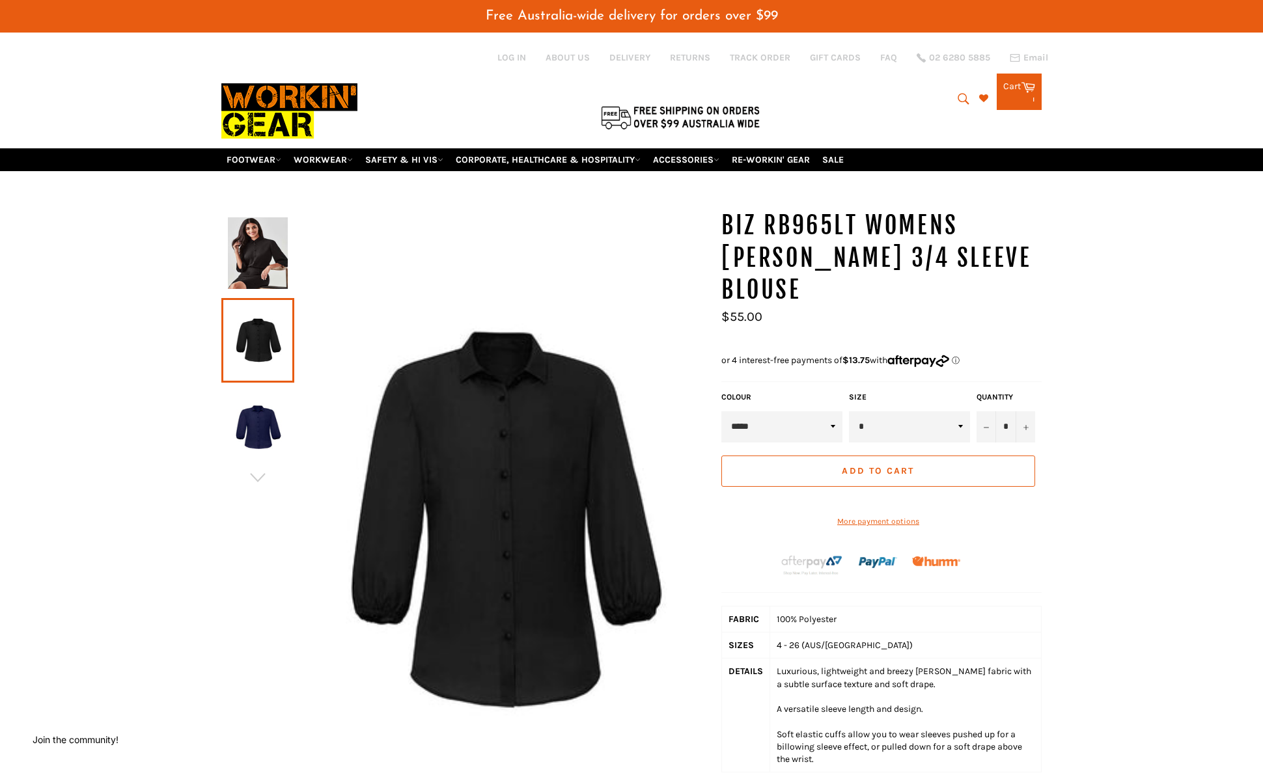
click at [585, 233] on img at bounding box center [501, 520] width 414 height 621
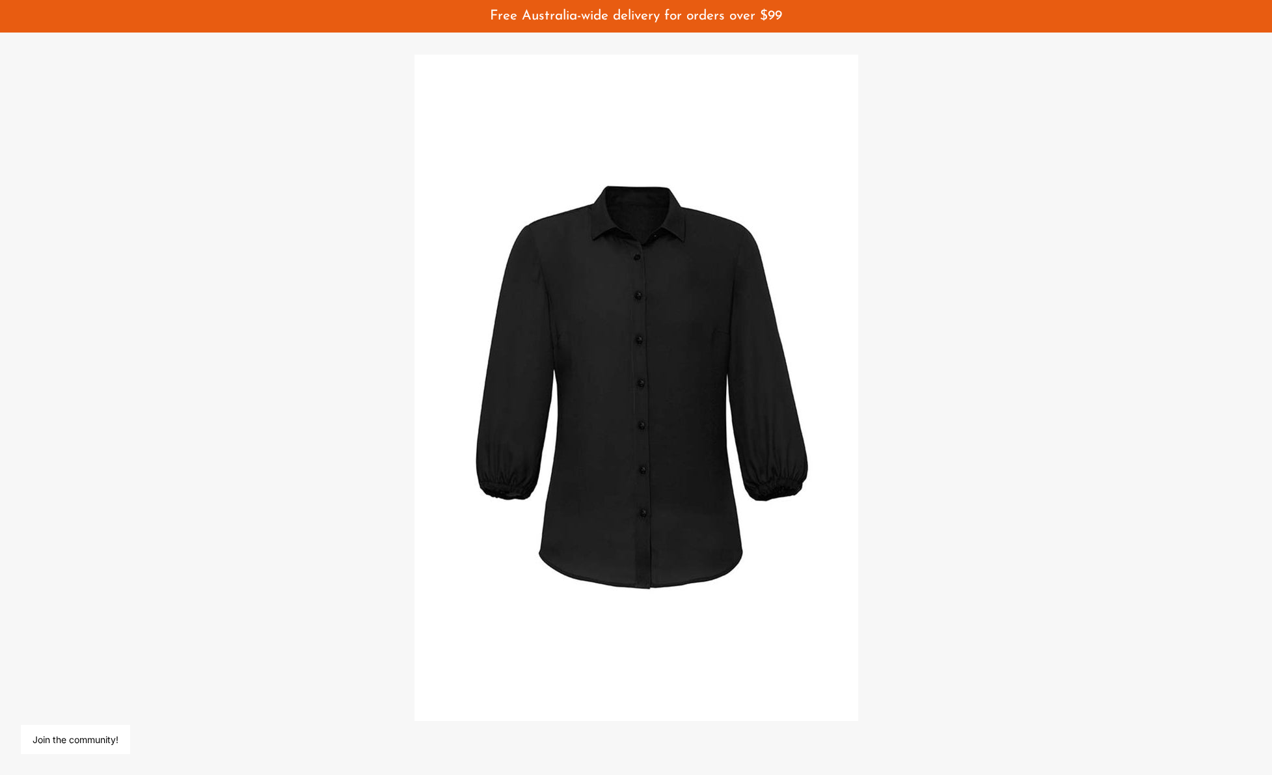
click at [1130, 269] on div at bounding box center [636, 387] width 1272 height 775
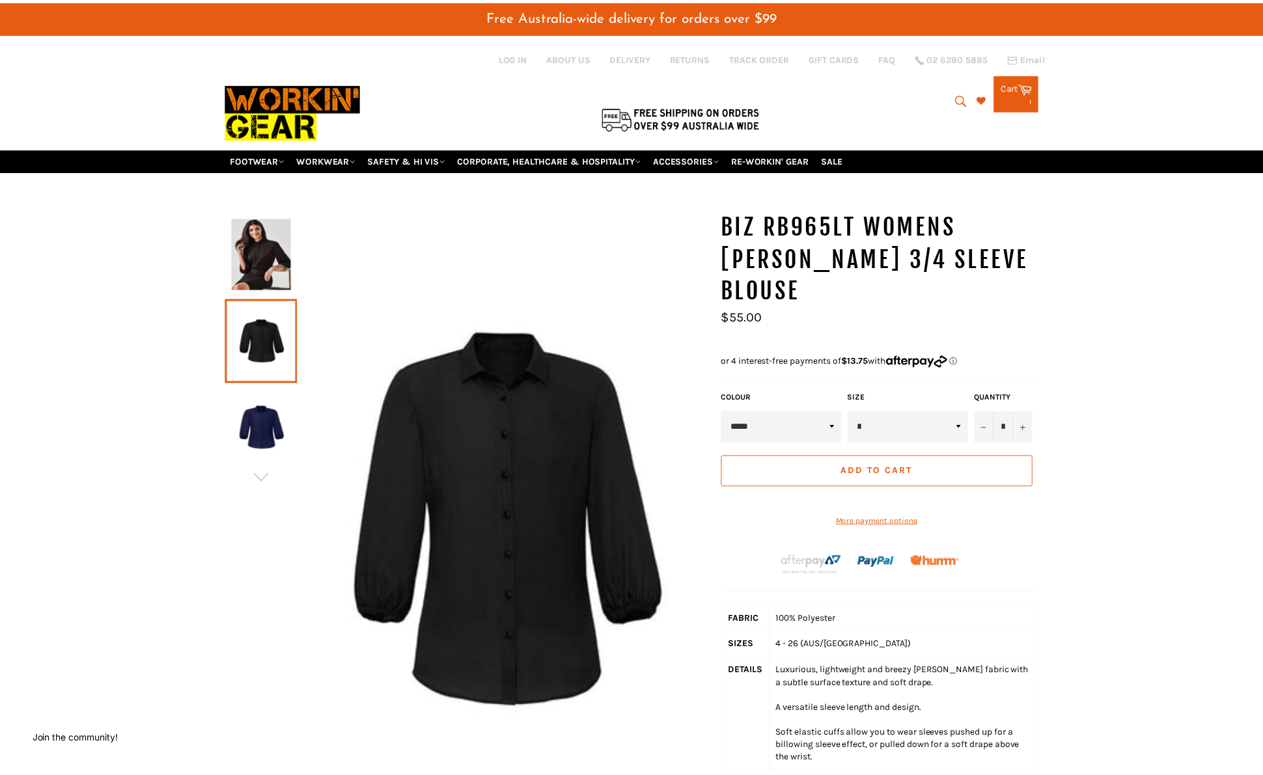
scroll to position [58, 0]
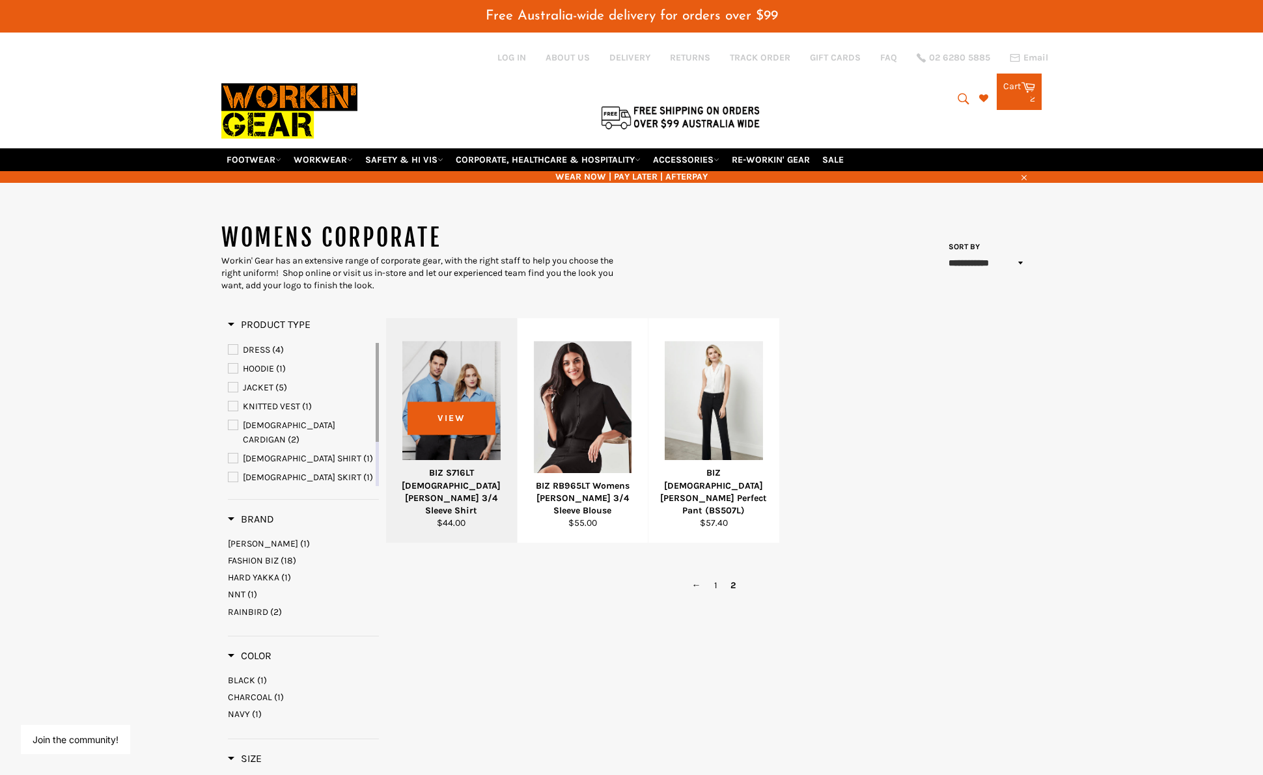
click at [487, 368] on div at bounding box center [451, 411] width 98 height 153
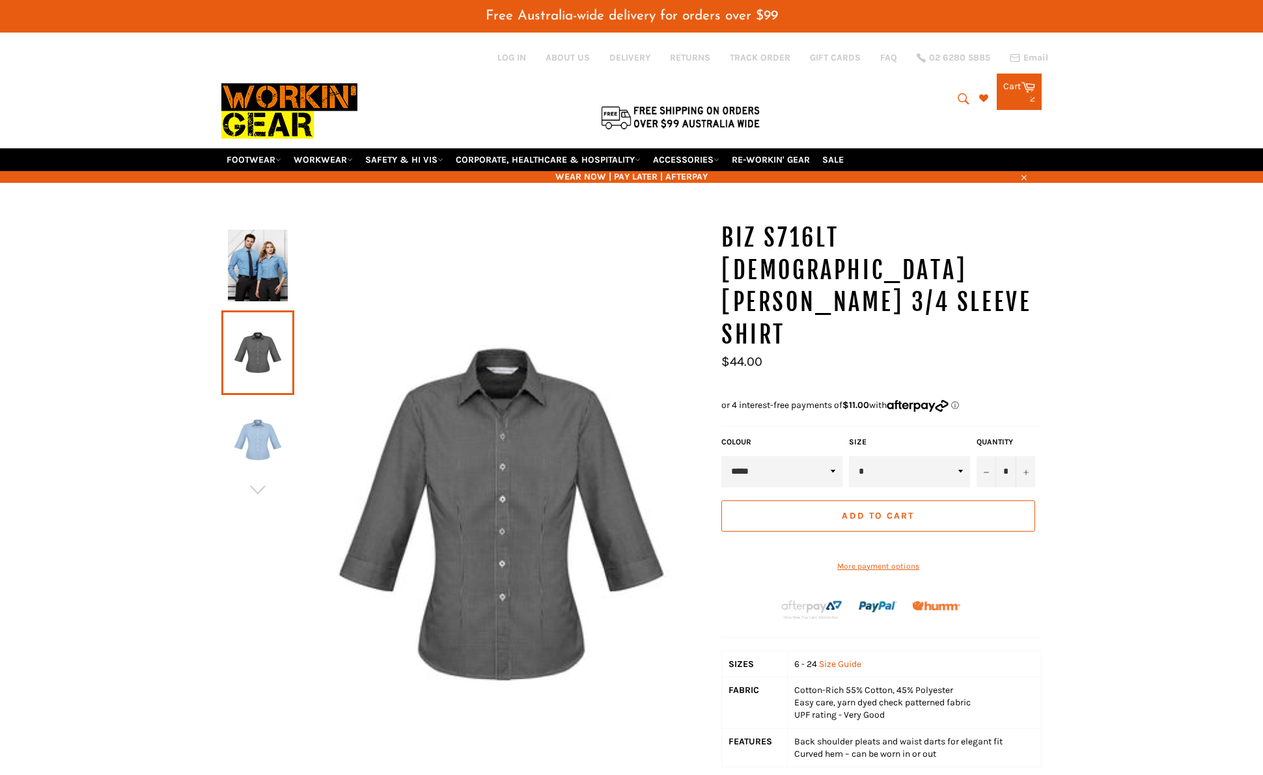
click at [774, 456] on select "**********" at bounding box center [781, 471] width 121 height 31
click at [258, 485] on icon "button" at bounding box center [258, 490] width 20 height 20
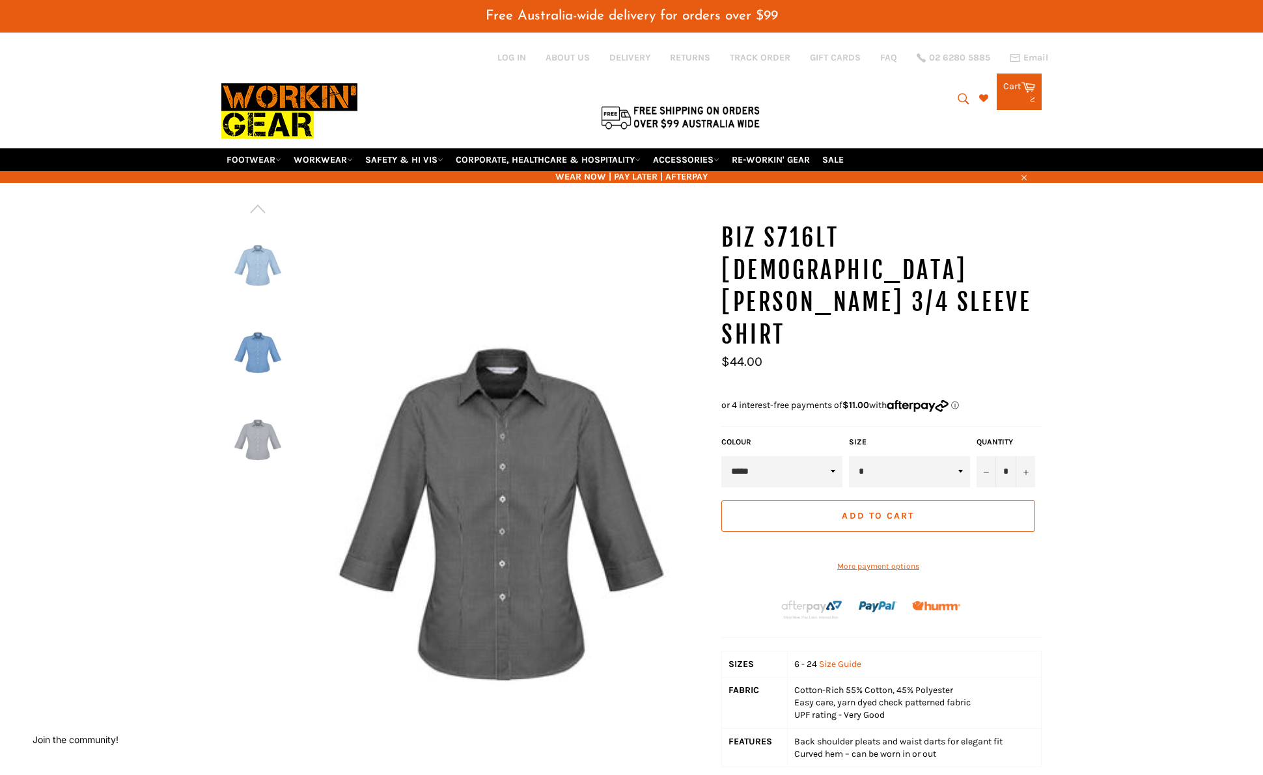
click at [258, 485] on div at bounding box center [464, 523] width 487 height 602
click at [810, 456] on select "**********" at bounding box center [781, 471] width 121 height 31
click at [480, 270] on img at bounding box center [501, 515] width 414 height 586
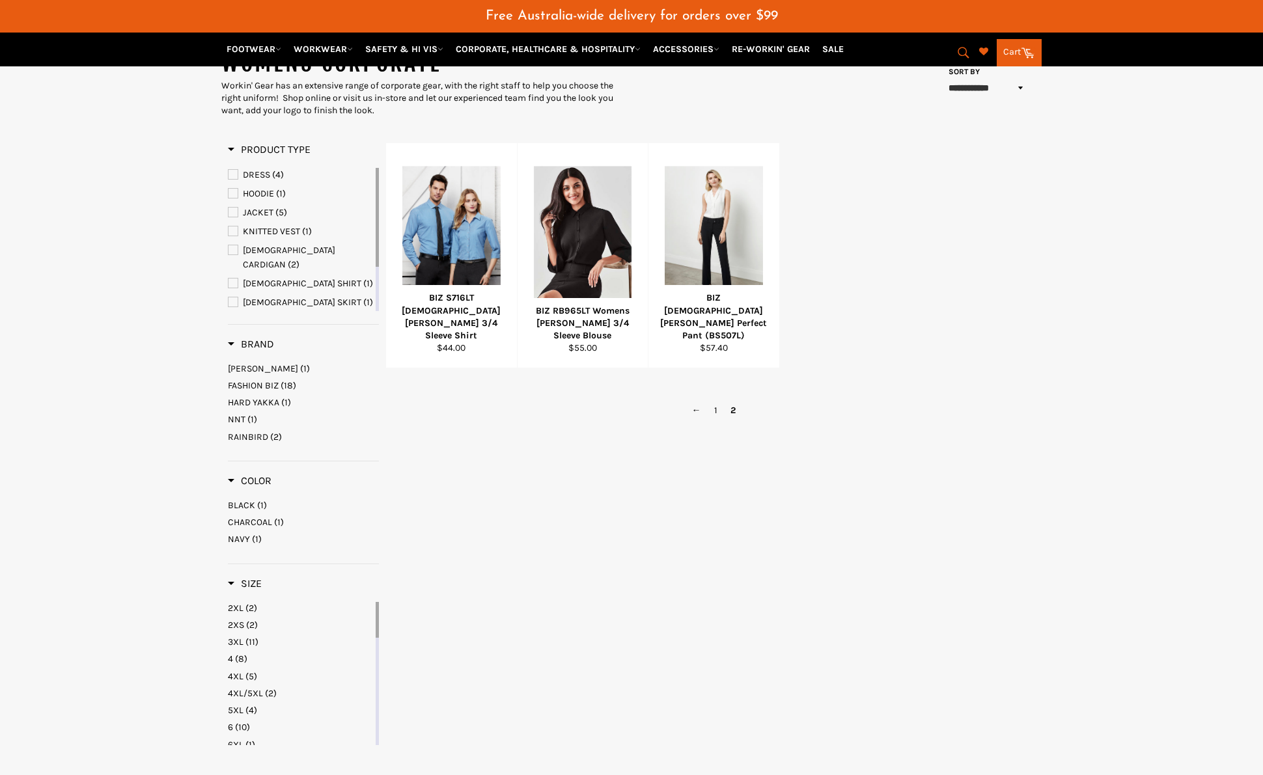
scroll to position [58, 0]
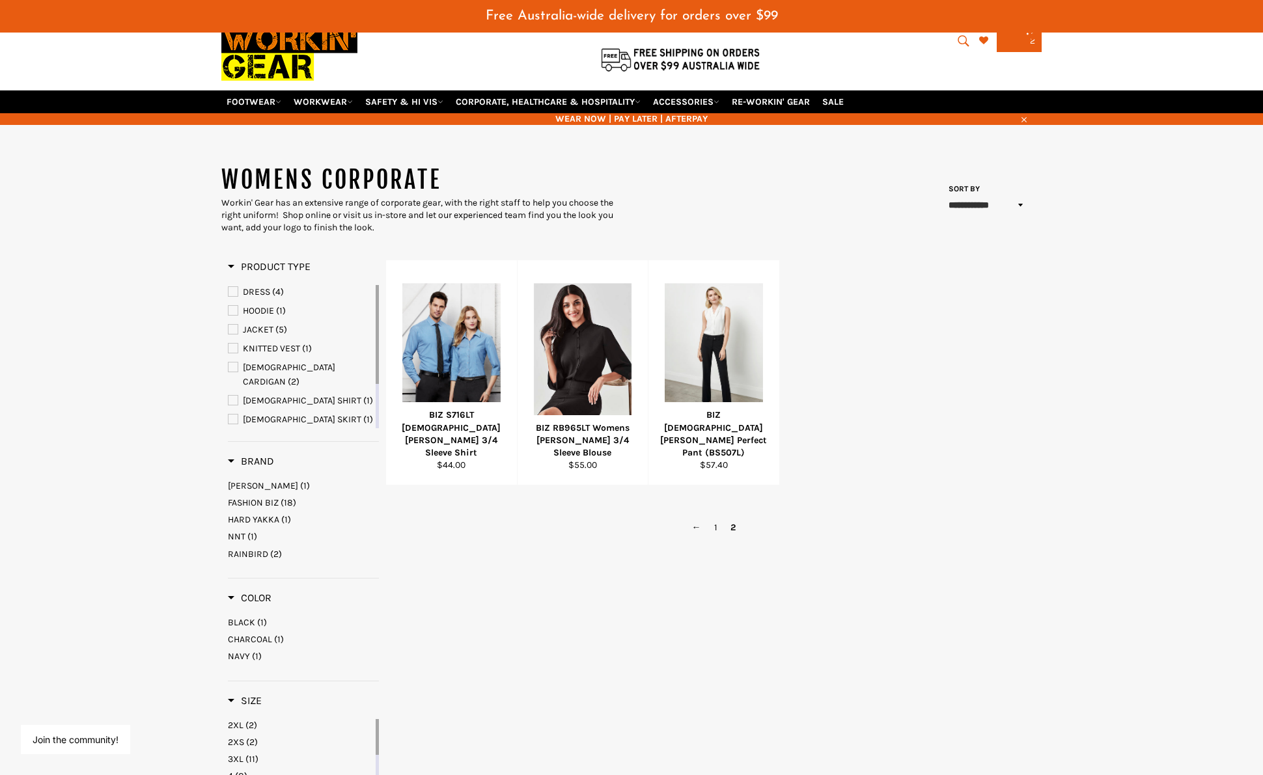
click at [270, 415] on ul "DRESS (4) HOODIE (1) JACKET (5) KNITTED VEST (1) LADIES CARDIGAN (2) LADIES SHI…" at bounding box center [300, 393] width 145 height 217
click at [260, 426] on ul "DRESS (4) HOODIE (1) JACKET (5) KNITTED VEST (1) LADIES CARDIGAN (2) LADIES SHI…" at bounding box center [300, 393] width 145 height 217
click at [260, 427] on span "[DEMOGRAPHIC_DATA] T-TOP" at bounding box center [302, 432] width 118 height 11
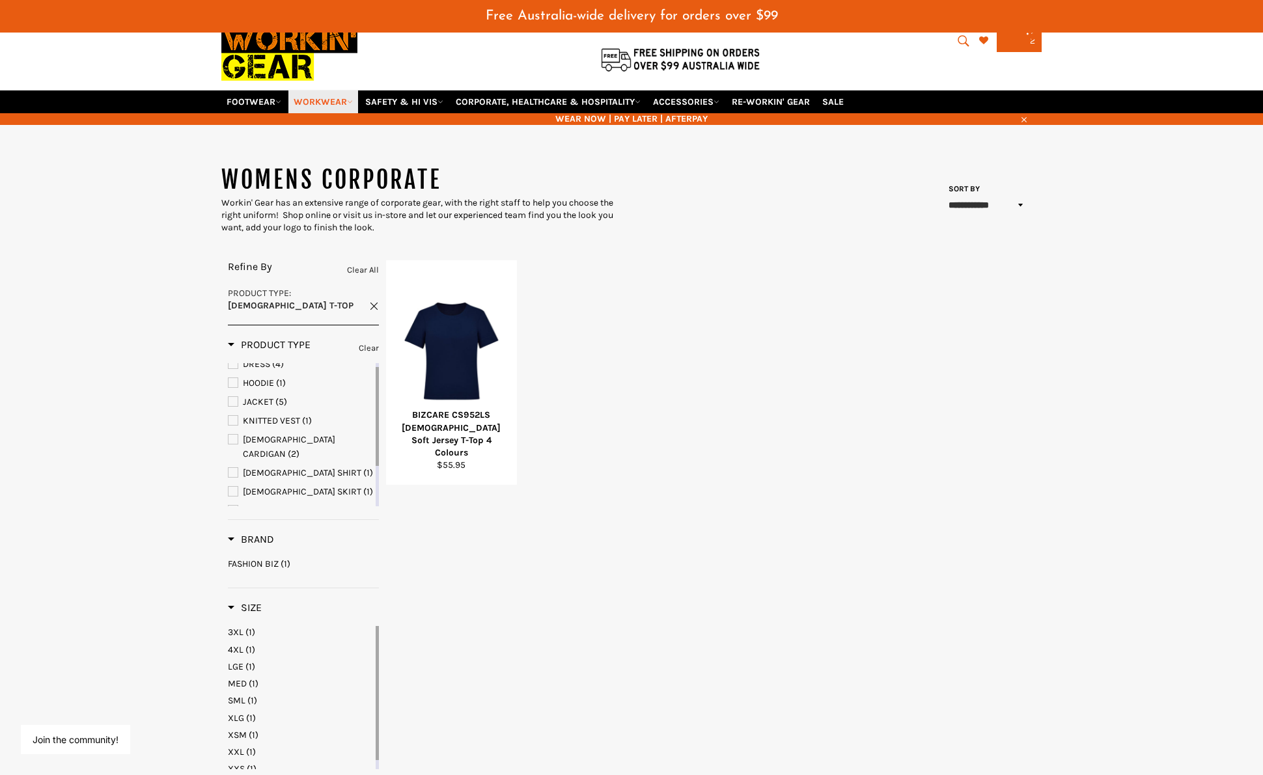
click at [322, 104] on link "WORKWEAR" at bounding box center [323, 101] width 70 height 23
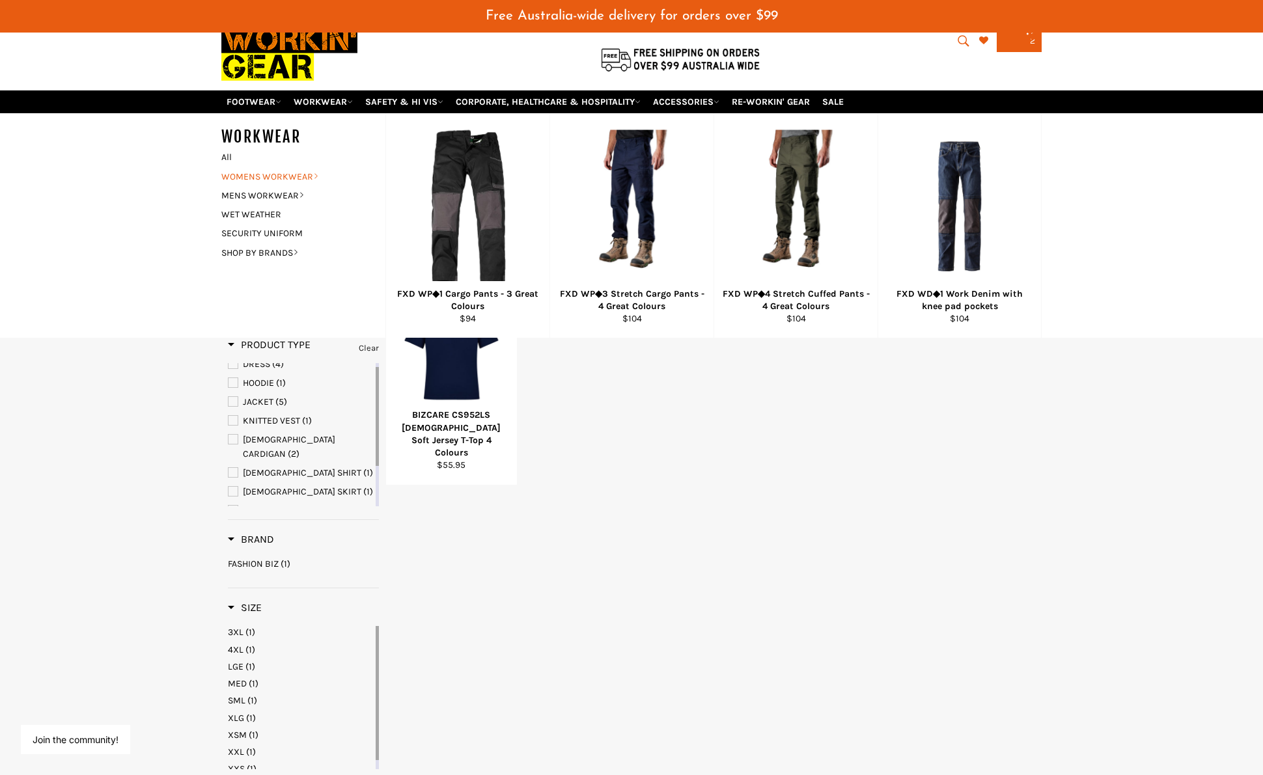
click at [258, 171] on link "WOMENS WORKWEAR" at bounding box center [293, 176] width 157 height 19
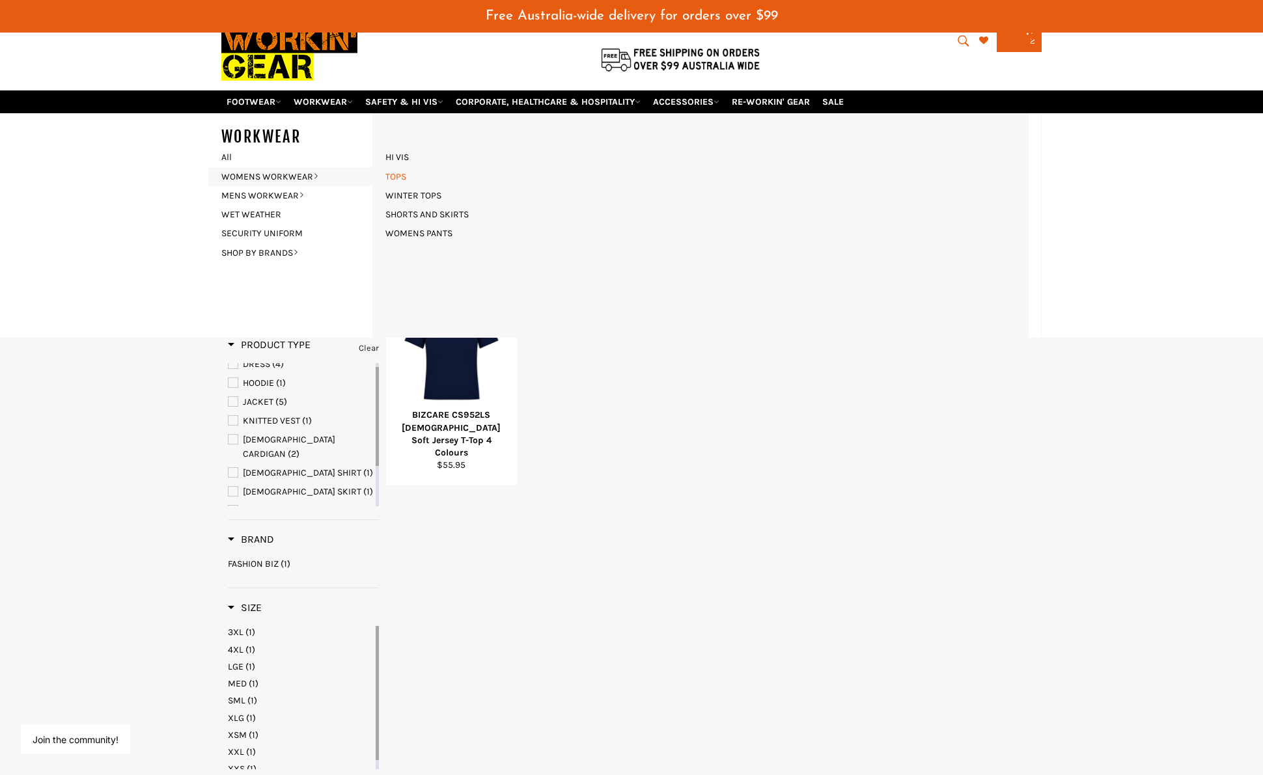
click at [395, 176] on link "TOPS" at bounding box center [396, 176] width 34 height 19
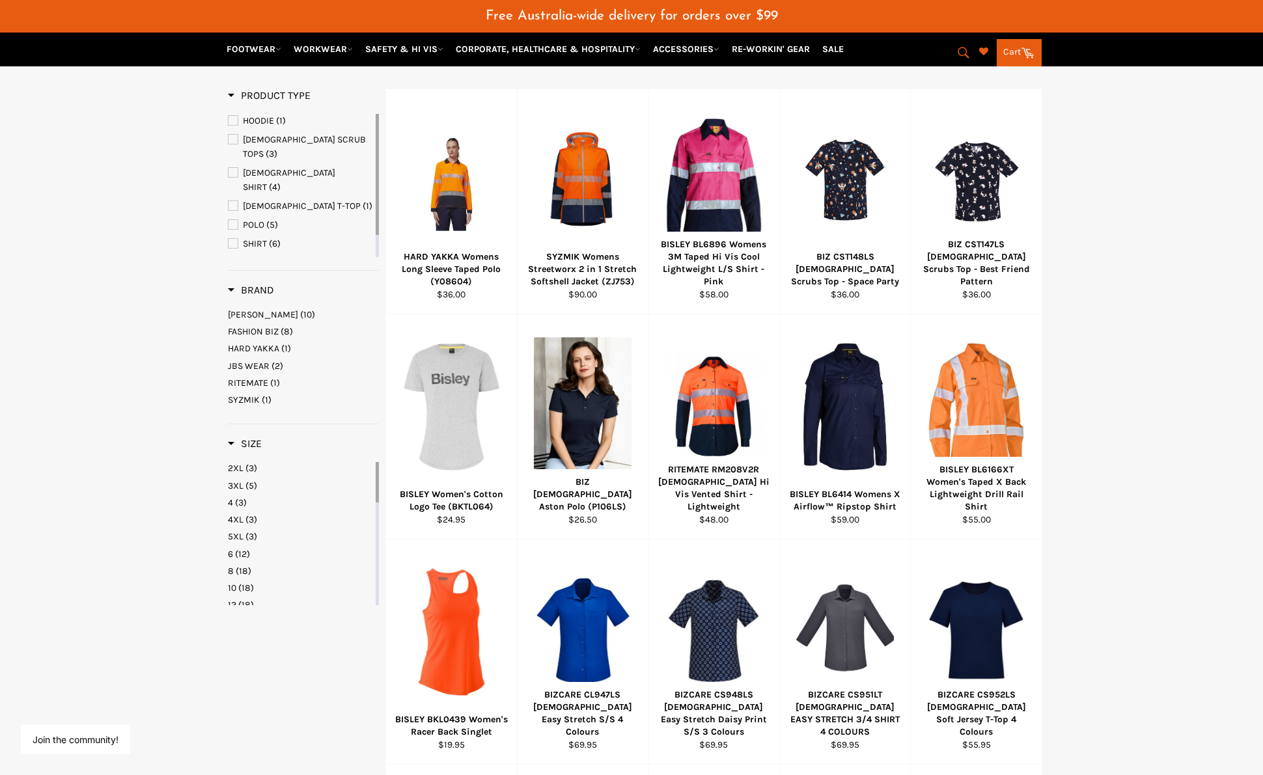
scroll to position [272, 0]
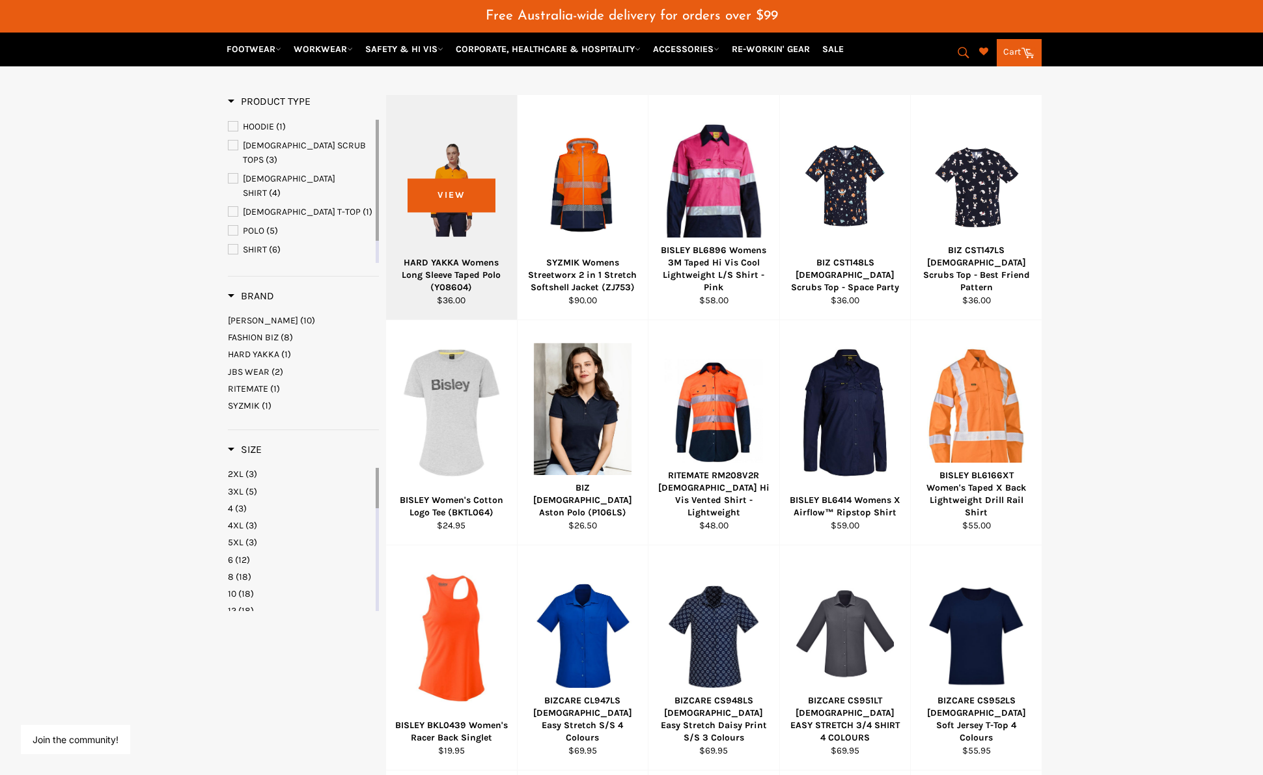
drag, startPoint x: 376, startPoint y: 172, endPoint x: 394, endPoint y: 135, distance: 41.0
click at [394, 135] on div "Product Type HOODIE (1) [DEMOGRAPHIC_DATA] SCRUB TOPS (3) [DEMOGRAPHIC_DATA] SH…" at bounding box center [631, 571] width 820 height 952
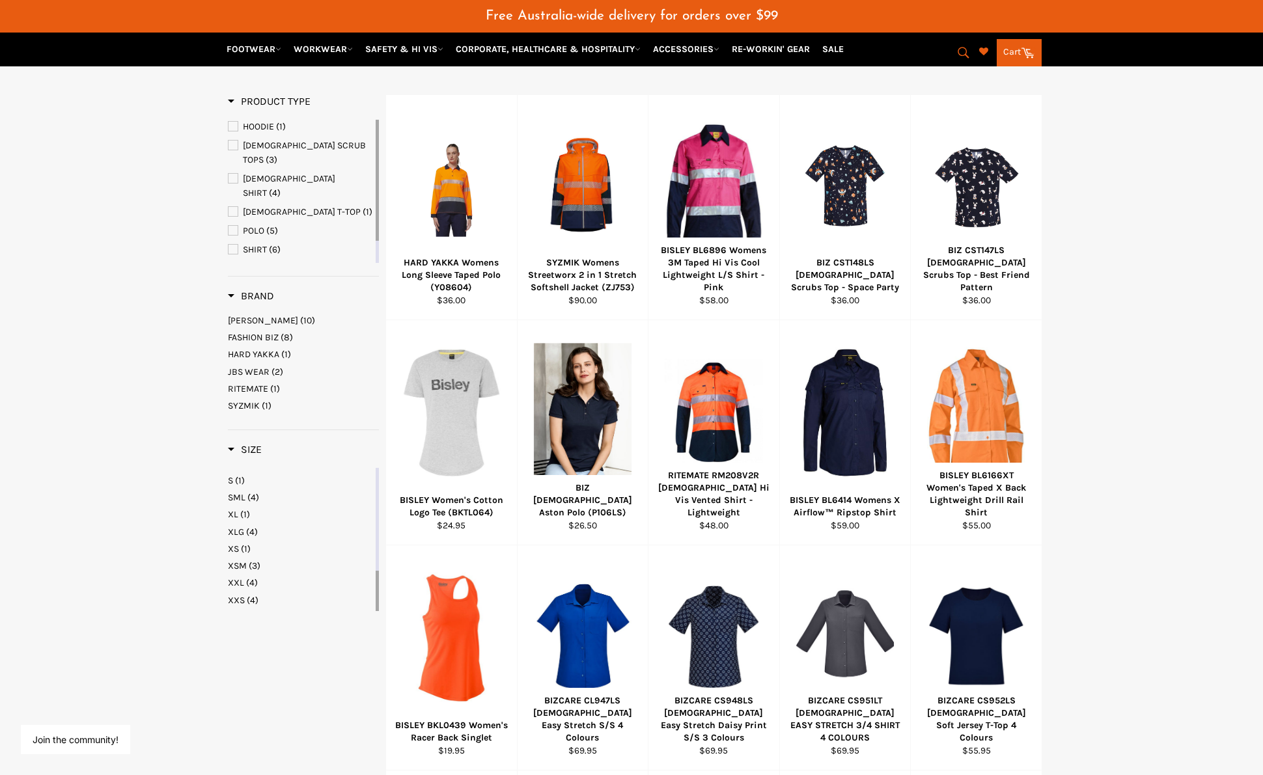
drag, startPoint x: 376, startPoint y: 497, endPoint x: 372, endPoint y: 638, distance: 140.6
click at [369, 640] on div "Product Type HOODIE (1) [DEMOGRAPHIC_DATA] SCRUB TOPS (3) [DEMOGRAPHIC_DATA] SH…" at bounding box center [631, 571] width 820 height 952
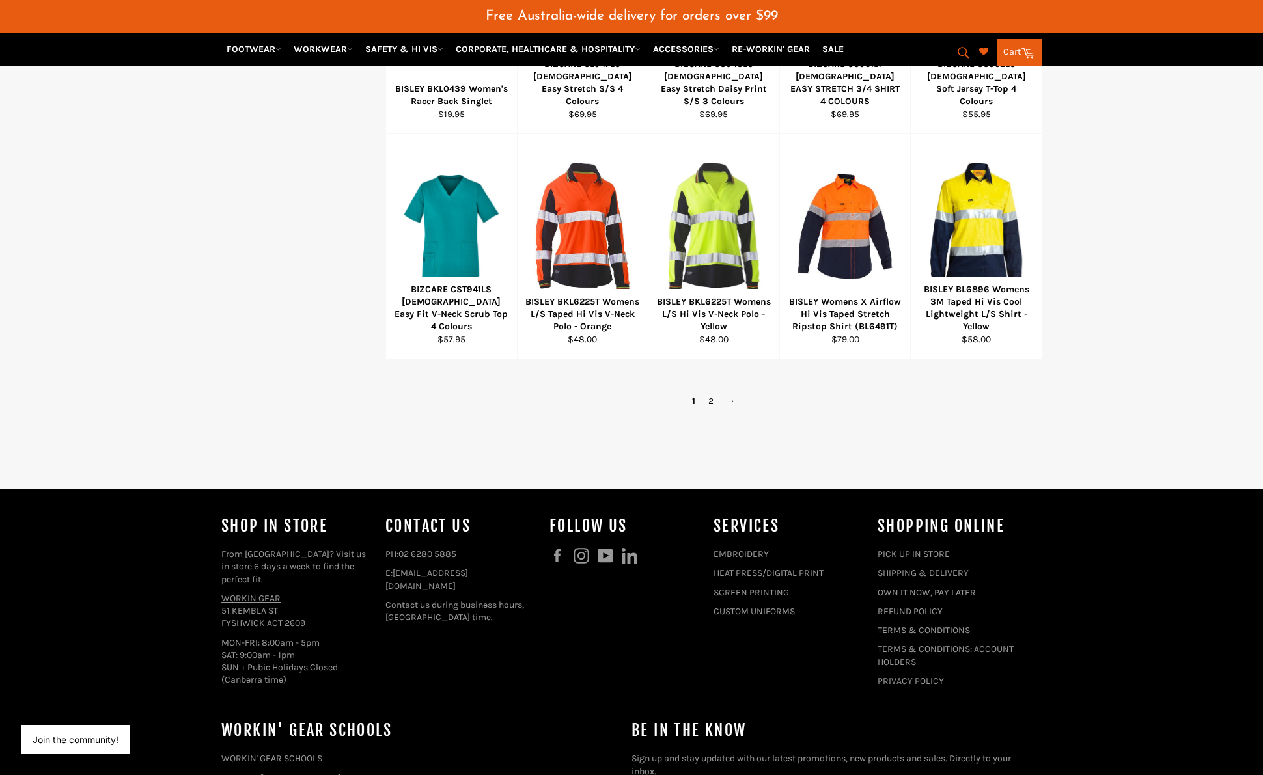
scroll to position [1051, 0]
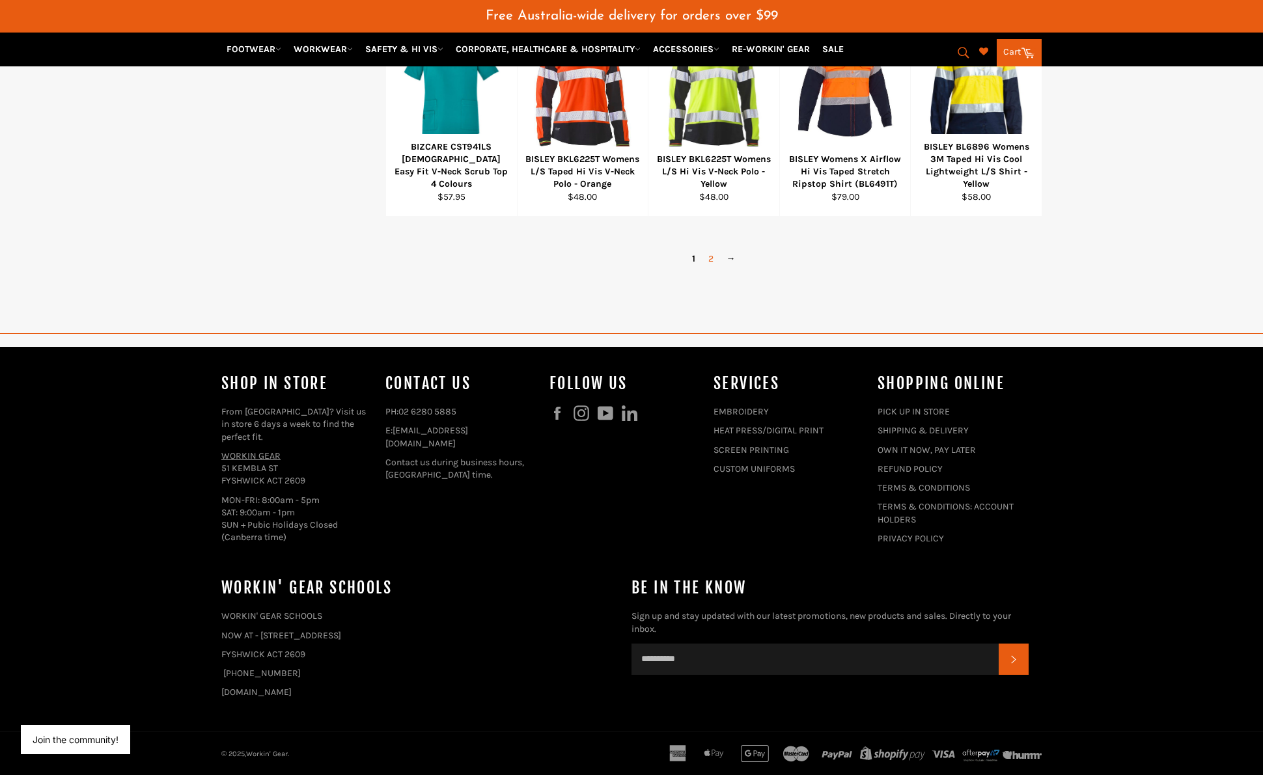
click at [711, 255] on link "2" at bounding box center [711, 258] width 18 height 19
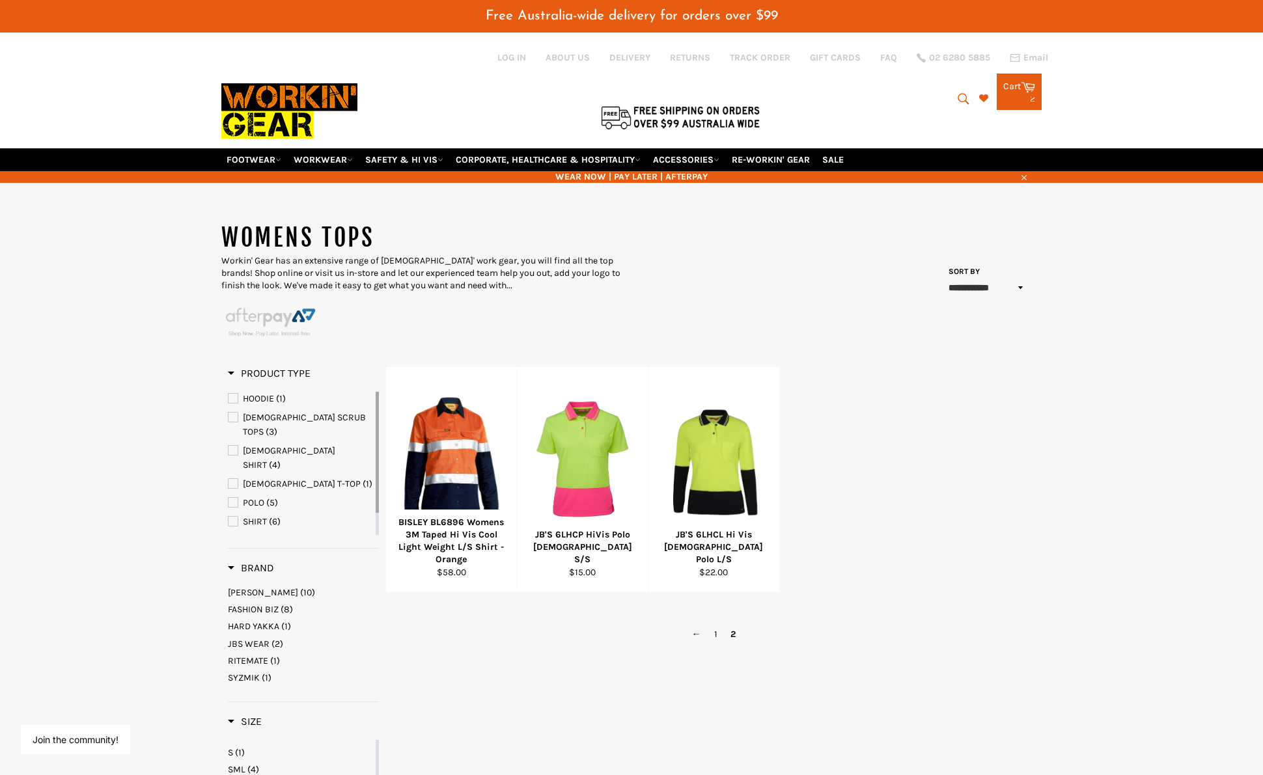
click at [285, 445] on span "LADIES SHIRT" at bounding box center [289, 457] width 92 height 25
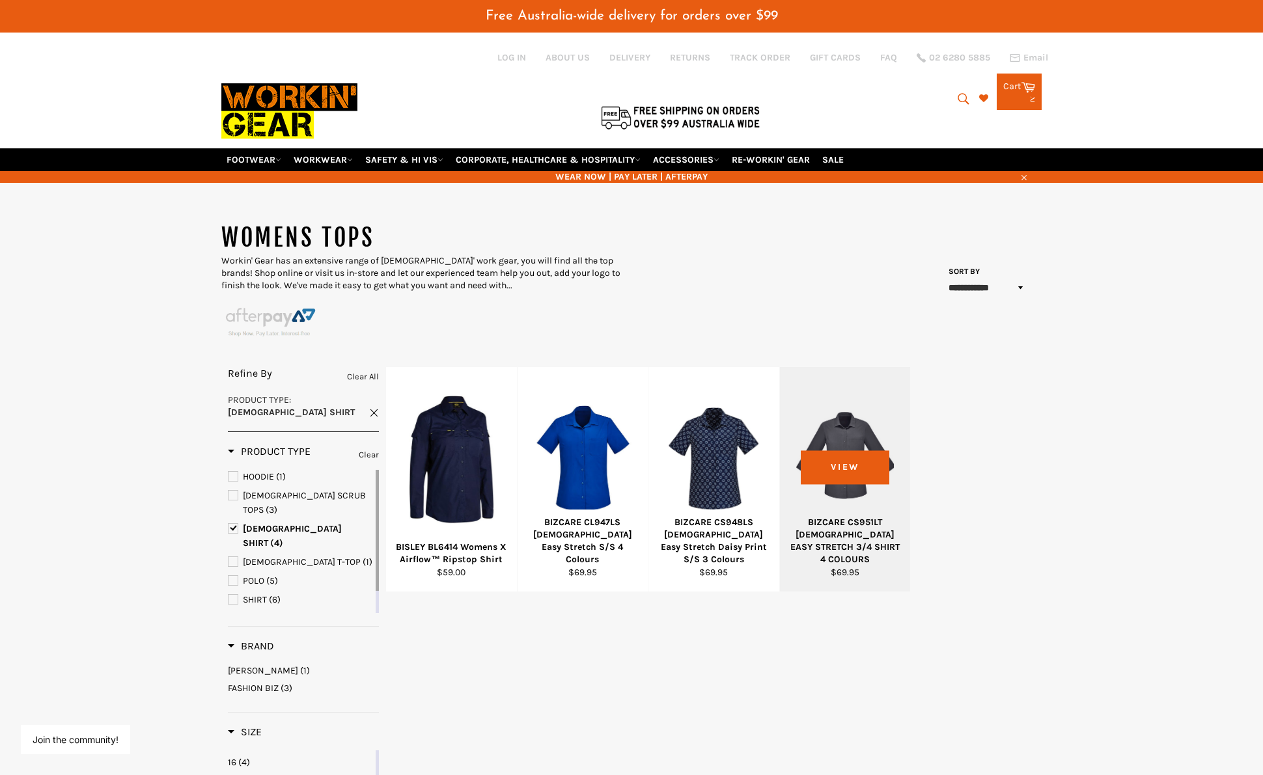
click at [875, 433] on div at bounding box center [845, 459] width 98 height 153
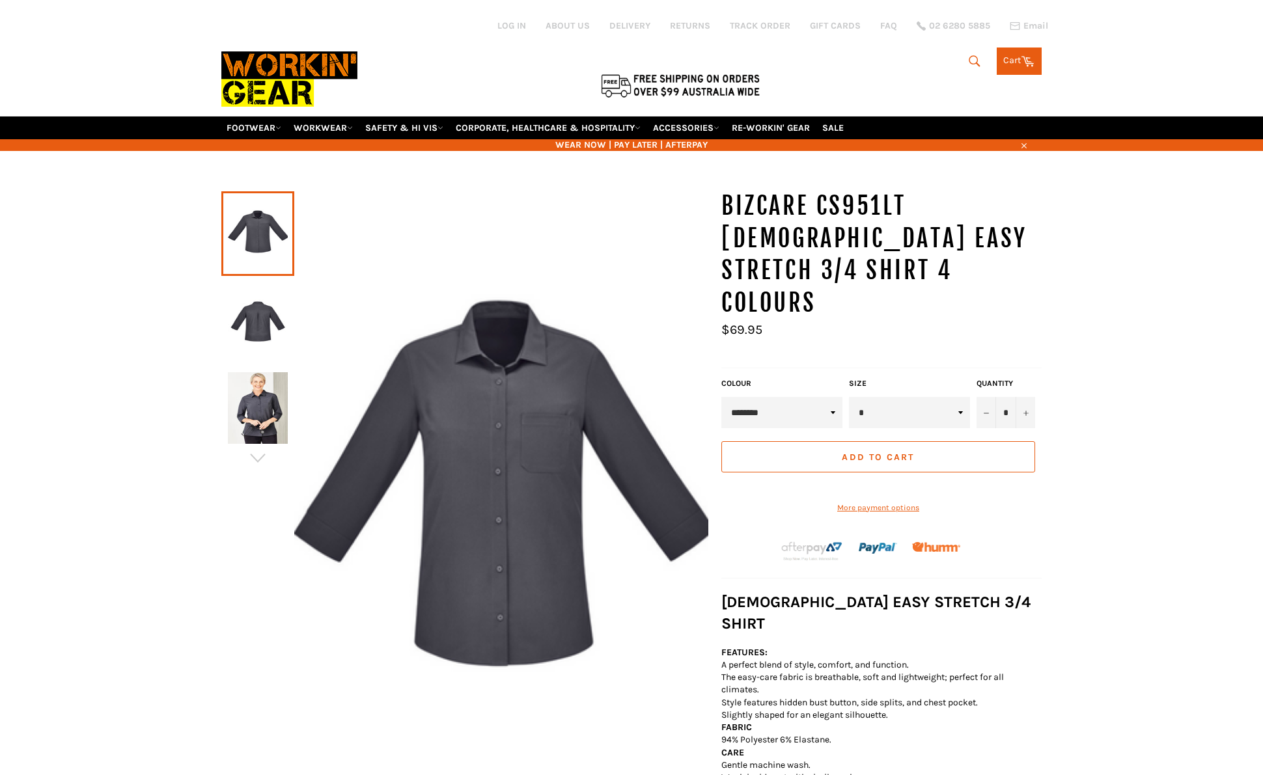
click at [828, 371] on div "BIZCARE CS951LT [DEMOGRAPHIC_DATA] EASY STRETCH 3/4 SHIRT 4 COLOURS Sale Regula…" at bounding box center [881, 552] width 320 height 724
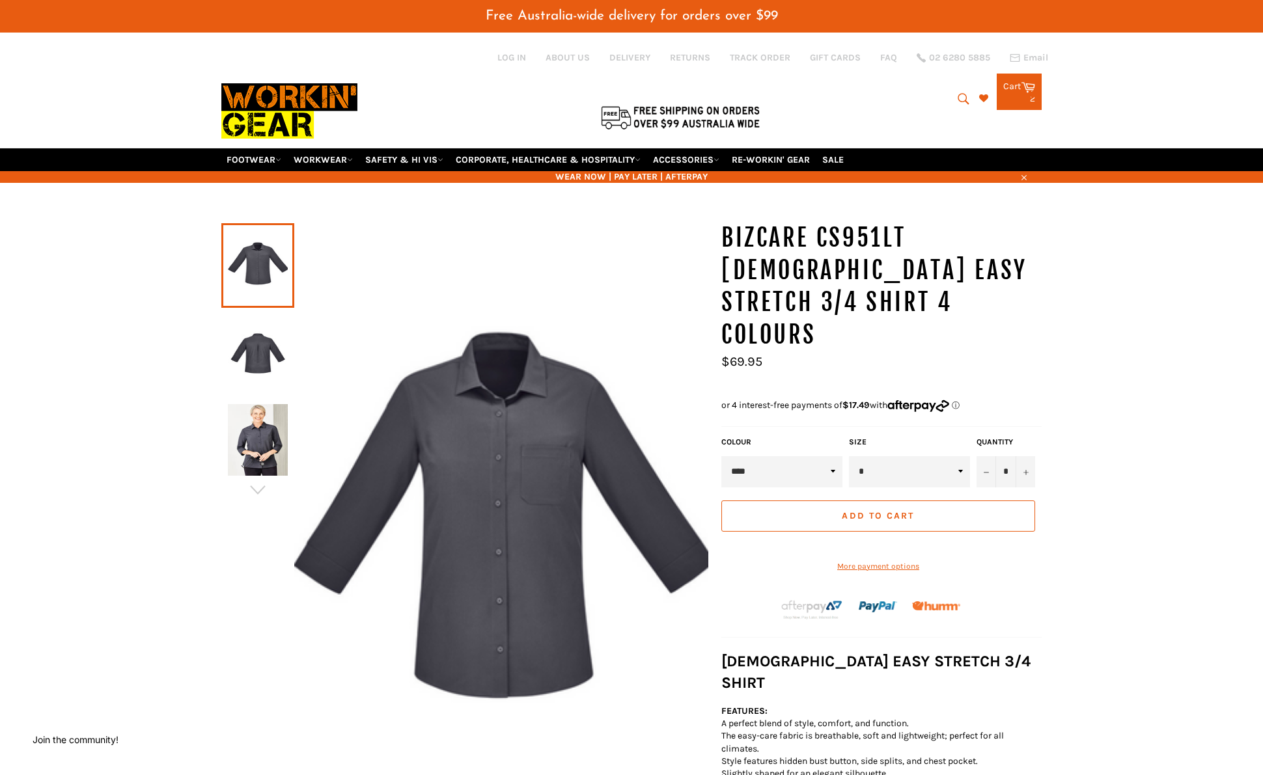
click at [721, 456] on select "******** **** ********* ****" at bounding box center [781, 471] width 121 height 31
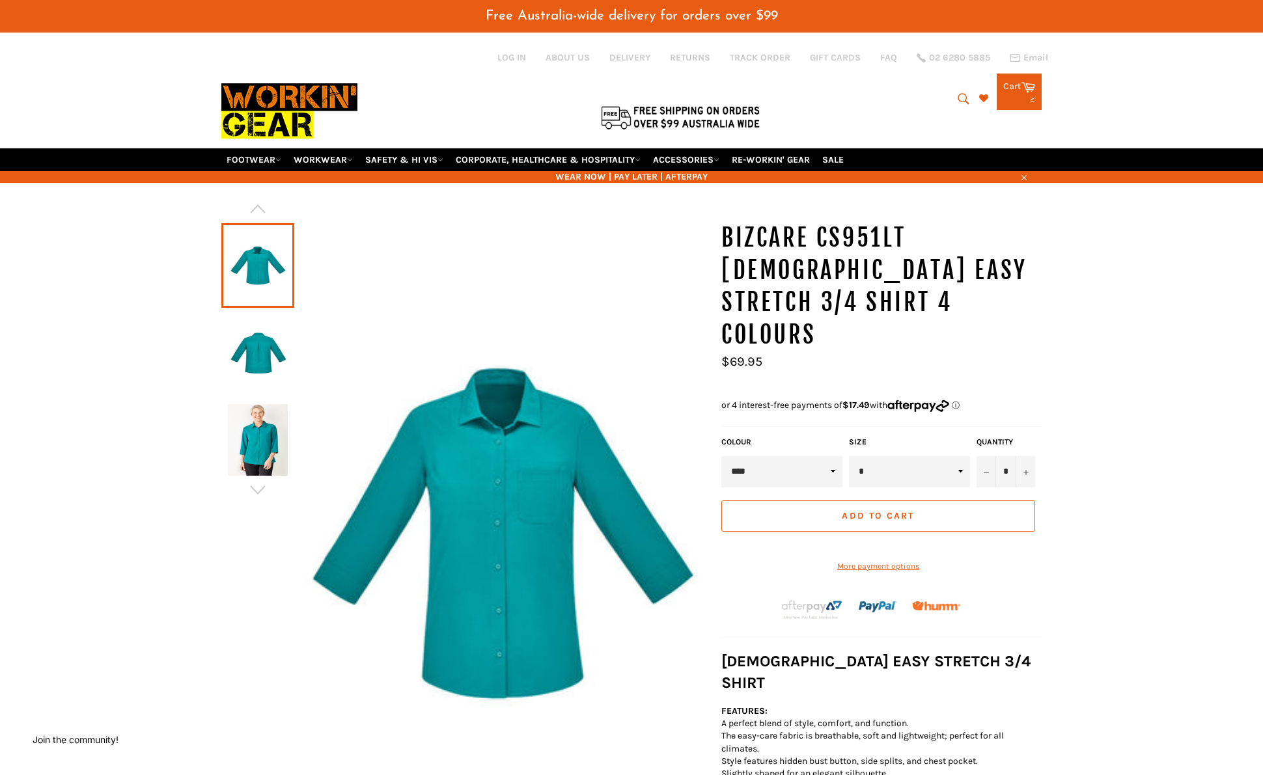
click at [778, 456] on select "******** **** ********* ****" at bounding box center [781, 471] width 121 height 31
click at [721, 456] on select "******** **** ********* ****" at bounding box center [781, 471] width 121 height 31
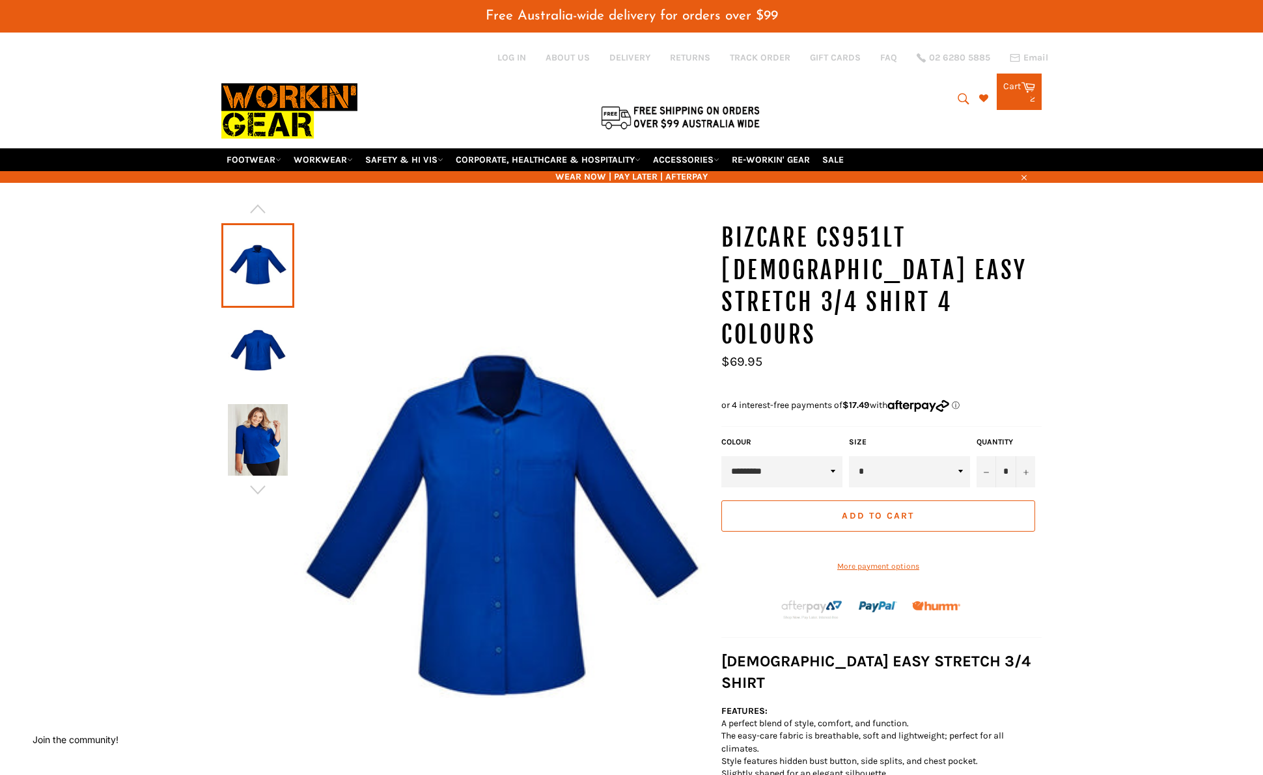
click at [768, 456] on select "******** **** ********* ****" at bounding box center [781, 471] width 121 height 31
select select "****"
click at [721, 456] on select "******** **** ********* ****" at bounding box center [781, 471] width 121 height 31
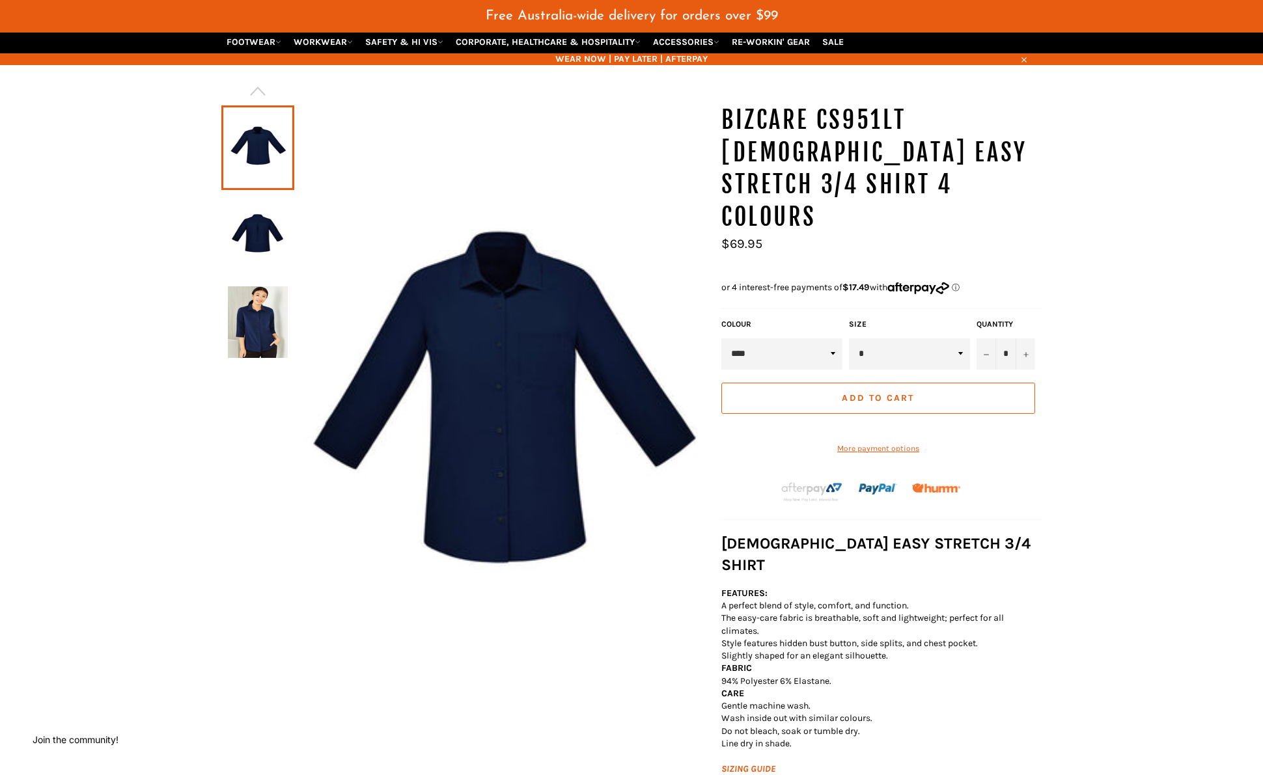
scroll to position [195, 0]
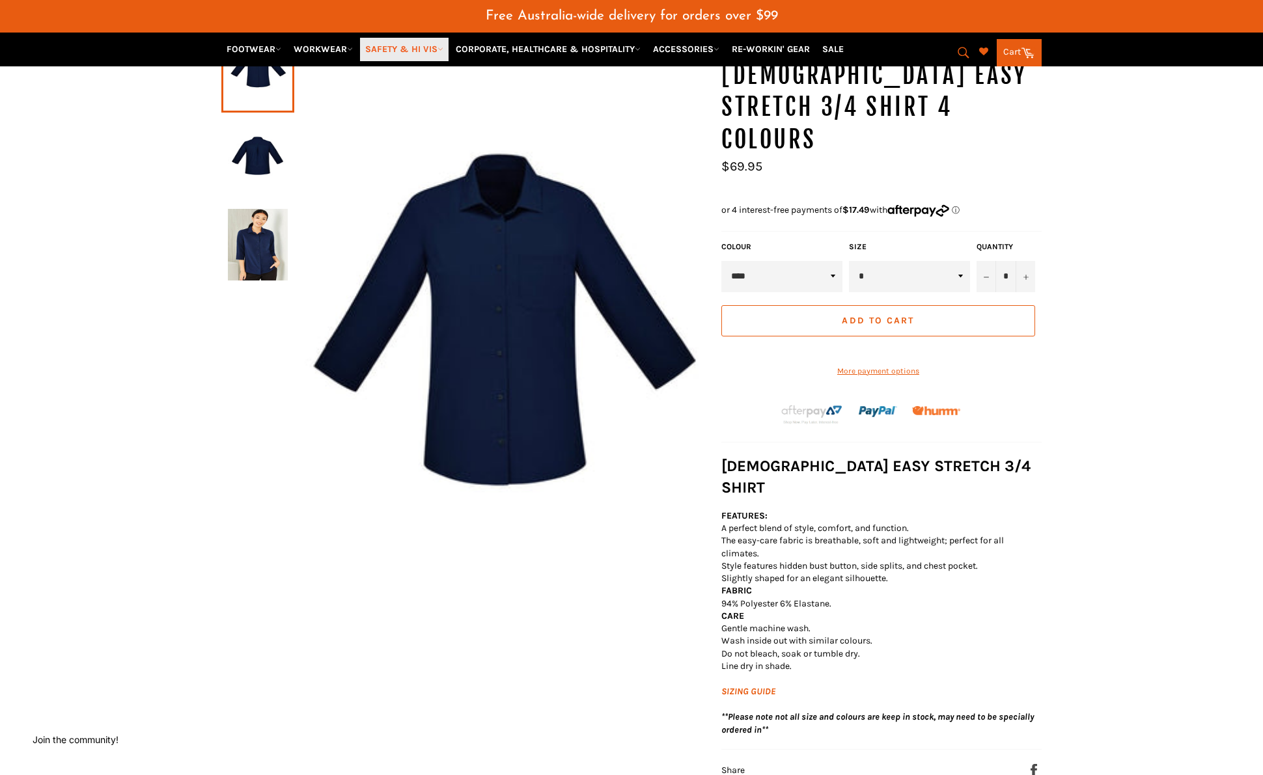
click at [431, 49] on link "SAFETY & HI VIS" at bounding box center [404, 49] width 89 height 23
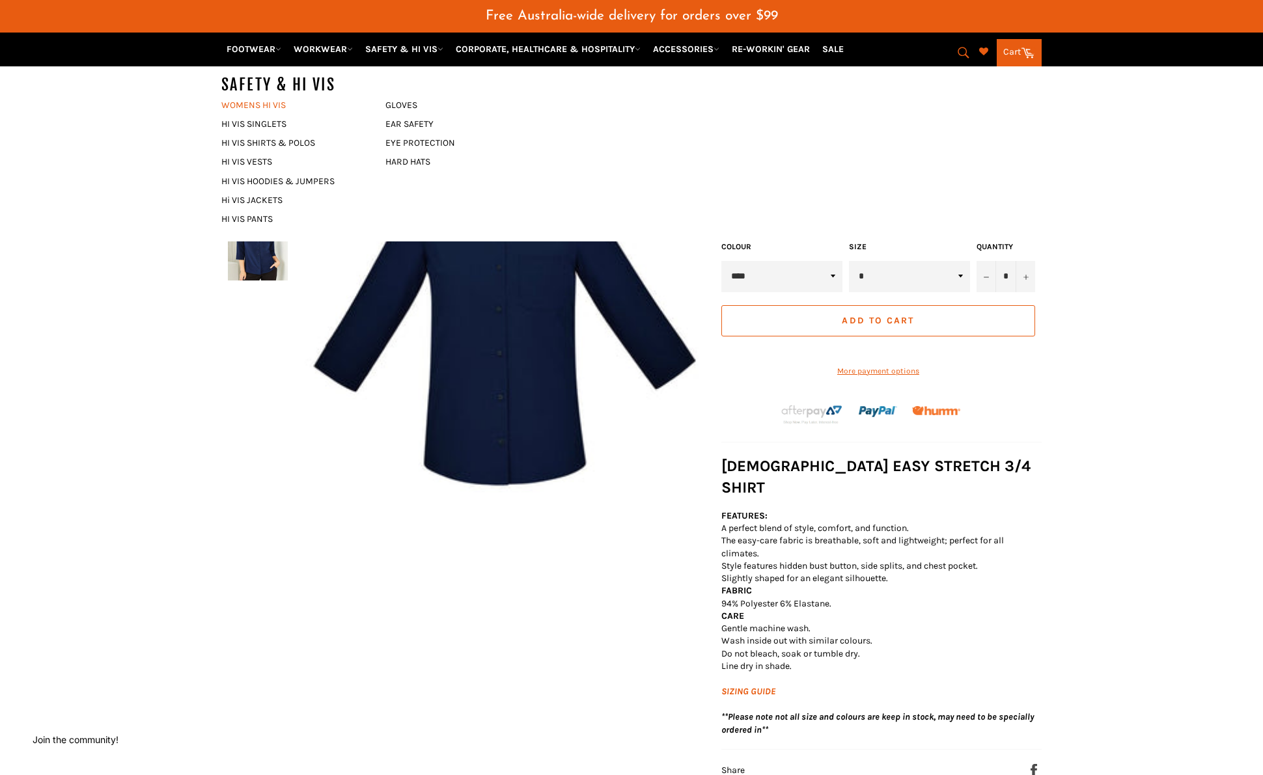
click at [288, 103] on link "WOMENS HI VIS" at bounding box center [293, 105] width 157 height 19
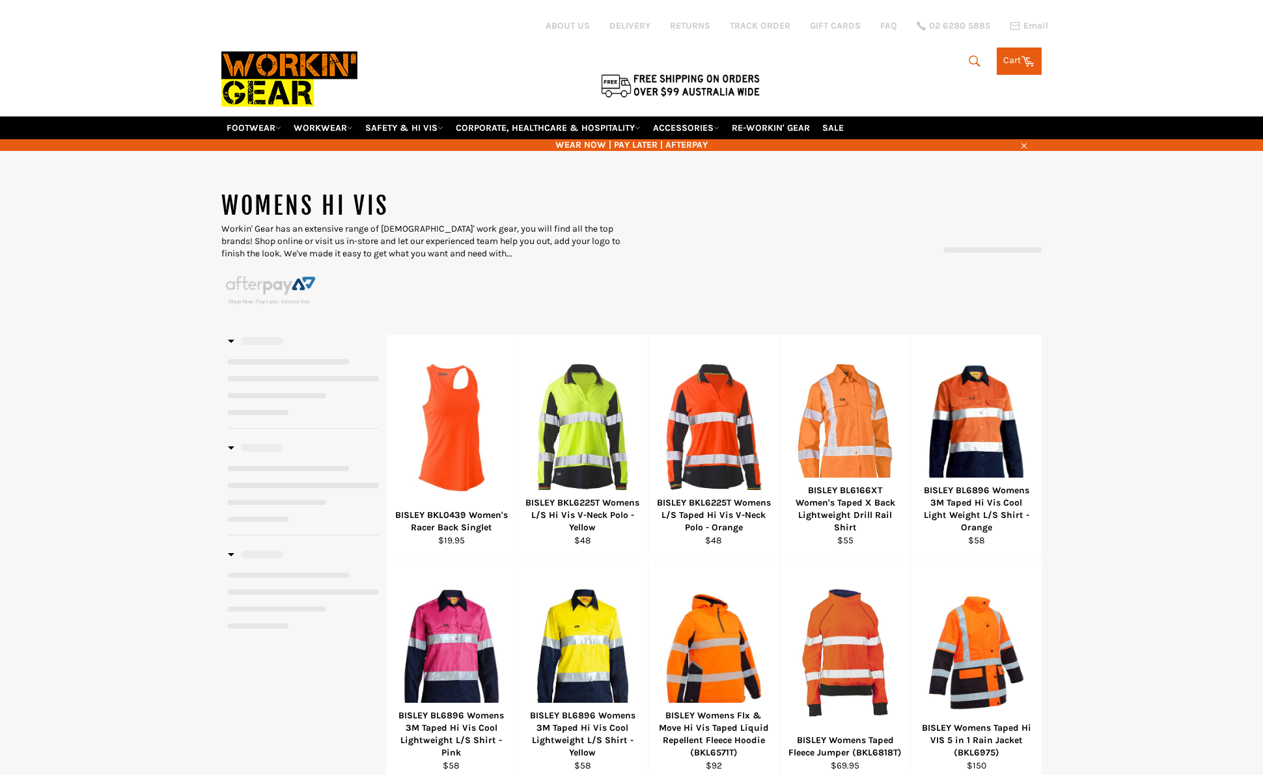
select select "**********"
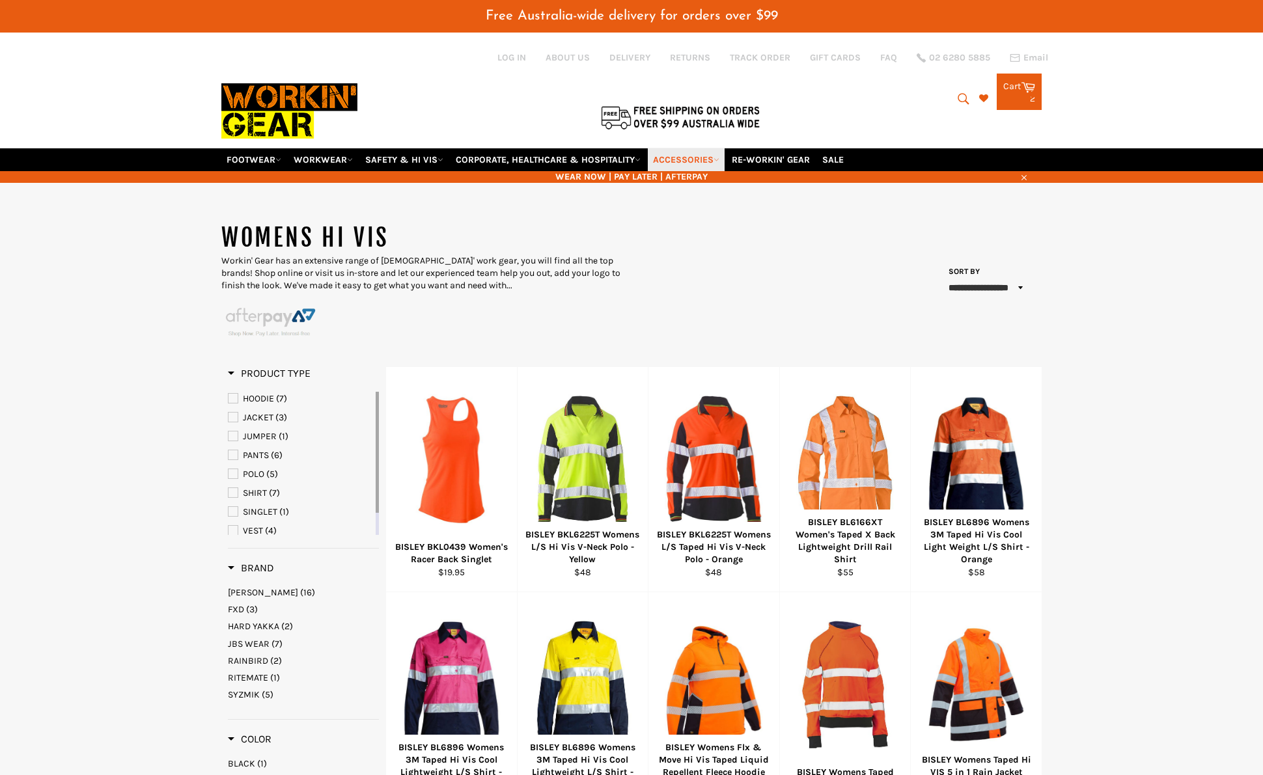
click at [687, 156] on link "ACCESSORIES" at bounding box center [686, 159] width 77 height 23
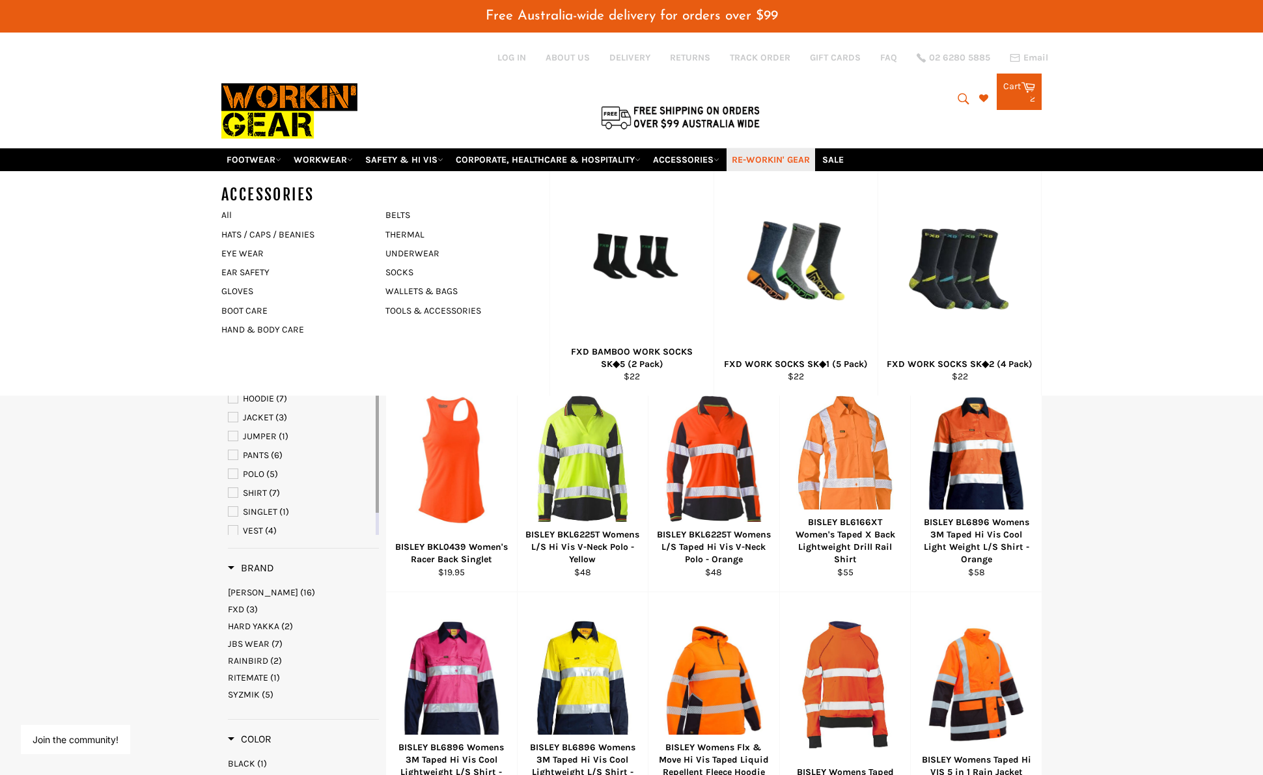
click at [785, 162] on link "RE-WORKIN' GEAR" at bounding box center [770, 159] width 89 height 23
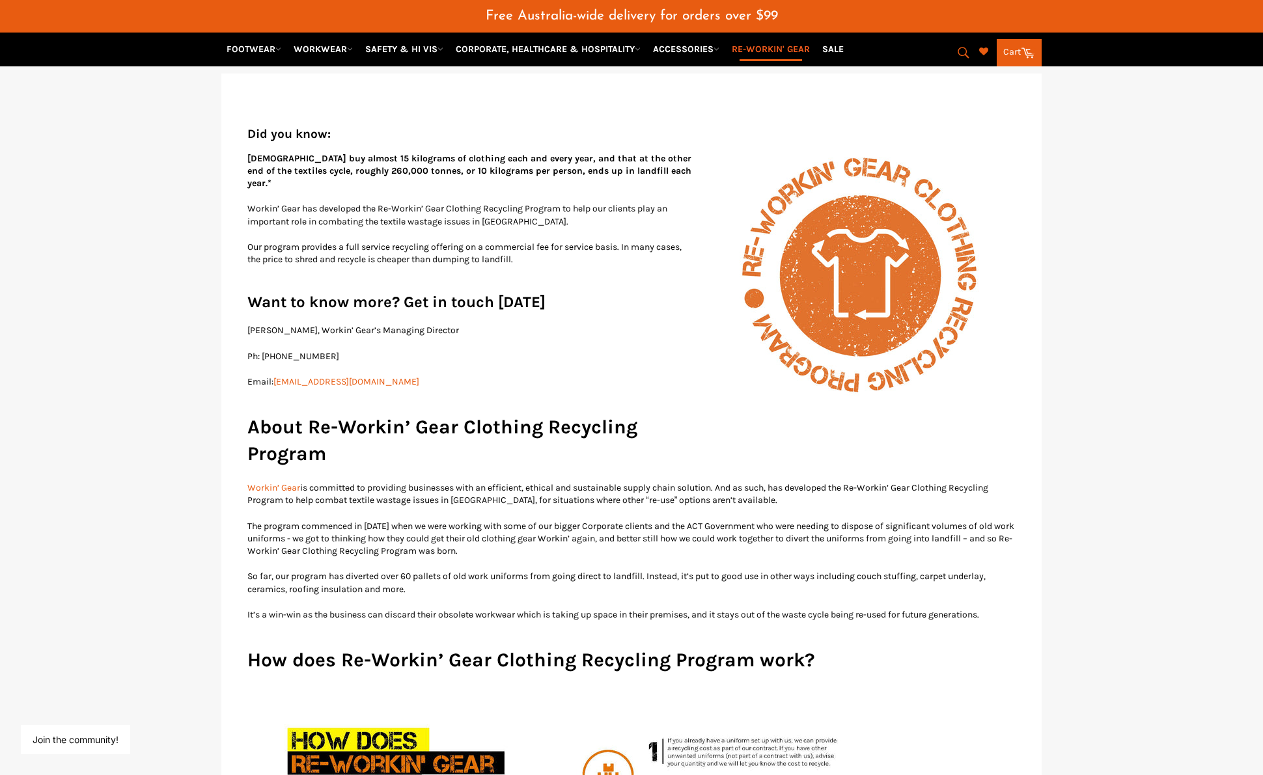
scroll to position [195, 0]
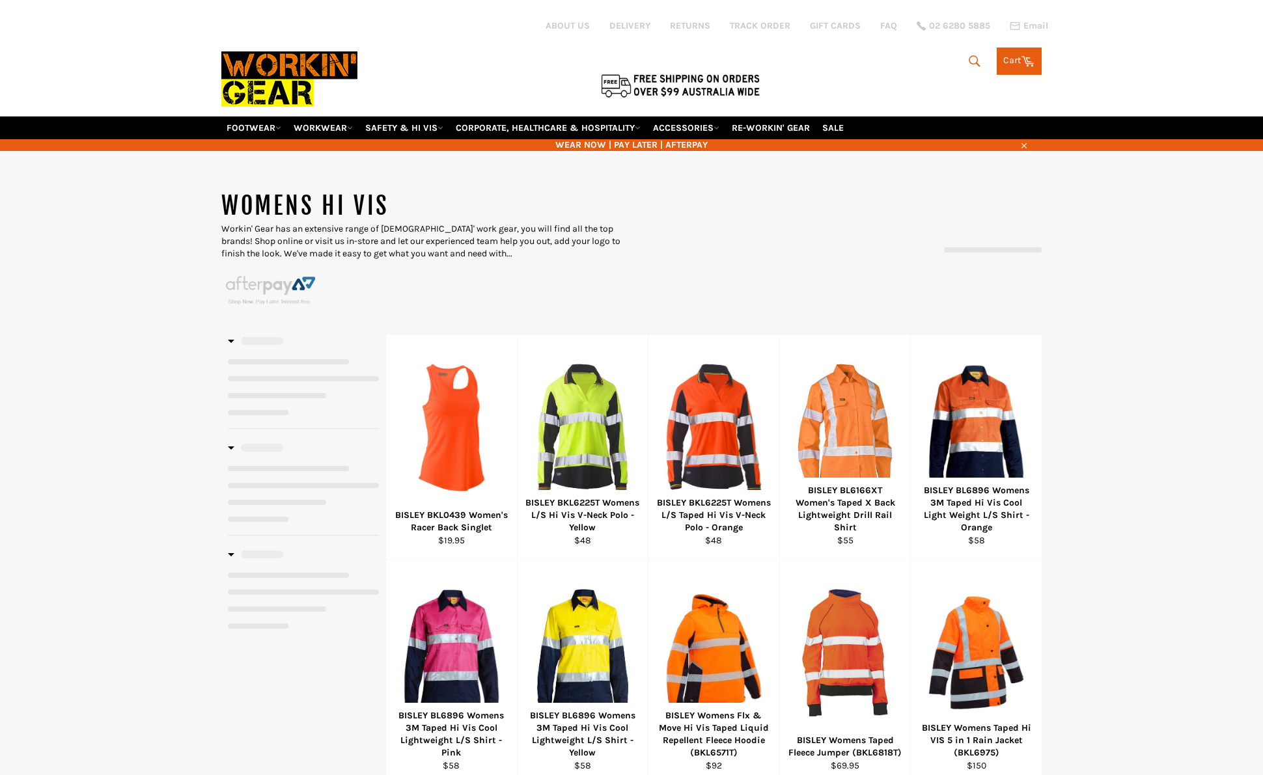
select select "**********"
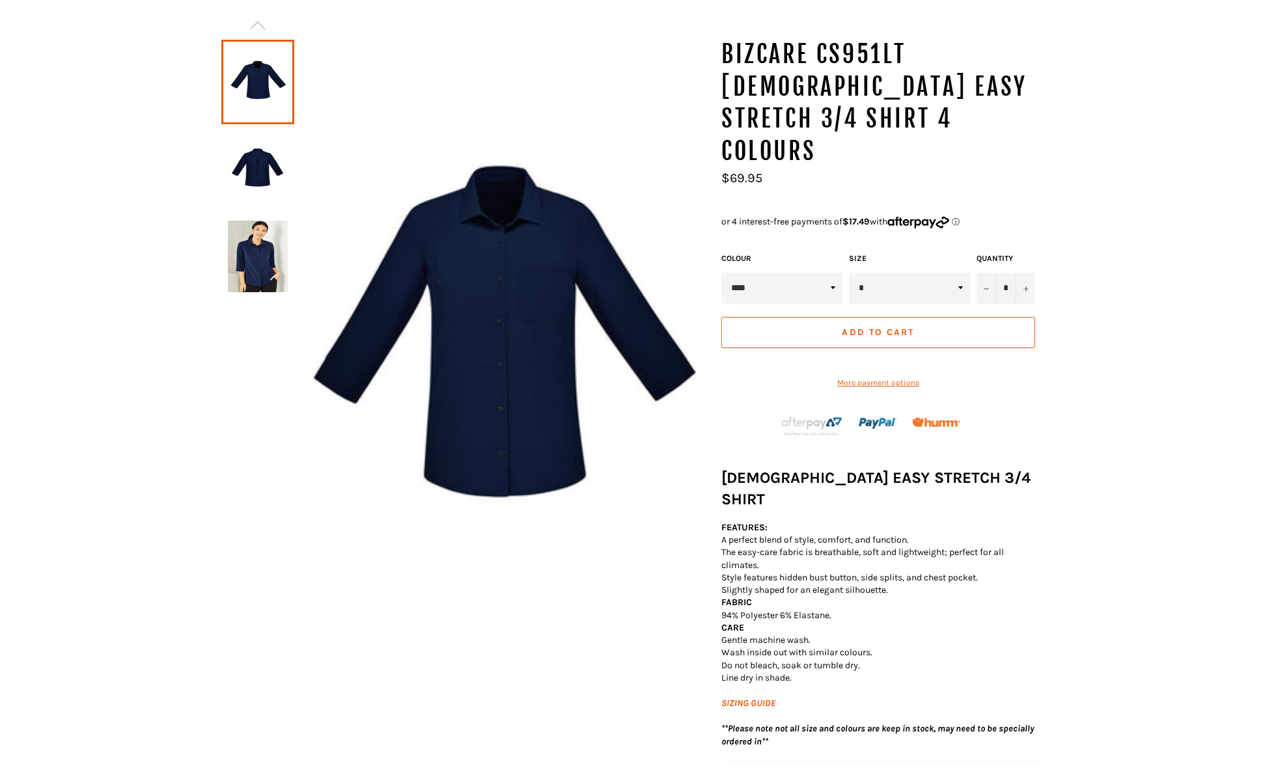
scroll to position [184, 0]
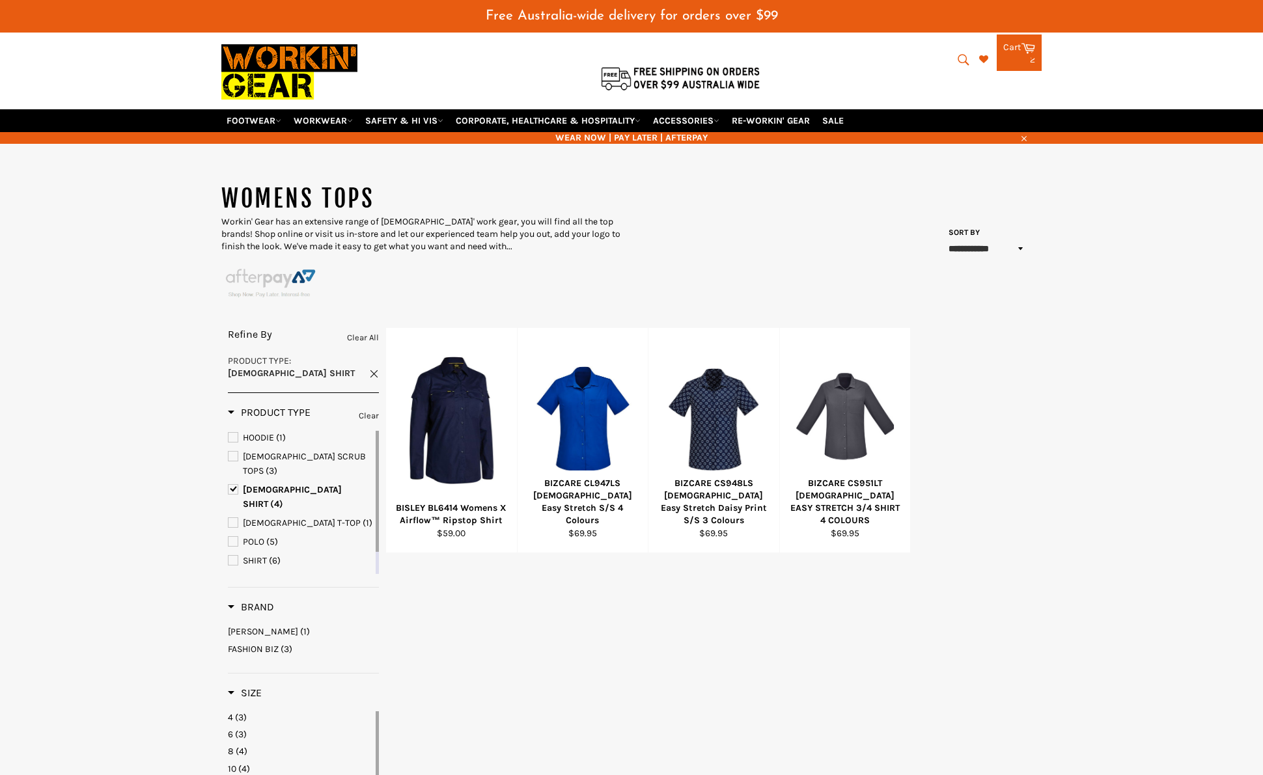
scroll to position [130, 0]
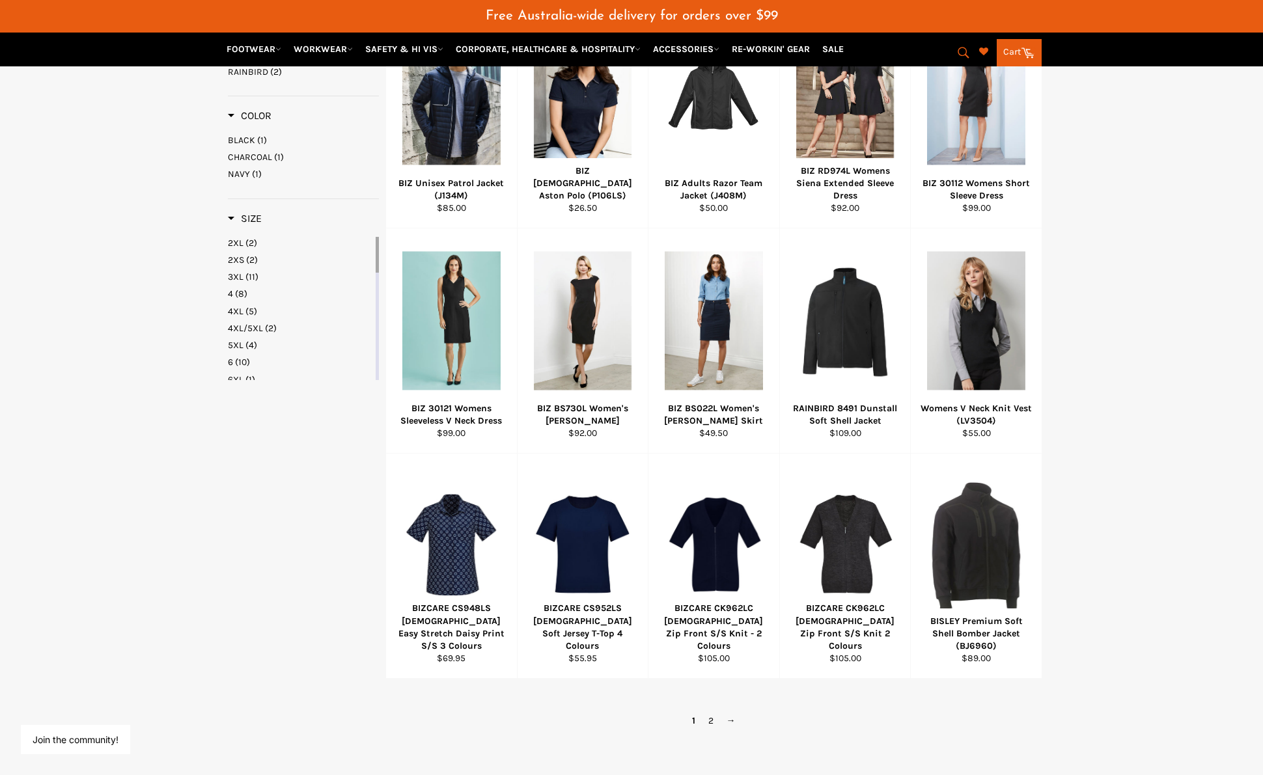
scroll to position [761, 0]
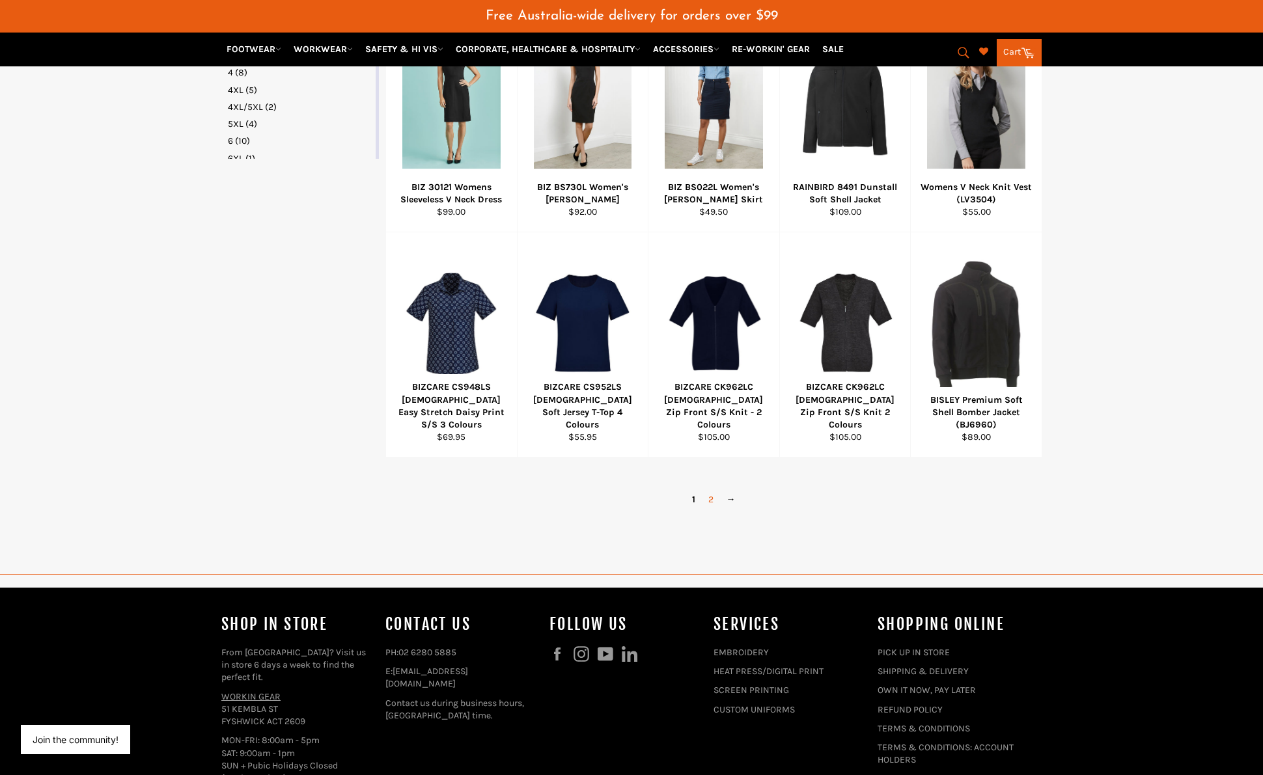
click at [715, 498] on link "2" at bounding box center [711, 499] width 18 height 19
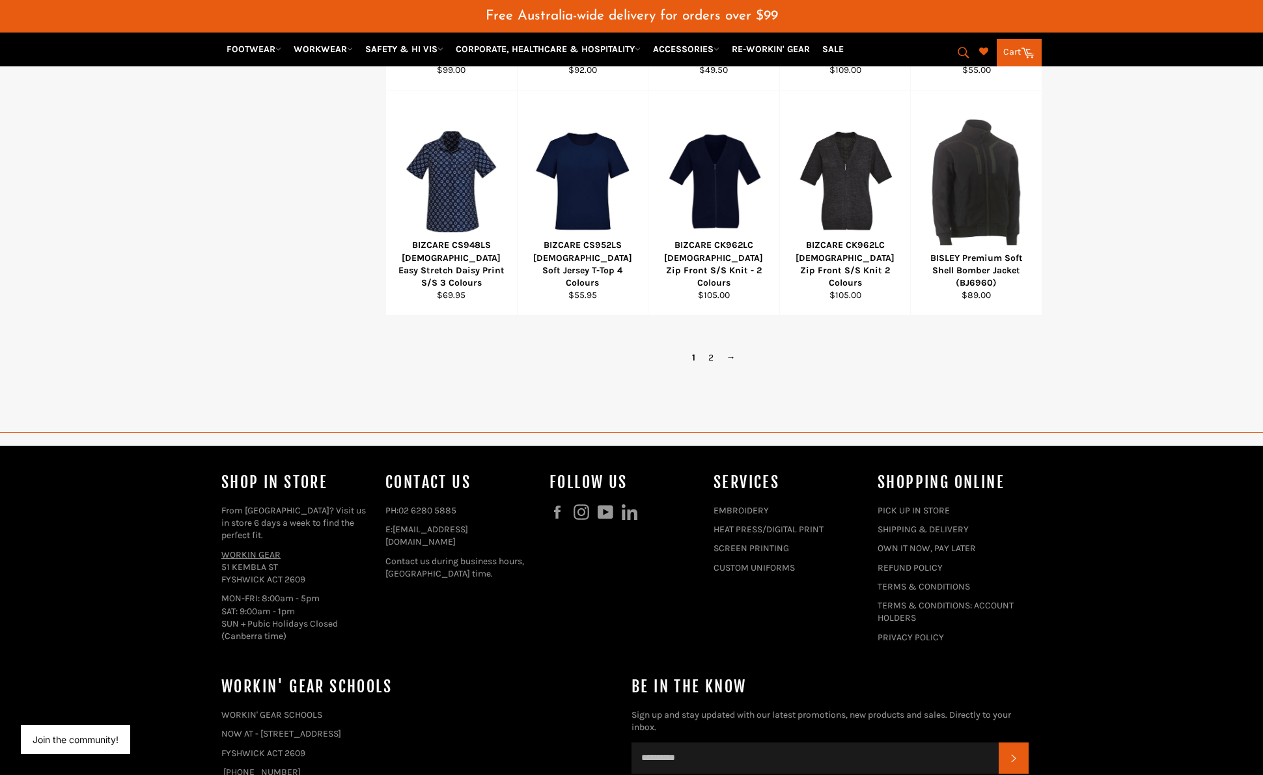
scroll to position [676, 0]
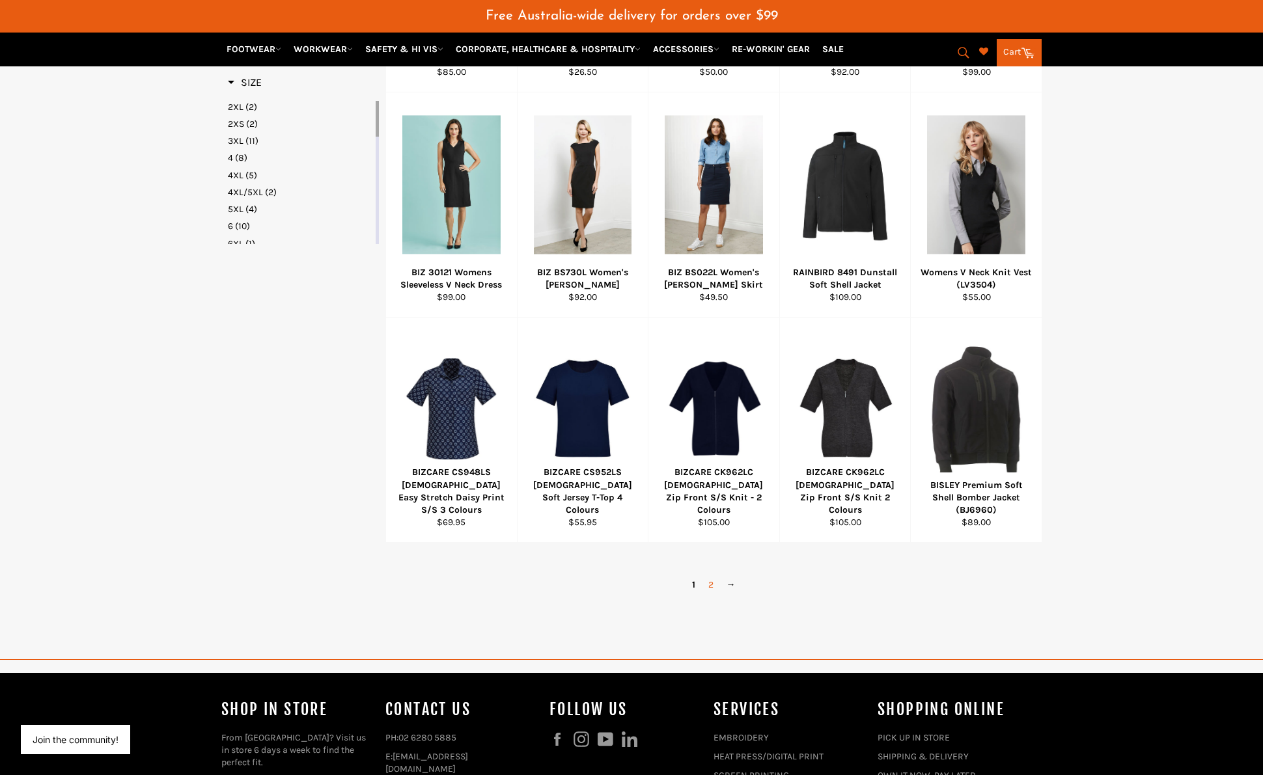
click at [707, 586] on link "2" at bounding box center [711, 584] width 18 height 19
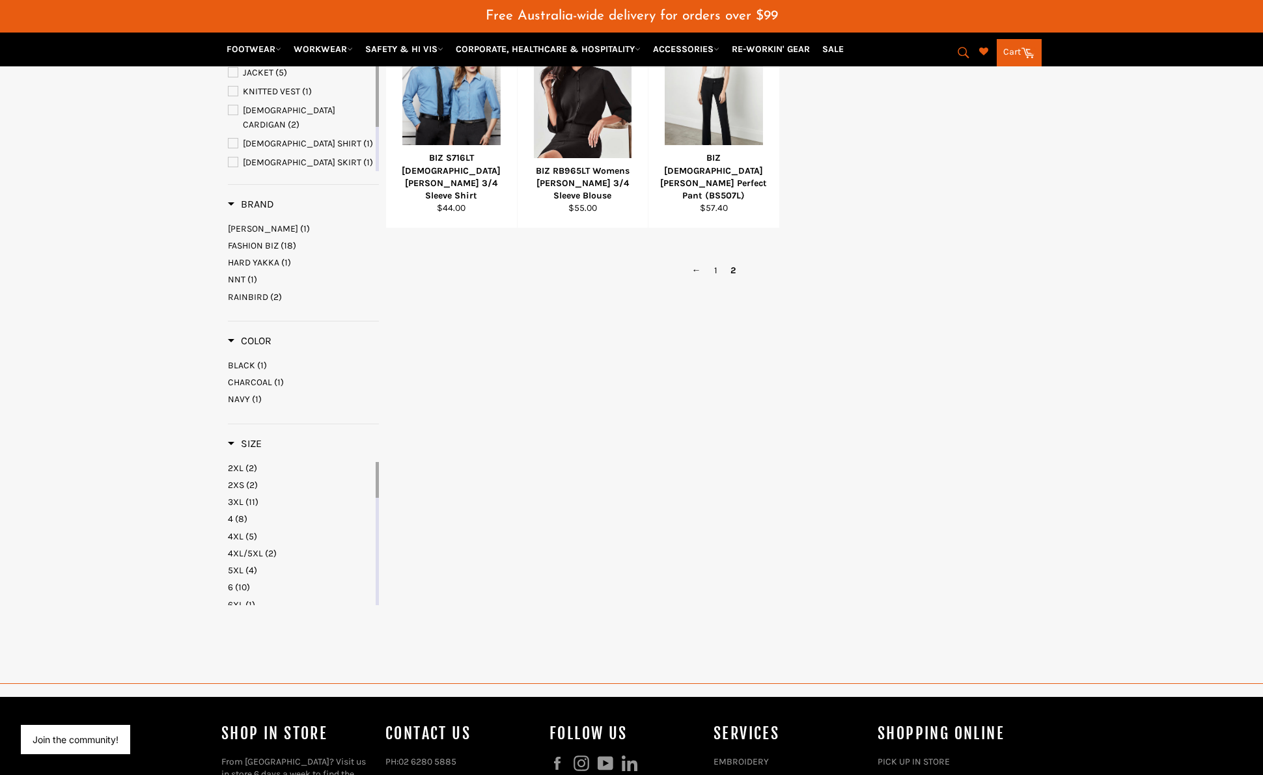
scroll to position [286, 0]
